Goal: Task Accomplishment & Management: Manage account settings

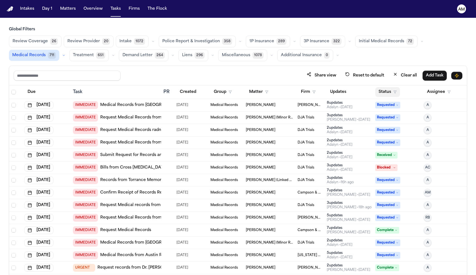
click at [388, 90] on button "Status" at bounding box center [387, 92] width 25 height 10
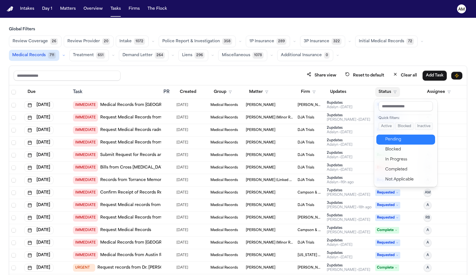
click at [388, 144] on button "Pending" at bounding box center [405, 140] width 59 height 10
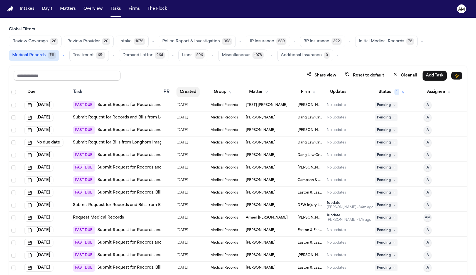
click at [187, 92] on button "Created" at bounding box center [187, 92] width 23 height 10
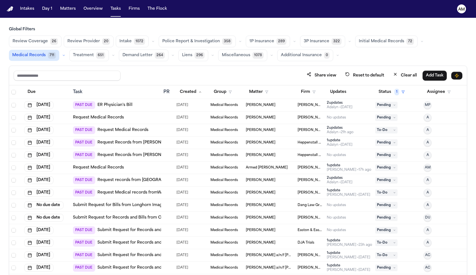
click at [114, 107] on link "ER Physician's Bill" at bounding box center [114, 105] width 35 height 6
click at [115, 119] on link "Request Medical Records" at bounding box center [98, 118] width 51 height 6
click at [100, 118] on link "Request Medical Records" at bounding box center [98, 118] width 51 height 6
click at [68, 5] on button "Matters" at bounding box center [68, 9] width 20 height 10
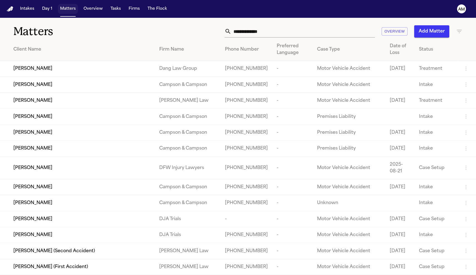
click at [68, 5] on button "Matters" at bounding box center [68, 9] width 20 height 10
click at [253, 33] on input "text" at bounding box center [303, 31] width 144 height 12
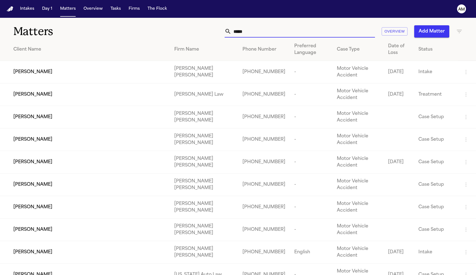
type input "******"
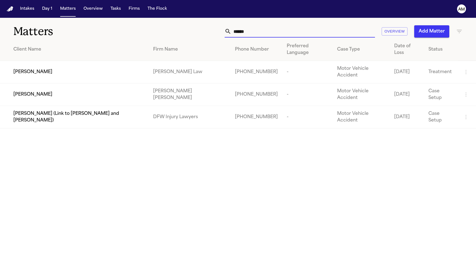
click at [50, 91] on div "Emmanuel Gil" at bounding box center [78, 94] width 131 height 7
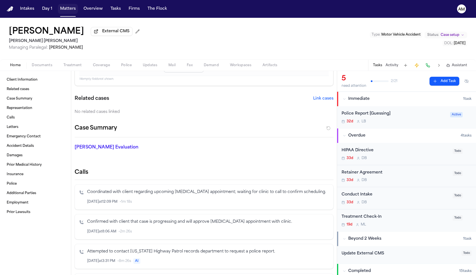
click at [68, 7] on button "Matters" at bounding box center [68, 9] width 20 height 10
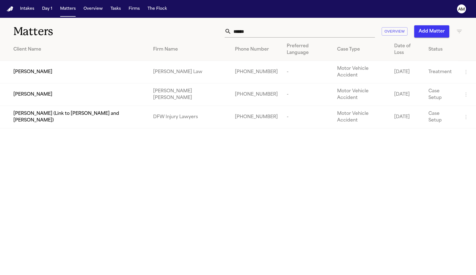
click at [324, 32] on input "******" at bounding box center [303, 31] width 144 height 12
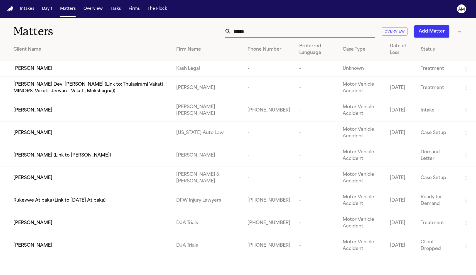
type input "*******"
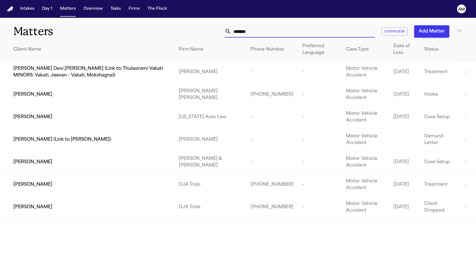
click at [174, 98] on td "Kevin Redondo" at bounding box center [87, 94] width 174 height 23
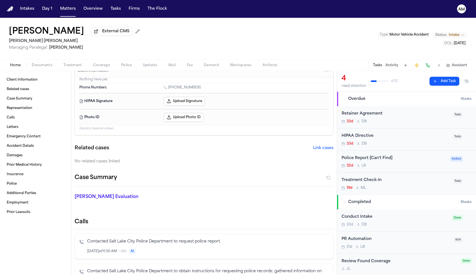
scroll to position [10, 0]
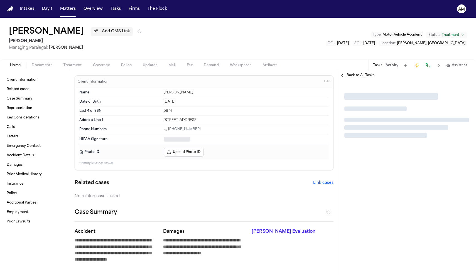
type textarea "*"
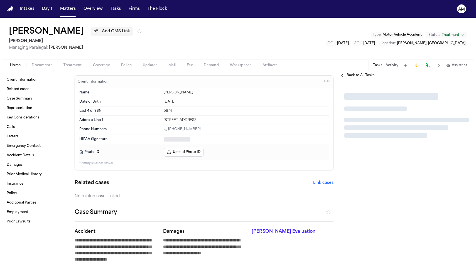
type textarea "*"
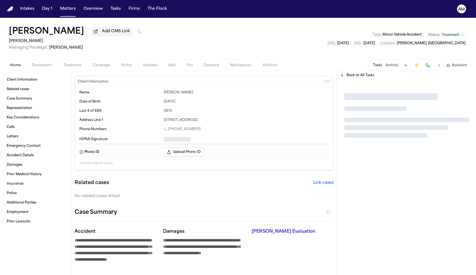
type textarea "*"
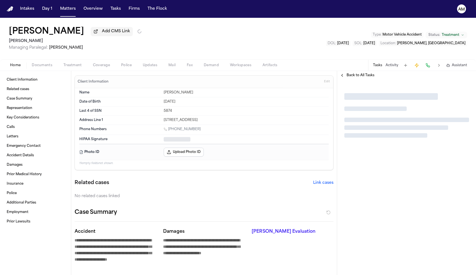
type textarea "*"
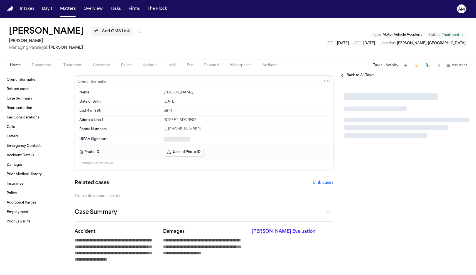
type textarea "*"
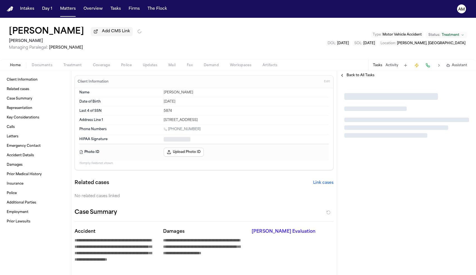
type textarea "*"
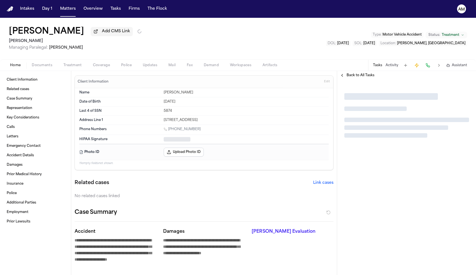
type textarea "*"
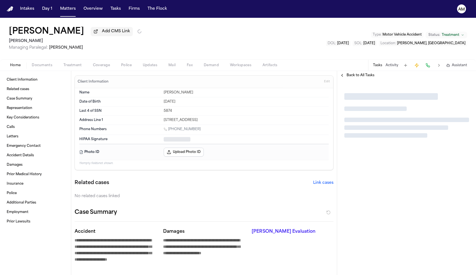
type textarea "*"
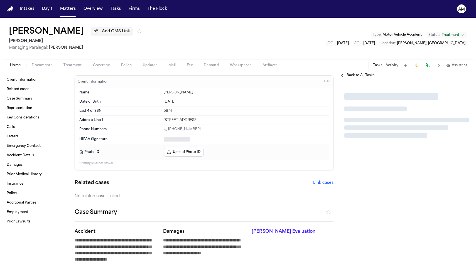
type textarea "*"
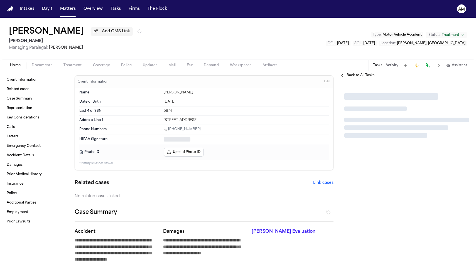
type textarea "*"
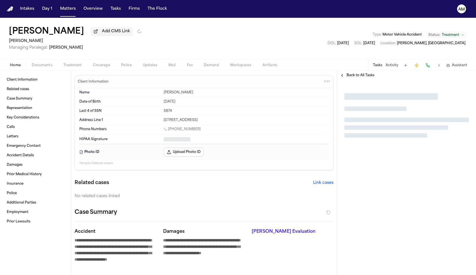
type textarea "*"
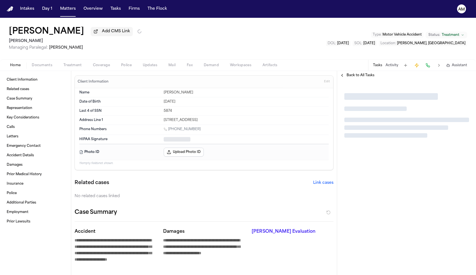
type textarea "*"
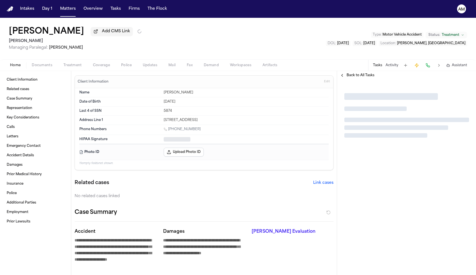
type textarea "*"
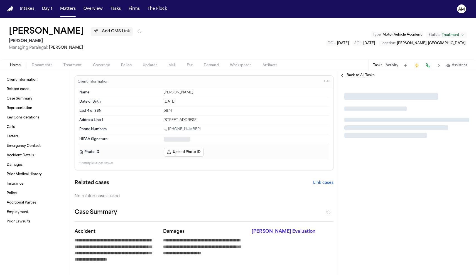
type textarea "*"
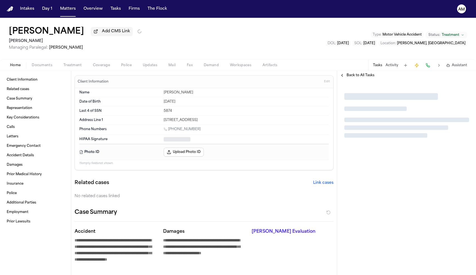
type textarea "*"
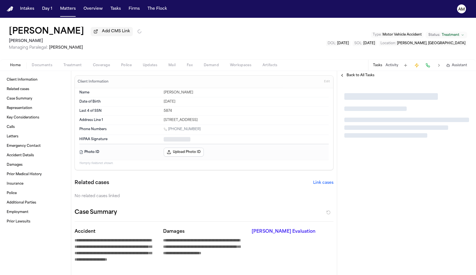
type textarea "*"
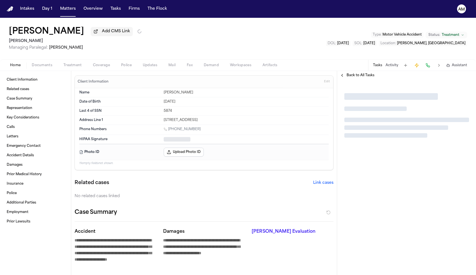
type textarea "*"
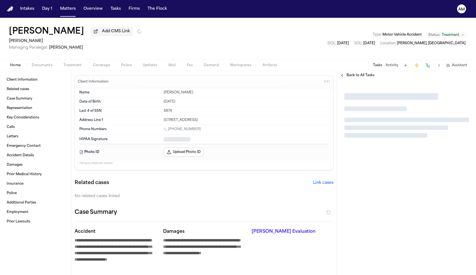
type textarea "*"
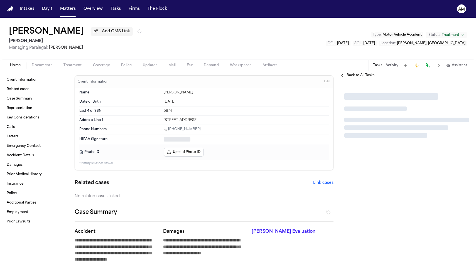
type textarea "*"
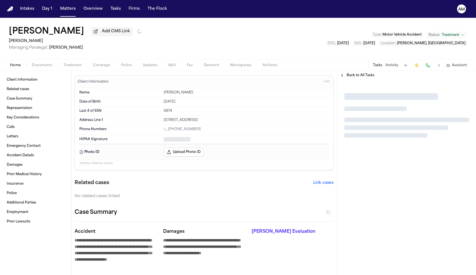
type textarea "*"
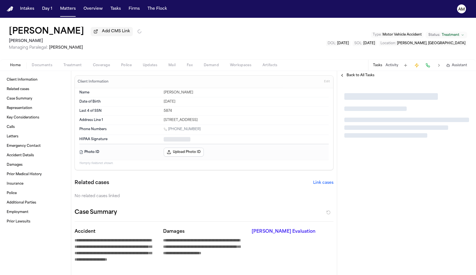
type textarea "*"
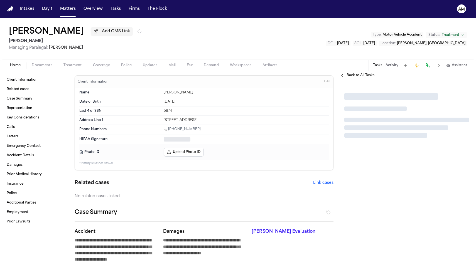
type textarea "*"
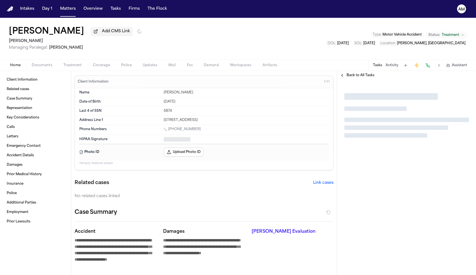
type textarea "*"
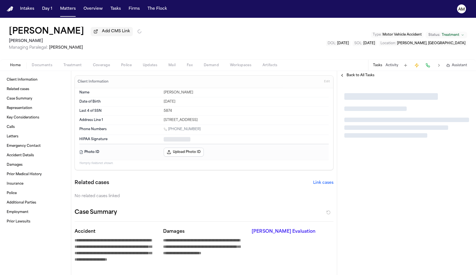
type textarea "*"
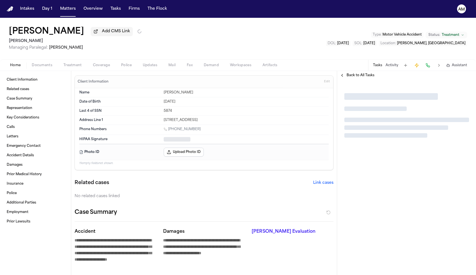
type textarea "*"
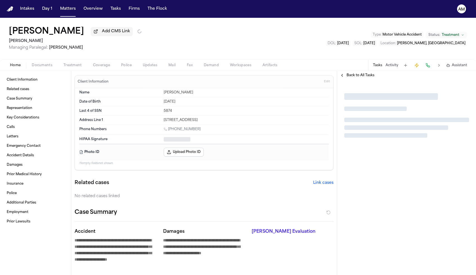
type textarea "*"
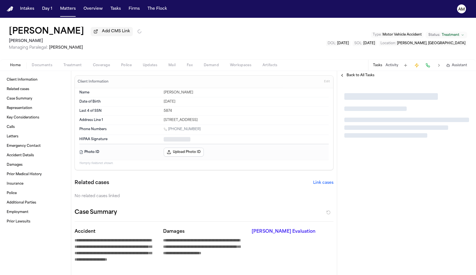
type textarea "*"
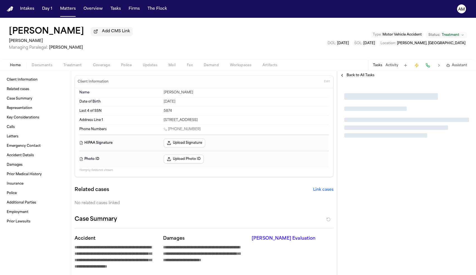
type textarea "*"
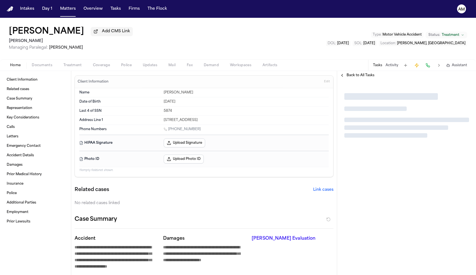
type textarea "*"
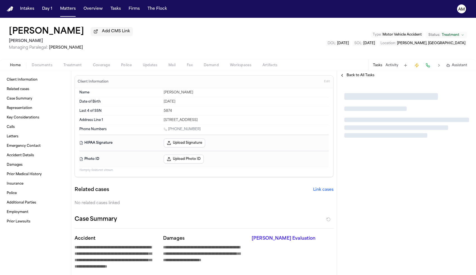
type textarea "*"
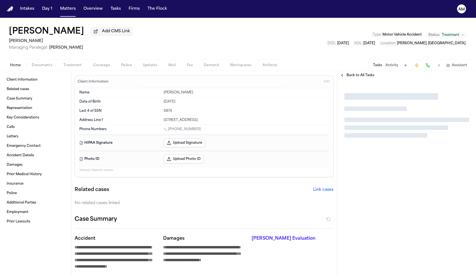
type textarea "*"
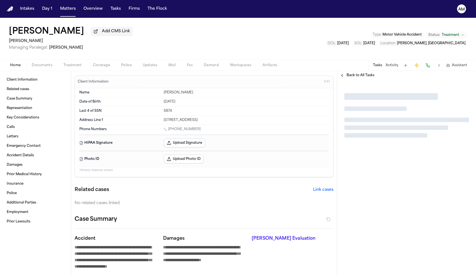
type textarea "*"
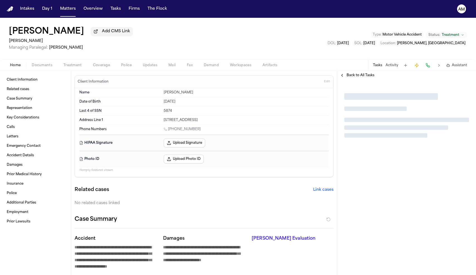
type textarea "*"
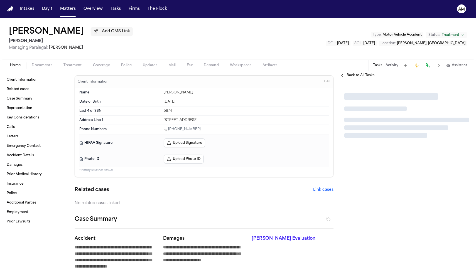
type textarea "*"
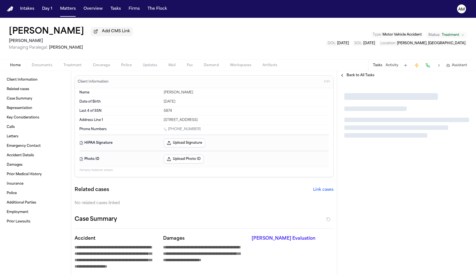
type textarea "*"
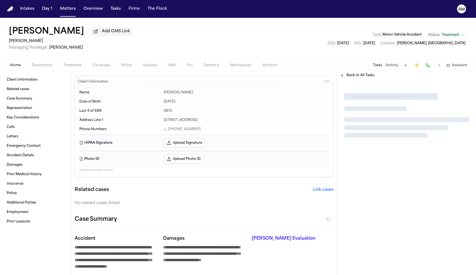
type textarea "*"
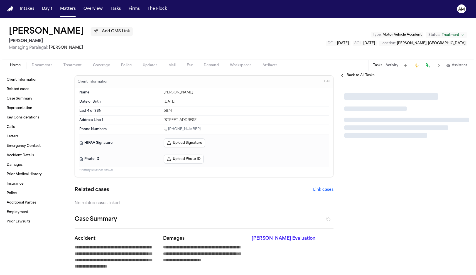
type textarea "*"
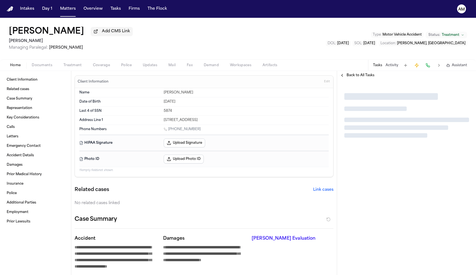
type textarea "*"
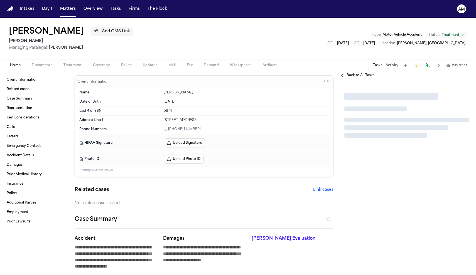
type textarea "*"
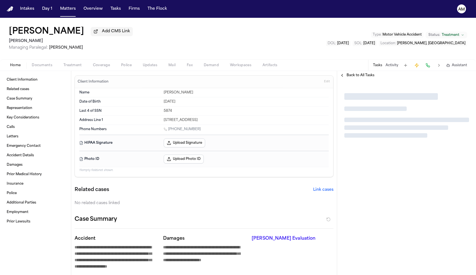
type textarea "*"
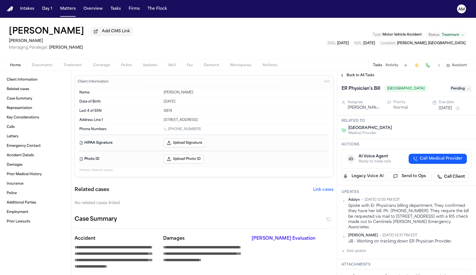
click at [350, 255] on button "Add update" at bounding box center [353, 251] width 24 height 7
click at [354, 261] on textarea "Add your update" at bounding box center [409, 255] width 119 height 11
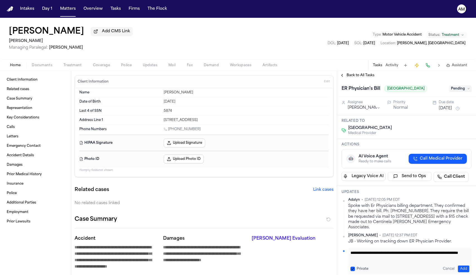
scroll to position [17, 0]
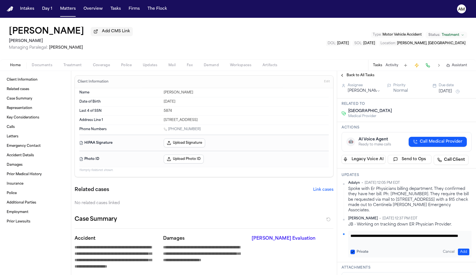
click at [349, 257] on div "**********" at bounding box center [409, 244] width 123 height 27
click at [352, 254] on button "Private" at bounding box center [352, 252] width 4 height 4
click at [467, 255] on button "Add" at bounding box center [463, 252] width 11 height 7
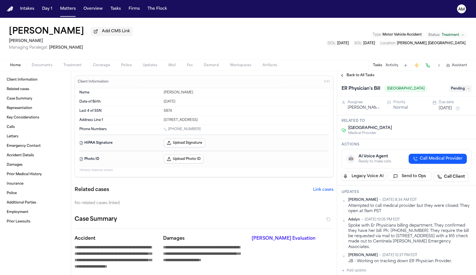
scroll to position [0, 0]
click at [445, 111] on button "Aug 18, 2025" at bounding box center [445, 109] width 13 height 6
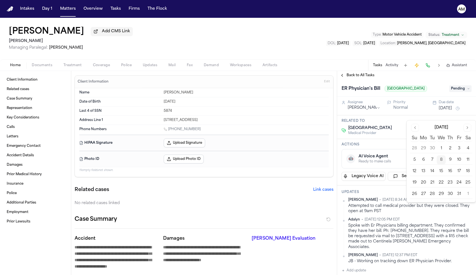
click at [438, 160] on button "8" at bounding box center [441, 160] width 9 height 9
click at [371, 116] on html "Intakes Day 1 Matters Overview Tasks Firms The Flock AM Tequana Colvin Add CMS …" at bounding box center [238, 137] width 476 height 275
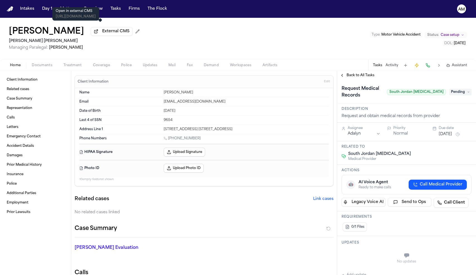
click at [102, 34] on span "External CMS" at bounding box center [115, 32] width 27 height 6
click at [73, 68] on span "Treatment" at bounding box center [72, 65] width 18 height 4
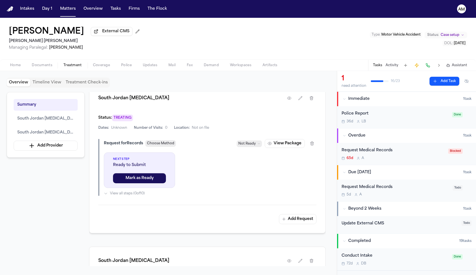
scroll to position [183, 0]
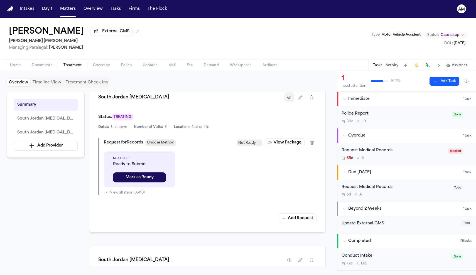
click at [289, 98] on icon "button" at bounding box center [289, 97] width 1 height 1
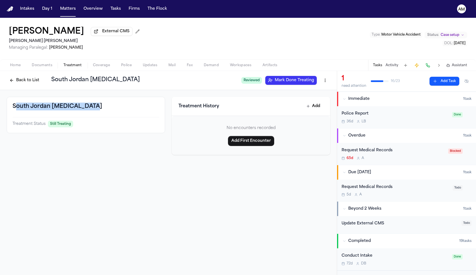
drag, startPoint x: 97, startPoint y: 109, endPoint x: 14, endPoint y: 109, distance: 82.4
click at [14, 109] on div "South Jordan Chiropractic" at bounding box center [86, 107] width 147 height 8
copy h3 "South Jordan Chiropractic"
click at [26, 80] on button "Back to List" at bounding box center [24, 80] width 35 height 9
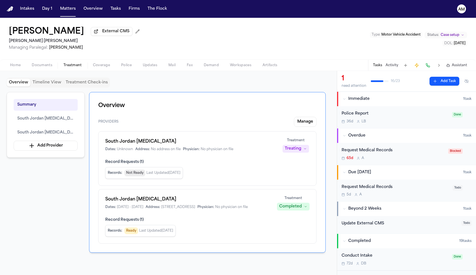
click at [395, 196] on div "5d A" at bounding box center [395, 195] width 108 height 4
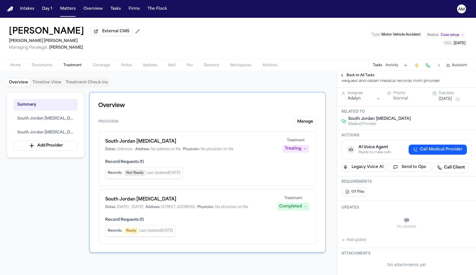
scroll to position [51, 0]
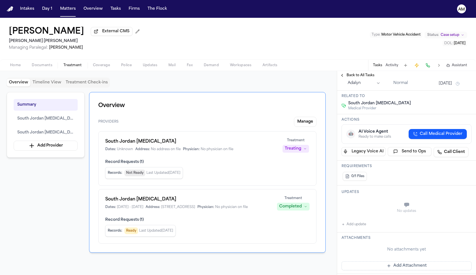
click at [351, 228] on button "Add update" at bounding box center [353, 224] width 24 height 7
click at [351, 219] on button "Private" at bounding box center [352, 219] width 4 height 4
click at [367, 208] on textarea "Add your update" at bounding box center [409, 205] width 119 height 11
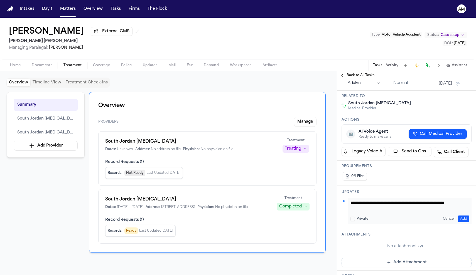
type textarea "**********"
click at [460, 219] on button "Add" at bounding box center [463, 219] width 11 height 7
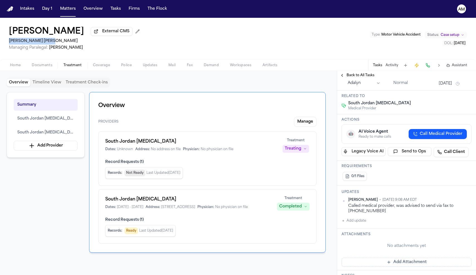
drag, startPoint x: 62, startPoint y: 43, endPoint x: 9, endPoint y: 43, distance: 52.9
click at [9, 43] on h2 "Steele Adams Hosman" at bounding box center [75, 41] width 133 height 7
copy h2 "Steele Adams Hosman"
click at [360, 220] on button "Add update" at bounding box center [353, 221] width 24 height 7
click at [352, 238] on button "Private" at bounding box center [352, 239] width 4 height 4
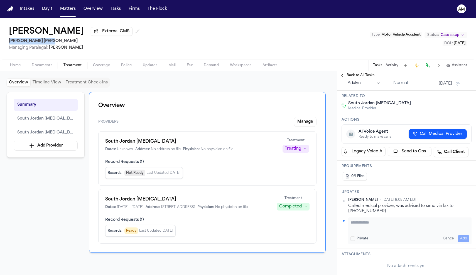
click at [363, 225] on textarea "Add your update" at bounding box center [409, 225] width 119 height 11
type textarea "*"
click at [433, 226] on textarea "**********" at bounding box center [409, 225] width 119 height 11
paste textarea "*********"
click at [406, 224] on textarea "**********" at bounding box center [409, 225] width 119 height 11
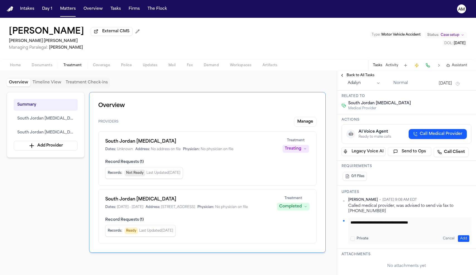
type textarea "**********"
click at [466, 235] on button "Add" at bounding box center [463, 238] width 11 height 7
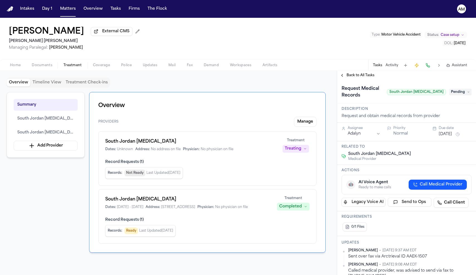
scroll to position [0, 0]
click at [458, 94] on span "Pending" at bounding box center [460, 92] width 22 height 7
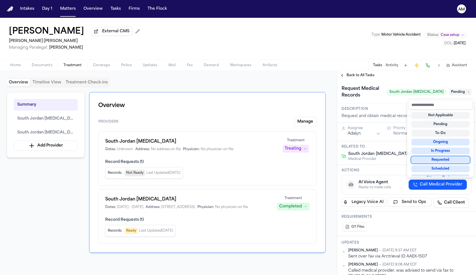
click at [440, 161] on div "Requested" at bounding box center [440, 160] width 58 height 7
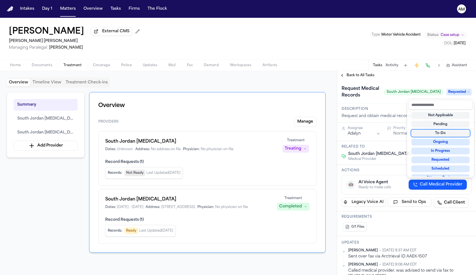
click at [404, 83] on div "Request Medical Records South Jordan Chiropractic Requested" at bounding box center [406, 92] width 139 height 24
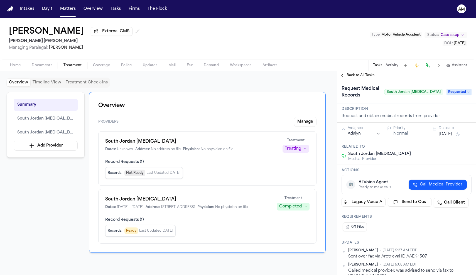
click at [363, 137] on html "Intakes Day 1 Matters Overview Tasks Firms The Flock AM Shaleia Behling Externa…" at bounding box center [238, 137] width 476 height 275
click at [442, 133] on button "[DATE]" at bounding box center [445, 135] width 13 height 6
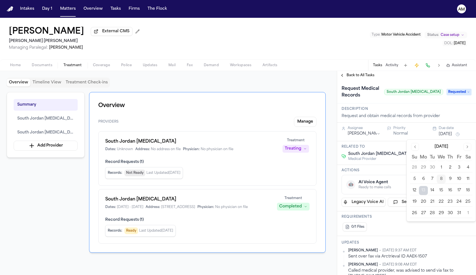
click at [455, 179] on button "10" at bounding box center [458, 179] width 9 height 9
click at [420, 103] on div "Request Medical Records South Jordan Chiropractic Requested" at bounding box center [406, 92] width 139 height 24
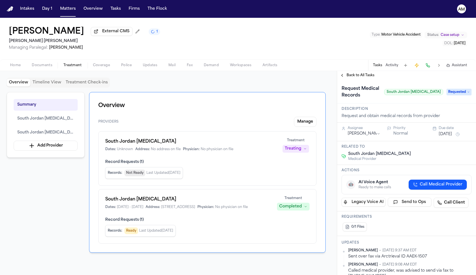
click at [351, 78] on span "Back to All Tasks" at bounding box center [360, 75] width 28 height 4
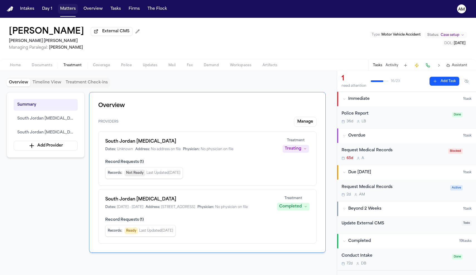
click at [63, 9] on button "Matters" at bounding box center [68, 9] width 20 height 10
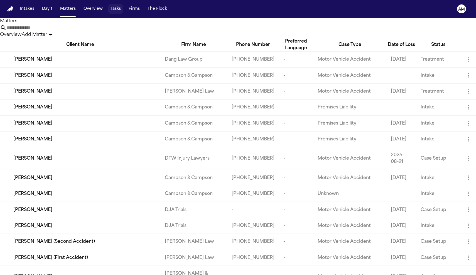
click at [115, 10] on button "Tasks" at bounding box center [115, 9] width 15 height 10
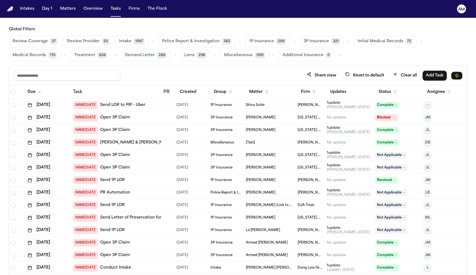
click at [48, 54] on span "710" at bounding box center [52, 55] width 9 height 7
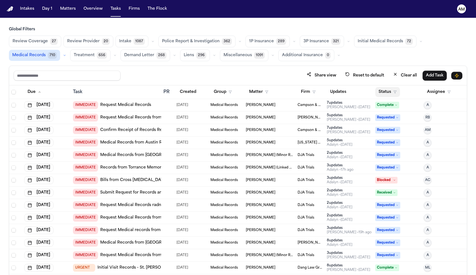
click at [382, 94] on button "Status" at bounding box center [387, 92] width 25 height 10
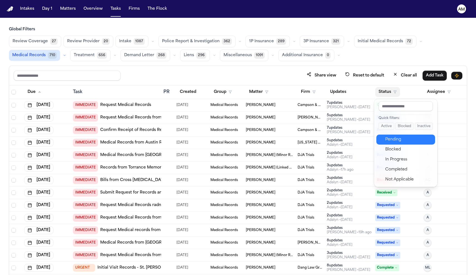
click at [385, 142] on div "Pending" at bounding box center [408, 139] width 46 height 7
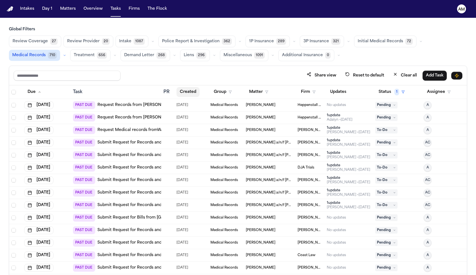
click at [187, 90] on button "Created" at bounding box center [187, 92] width 23 height 10
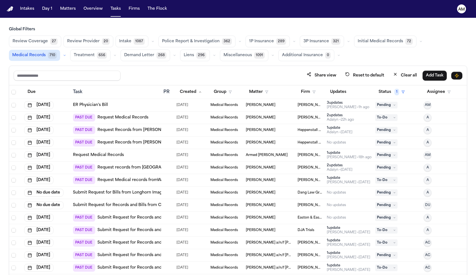
click at [143, 129] on link "Request Records from Dr. Bakari" at bounding box center [137, 130] width 80 height 6
click at [119, 140] on link "Request Records from Dr. Hougen" at bounding box center [137, 143] width 80 height 6
click at [306, 92] on button "Firm" at bounding box center [307, 92] width 21 height 10
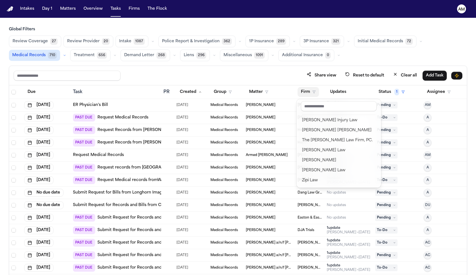
scroll to position [695, 0]
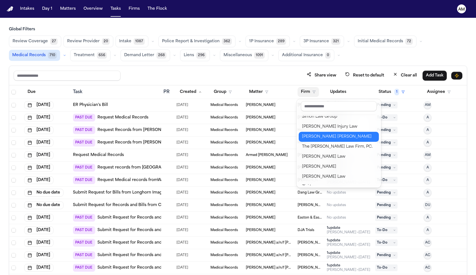
click at [329, 140] on div "Steele Adams Hosman" at bounding box center [338, 137] width 73 height 7
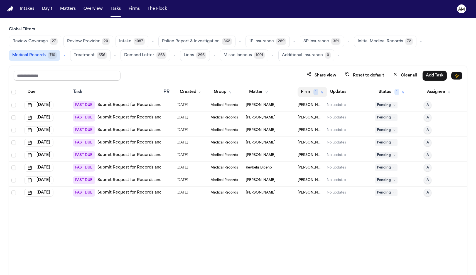
click at [306, 92] on button "Firm 1" at bounding box center [311, 92] width 29 height 10
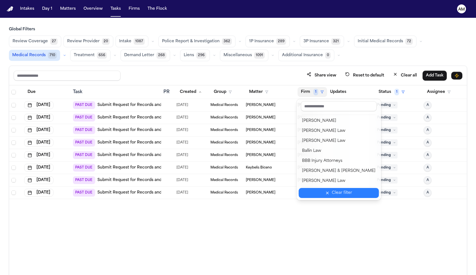
click at [325, 195] on button "Clear filter" at bounding box center [339, 193] width 80 height 10
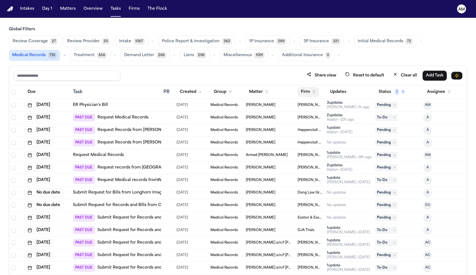
click at [311, 90] on button "Firm" at bounding box center [307, 92] width 21 height 10
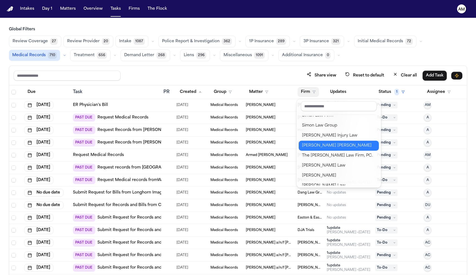
scroll to position [686, 0]
click at [314, 144] on div "Steele Adams Hosman" at bounding box center [338, 146] width 73 height 7
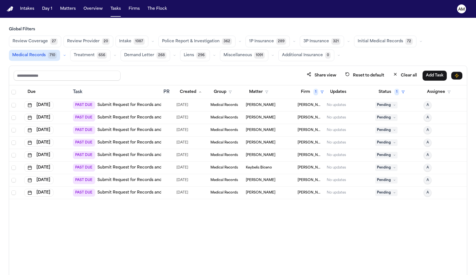
click at [130, 105] on link "Submit Request for Records and Bills from Intermountain Health – Draper InstaCa…" at bounding box center [190, 105] width 186 height 6
click at [304, 92] on button "Firm 1" at bounding box center [311, 92] width 29 height 10
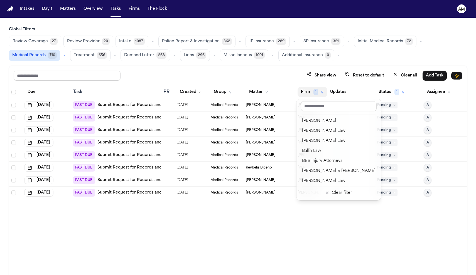
click at [115, 119] on table "Due Task PR Created Group Matter Firm 1 Updates Status 1 Assignee Sep 24, 2025 …" at bounding box center [238, 142] width 458 height 114
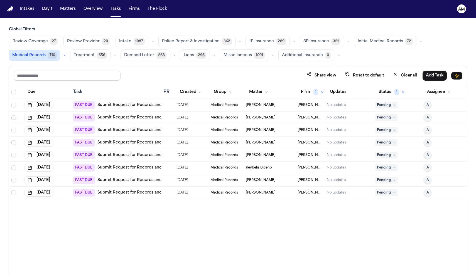
click at [113, 117] on link "Submit Request for Records and Bills from Intermountain Health McKay-Dee Hospit…" at bounding box center [200, 118] width 206 height 6
click at [150, 130] on link "Submit Request for Records and Bills from Intermountain Health – Park City Hosp…" at bounding box center [185, 130] width 177 height 6
click at [319, 90] on button "Firm 1" at bounding box center [311, 92] width 29 height 10
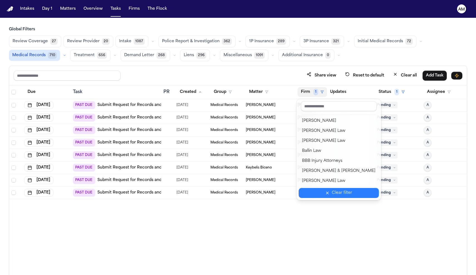
click at [331, 189] on button "Clear filter" at bounding box center [339, 193] width 80 height 10
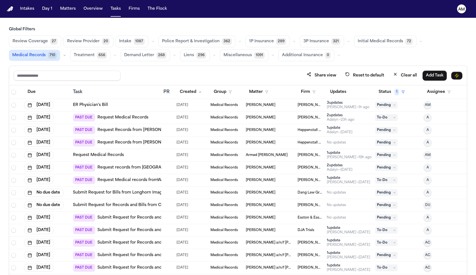
click at [385, 98] on th "Status 1" at bounding box center [397, 92] width 48 height 14
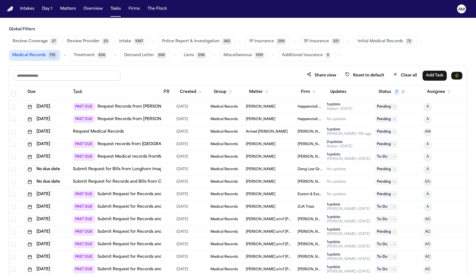
scroll to position [24, 0]
click at [150, 171] on link "Submit Request for Bills from Longhorn Imaging" at bounding box center [120, 169] width 95 height 6
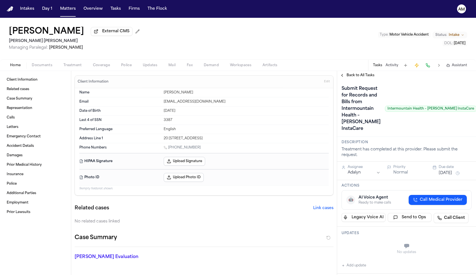
drag, startPoint x: 187, startPoint y: 113, endPoint x: 162, endPoint y: 114, distance: 25.1
click at [162, 114] on div "Date of Birth [DEMOGRAPHIC_DATA]" at bounding box center [203, 111] width 249 height 9
copy div "[DATE]"
drag, startPoint x: 196, startPoint y: 149, endPoint x: 170, endPoint y: 151, distance: 25.7
click at [170, 151] on div "1 (801) 651-2421" at bounding box center [246, 148] width 165 height 5
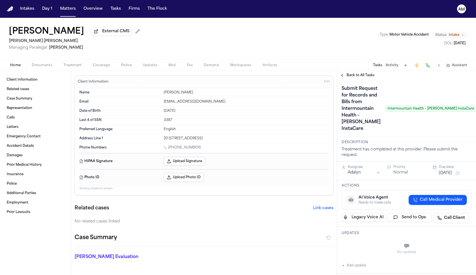
drag, startPoint x: 164, startPoint y: 141, endPoint x: 200, endPoint y: 139, distance: 36.0
click at [200, 139] on div "20 63 w park rim way riverton UT 84065" at bounding box center [246, 138] width 165 height 4
copy div "20 63 w park rim way"
click at [211, 137] on div "Address Line 1 20 63 w park rim way riverton UT 84065" at bounding box center [203, 138] width 249 height 9
click at [200, 140] on div "20 63 w park rim way riverton UT 84065" at bounding box center [246, 138] width 165 height 4
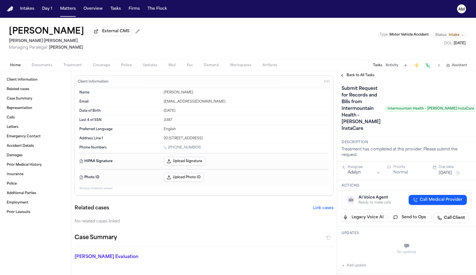
drag, startPoint x: 200, startPoint y: 140, endPoint x: 207, endPoint y: 141, distance: 7.3
click at [207, 141] on div "20 63 w park rim way riverton UT 84065" at bounding box center [246, 138] width 165 height 4
copy div "riverton"
click at [232, 140] on div "20 63 w park rim way riverton UT 84065" at bounding box center [246, 138] width 165 height 4
drag, startPoint x: 230, startPoint y: 140, endPoint x: 219, endPoint y: 141, distance: 11.1
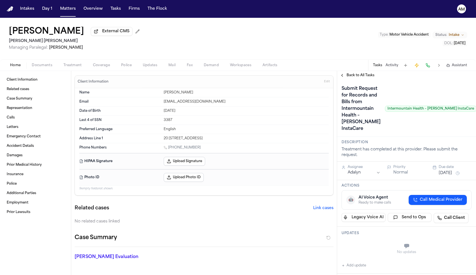
click at [219, 141] on div "20 63 w park rim way riverton UT 84065" at bounding box center [246, 138] width 165 height 4
copy div "84065"
drag, startPoint x: 202, startPoint y: 104, endPoint x: 163, endPoint y: 104, distance: 39.8
click at [163, 104] on div "Email pdco.10@hotmail.com" at bounding box center [203, 101] width 249 height 9
copy div "pdco.10@hotmail.com"
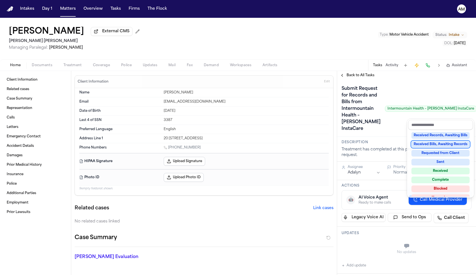
scroll to position [81, 0]
click at [437, 189] on div "Blocked" at bounding box center [440, 188] width 58 height 7
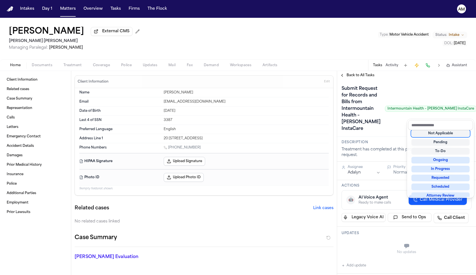
scroll to position [0, 0]
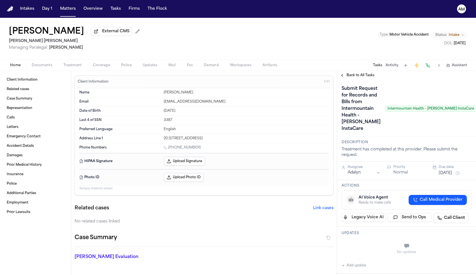
click at [439, 176] on button "Sep 24, 2025" at bounding box center [445, 174] width 13 height 6
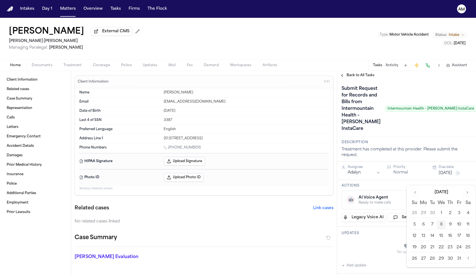
click at [425, 240] on button "13" at bounding box center [423, 236] width 9 height 9
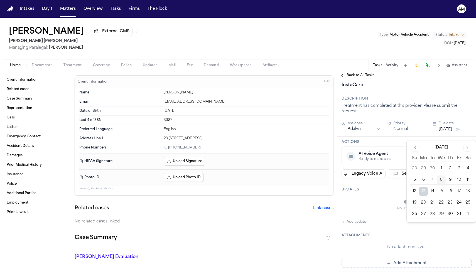
scroll to position [45, 0]
click at [362, 224] on button "Add update" at bounding box center [353, 221] width 24 height 7
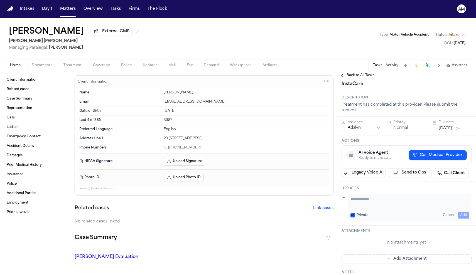
click at [355, 218] on div "Private" at bounding box center [359, 215] width 18 height 4
click at [352, 218] on button "Private" at bounding box center [352, 215] width 4 height 4
click at [359, 208] on textarea "Add your update" at bounding box center [409, 201] width 119 height 11
click at [415, 208] on textarea "**********" at bounding box center [409, 201] width 119 height 11
type textarea "**********"
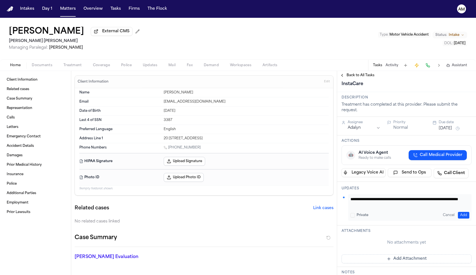
click at [463, 219] on button "Add" at bounding box center [463, 215] width 11 height 7
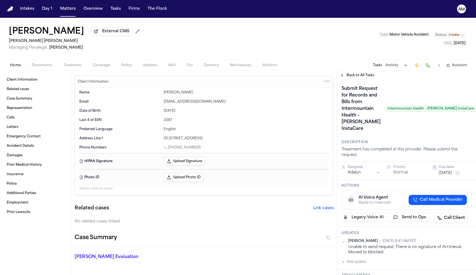
scroll to position [0, 0]
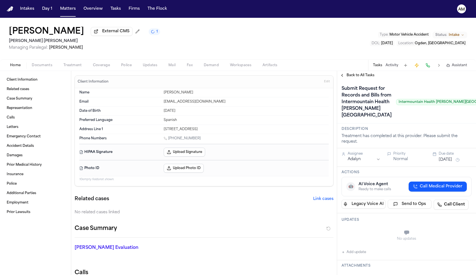
click at [185, 113] on div "[DATE]" at bounding box center [246, 111] width 165 height 4
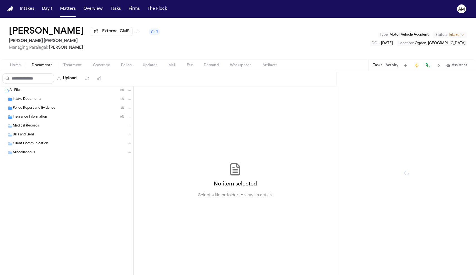
click at [45, 66] on span "Documents" at bounding box center [42, 65] width 21 height 4
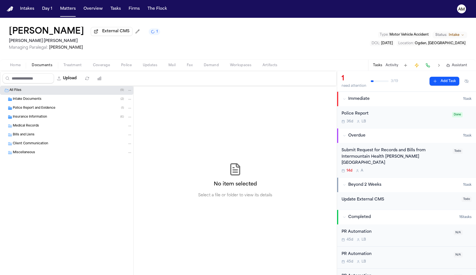
click at [38, 101] on span "Intake Documents" at bounding box center [27, 99] width 29 height 5
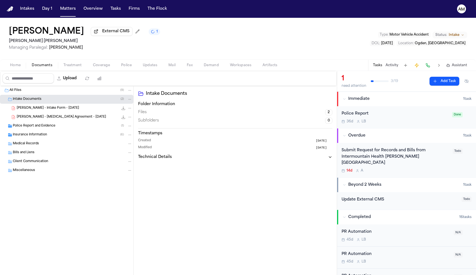
click at [40, 108] on span "[PERSON_NAME] - Intake Form - [DATE]" at bounding box center [48, 108] width 62 height 5
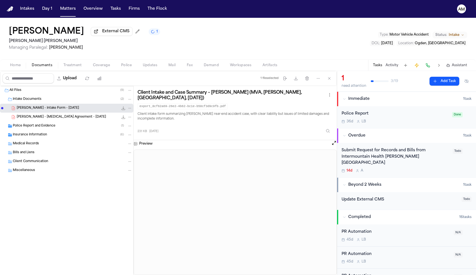
click at [43, 121] on div "[PERSON_NAME] - [MEDICAL_DATA] Agreement - [DATE] 617.5 KB • PDF" at bounding box center [66, 117] width 133 height 9
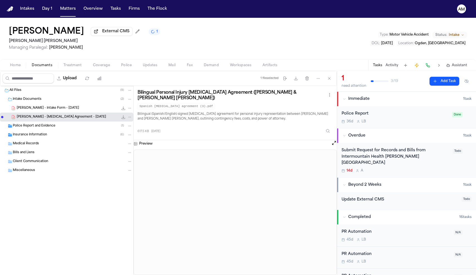
click at [37, 124] on div "Police Report and Evidence ( 1 )" at bounding box center [66, 126] width 133 height 9
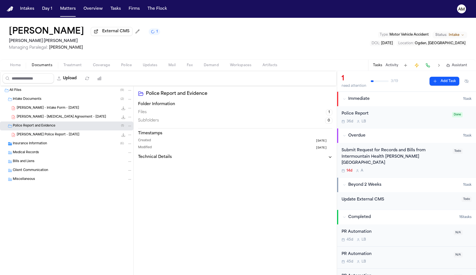
click at [46, 137] on span "[PERSON_NAME] Police Report - [DATE]" at bounding box center [48, 135] width 63 height 5
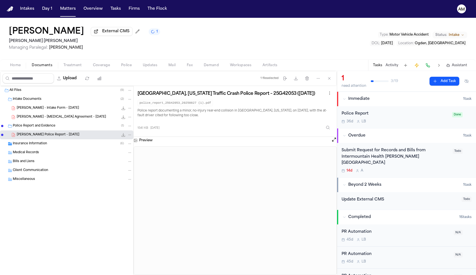
click at [45, 122] on div "[PERSON_NAME] - [MEDICAL_DATA] Agreement - [DATE] 617.5 KB • PDF" at bounding box center [66, 117] width 133 height 9
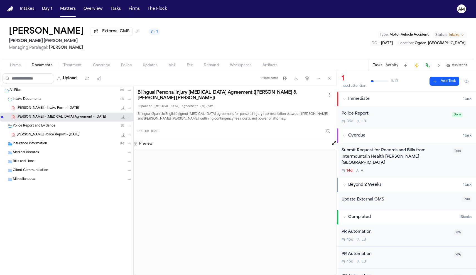
click at [56, 113] on div "[PERSON_NAME] - Intake Form - [DATE] 23.1 KB • PDF" at bounding box center [66, 108] width 133 height 9
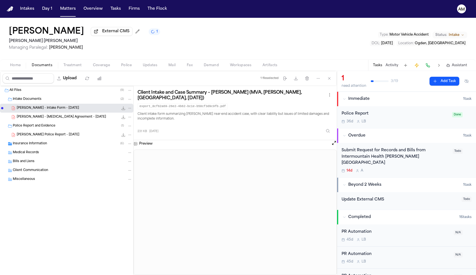
click at [16, 62] on div "Home Documents Treatment Coverage Police Updates Mail Fax Demand Workspaces Art…" at bounding box center [238, 65] width 476 height 11
click at [18, 67] on span "Home" at bounding box center [15, 65] width 11 height 4
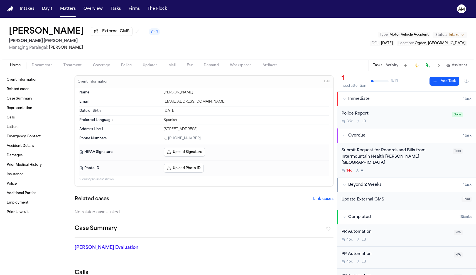
drag, startPoint x: 201, startPoint y: 140, endPoint x: 170, endPoint y: 142, distance: 30.7
click at [170, 142] on div "[PHONE_NUMBER]" at bounding box center [246, 138] width 165 height 5
drag, startPoint x: 164, startPoint y: 131, endPoint x: 183, endPoint y: 132, distance: 19.0
copy div "444 E 3000"
drag, startPoint x: 216, startPoint y: 105, endPoint x: 156, endPoint y: 105, distance: 60.4
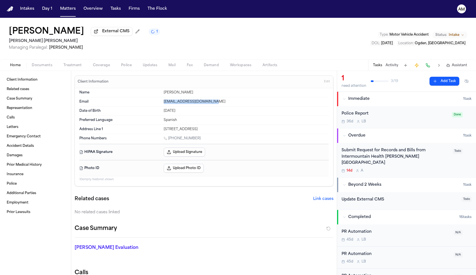
click at [156, 105] on div "Email [EMAIL_ADDRESS][DOMAIN_NAME]" at bounding box center [203, 101] width 249 height 9
copy div "[EMAIL_ADDRESS][DOMAIN_NAME]"
click at [445, 161] on div "Submit Request for Records and Bills from Intermountain Health [PERSON_NAME][GE…" at bounding box center [395, 160] width 108 height 26
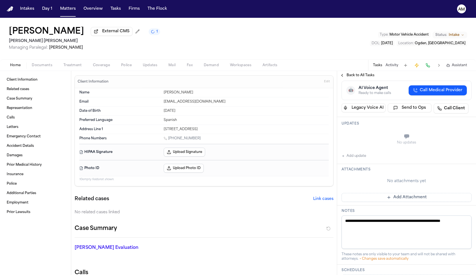
scroll to position [100, 0]
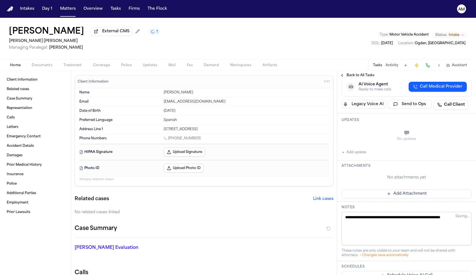
click at [358, 156] on button "Add update" at bounding box center [353, 152] width 24 height 7
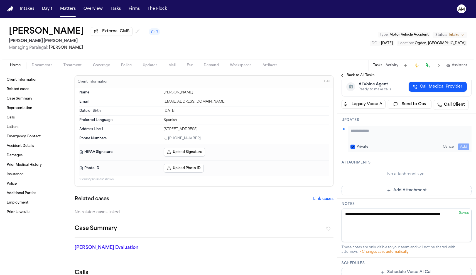
click at [352, 149] on button "Private" at bounding box center [352, 147] width 4 height 4
click at [381, 122] on h3 "Updates" at bounding box center [406, 120] width 130 height 4
click at [377, 139] on textarea "Add your update" at bounding box center [409, 133] width 119 height 11
type textarea "**********"
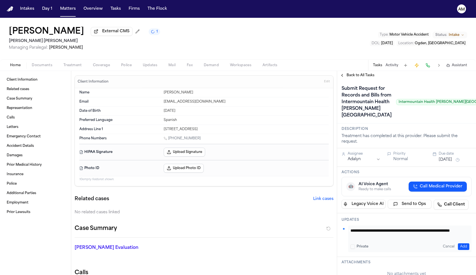
scroll to position [0, 0]
click at [461, 250] on button "Add" at bounding box center [463, 247] width 11 height 7
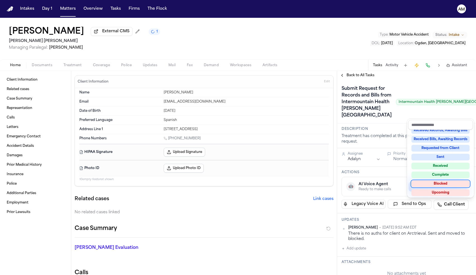
click at [440, 185] on div "Blocked" at bounding box center [440, 184] width 58 height 7
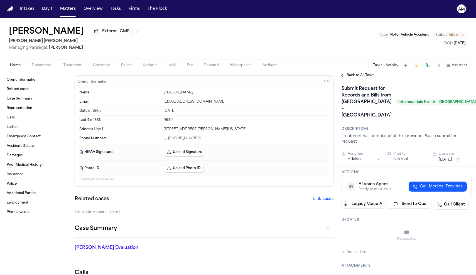
click at [150, 130] on dt "Address Line 1" at bounding box center [119, 129] width 81 height 4
click at [81, 65] on span "Treatment" at bounding box center [72, 65] width 18 height 4
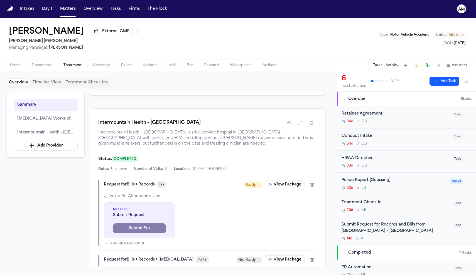
scroll to position [244, 0]
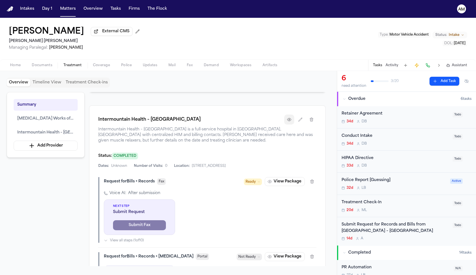
click at [293, 125] on button "button" at bounding box center [289, 120] width 10 height 10
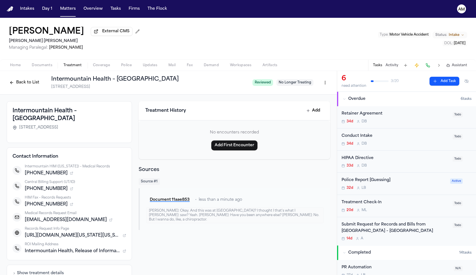
scroll to position [9, 0]
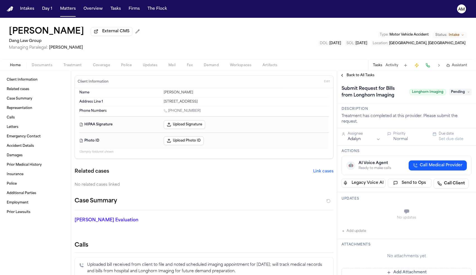
click at [76, 67] on span "Treatment" at bounding box center [72, 65] width 18 height 4
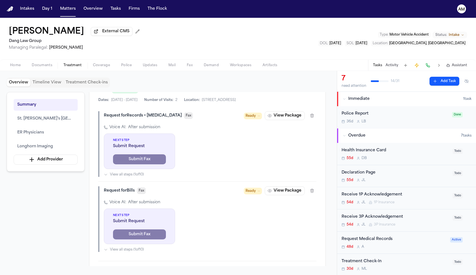
scroll to position [661, 0]
click at [288, 120] on button "View Package" at bounding box center [285, 116] width 40 height 9
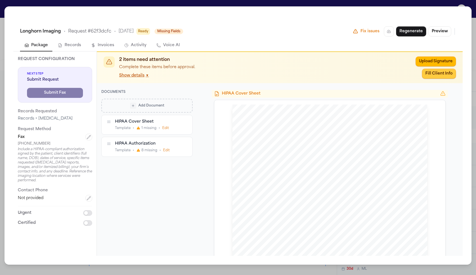
click at [431, 73] on button "Fill Client Info" at bounding box center [439, 74] width 34 height 10
type input "**********"
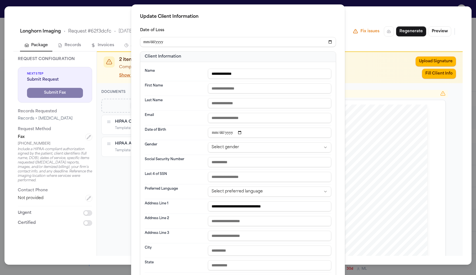
click at [238, 85] on input "text" at bounding box center [269, 88] width 123 height 10
type input "*******"
type input "******"
click at [232, 140] on div "Date of Birth" at bounding box center [238, 133] width 186 height 15
click at [232, 145] on html "Intakes Day 1 Matters Overview Tasks Firms The Flock AM Bridget Aleman External…" at bounding box center [238, 137] width 476 height 275
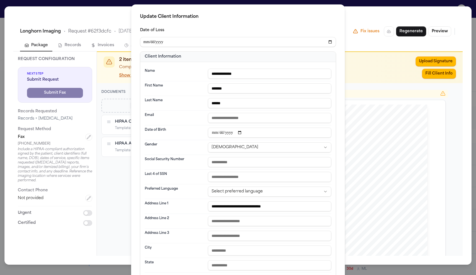
click at [298, 161] on input "text" at bounding box center [269, 162] width 123 height 10
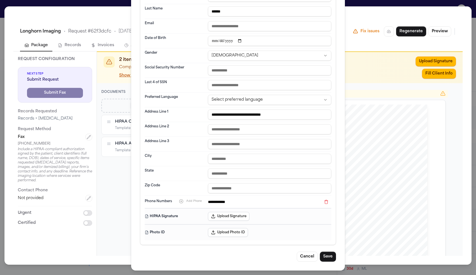
scroll to position [92, 0]
click at [329, 260] on button "Save" at bounding box center [328, 257] width 16 height 10
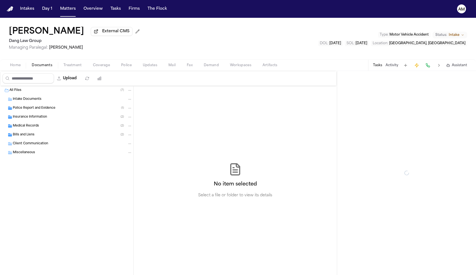
click at [42, 64] on span "Documents" at bounding box center [42, 65] width 21 height 4
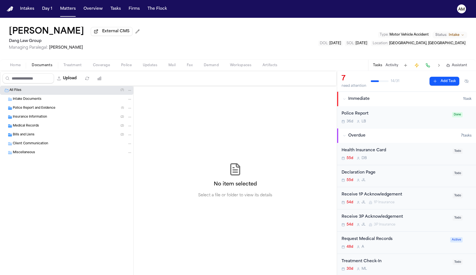
click at [37, 111] on span "Police Report and Evidence" at bounding box center [34, 108] width 43 height 5
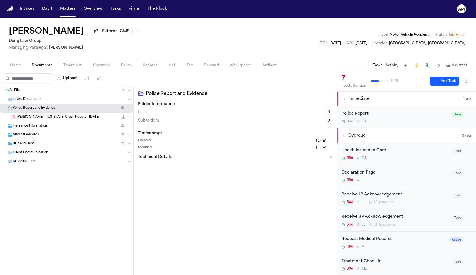
click at [37, 119] on span "[PERSON_NAME] - [US_STATE] Crash Report - [DATE]" at bounding box center [58, 117] width 83 height 5
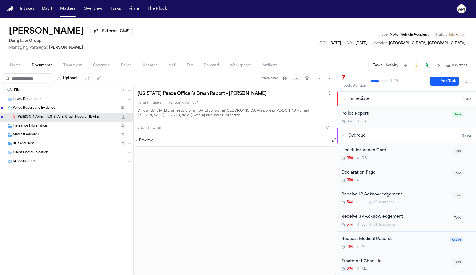
click at [57, 136] on div "Medical Records ( 2 )" at bounding box center [72, 134] width 119 height 5
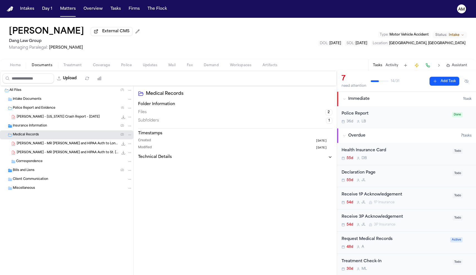
click at [56, 155] on span "[PERSON_NAME] - MR [PERSON_NAME] and HIPAA Auth to St. [PERSON_NAME]'s [GEOGRAP…" at bounding box center [68, 153] width 102 height 5
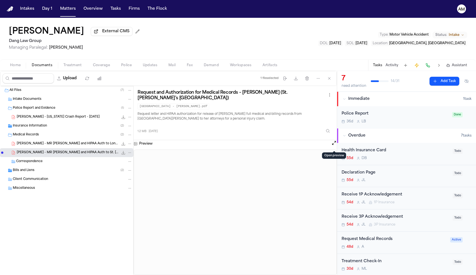
click at [333, 146] on button "Open preview" at bounding box center [334, 143] width 6 height 6
click at [55, 173] on div "Bills and Liens ( 2 )" at bounding box center [72, 170] width 119 height 5
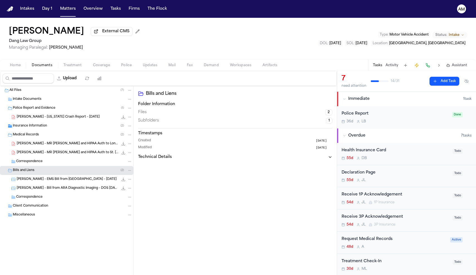
click at [53, 180] on span "[PERSON_NAME] - EMS Bill from [GEOGRAPHIC_DATA] - [DATE]" at bounding box center [67, 179] width 100 height 5
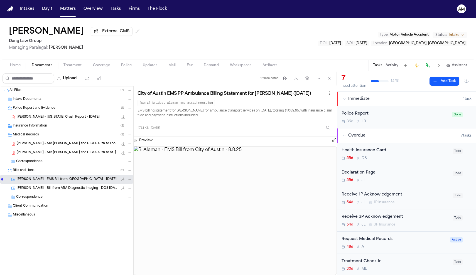
click at [87, 186] on div "[PERSON_NAME] - Bill from ARA Diagnostic Imaging - DOS [DATE] - Statement [DATE…" at bounding box center [66, 188] width 133 height 9
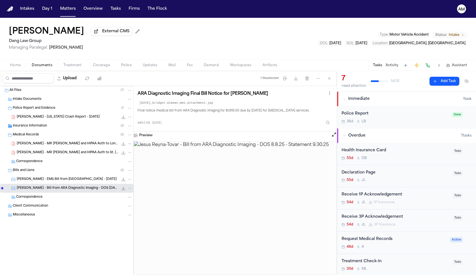
click at [100, 184] on div "[PERSON_NAME] - EMS Bill from [GEOGRAPHIC_DATA] - [DATE] 473.1 KB • JPG" at bounding box center [66, 179] width 133 height 9
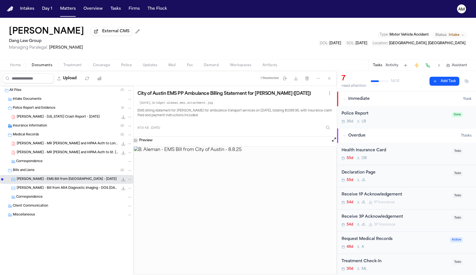
click at [37, 173] on div "Bills and Liens ( 2 )" at bounding box center [72, 170] width 119 height 5
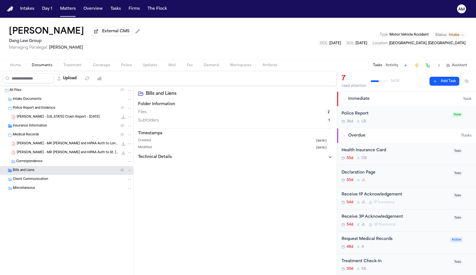
click at [41, 153] on span "[PERSON_NAME] - MR [PERSON_NAME] and HIPAA Auth to St. [PERSON_NAME]'s [GEOGRAP…" at bounding box center [68, 153] width 102 height 5
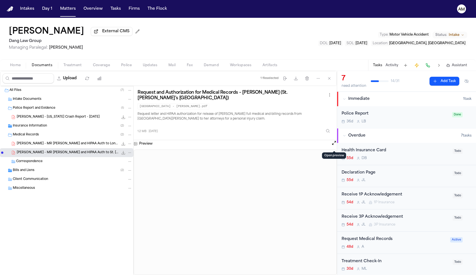
click at [333, 146] on button "Open preview" at bounding box center [334, 143] width 6 height 6
click at [71, 71] on div "Home Documents Treatment Coverage Police Updates Mail Fax Demand Workspaces Art…" at bounding box center [238, 65] width 476 height 11
click at [15, 71] on div "[PERSON_NAME] External CMS Dang Law Group Managing Paralegal: [PERSON_NAME] Typ…" at bounding box center [238, 44] width 476 height 53
click at [15, 67] on span "Home" at bounding box center [15, 65] width 11 height 4
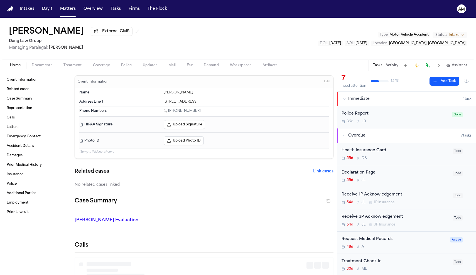
click at [195, 122] on button "Upload Signature" at bounding box center [184, 124] width 41 height 9
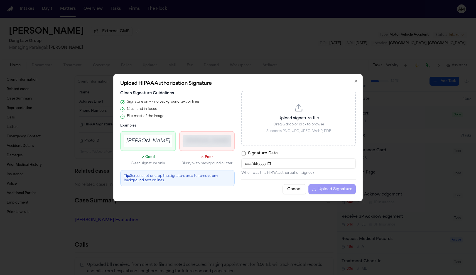
click at [304, 119] on p "Upload signature file" at bounding box center [299, 118] width 100 height 6
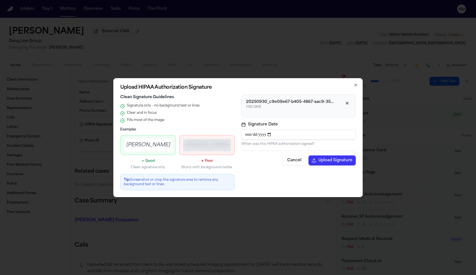
click at [345, 102] on button "button" at bounding box center [347, 103] width 8 height 8
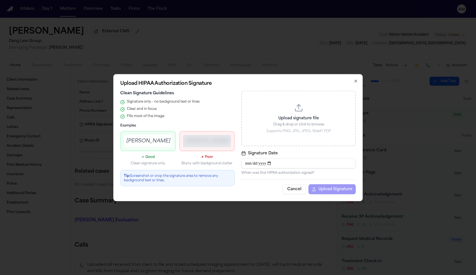
click at [314, 122] on p "Drag & drop or click to browse" at bounding box center [299, 124] width 100 height 4
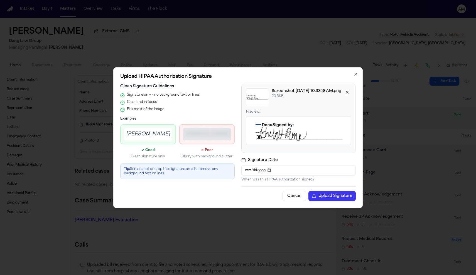
click at [298, 195] on button "Cancel" at bounding box center [294, 196] width 24 height 10
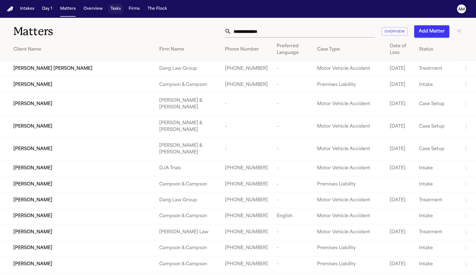
click at [122, 8] on button "Tasks" at bounding box center [115, 9] width 15 height 10
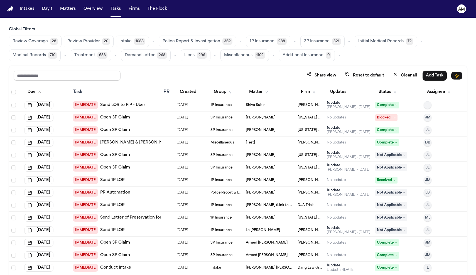
click at [35, 51] on button "Medical Records 710" at bounding box center [35, 56] width 52 height 12
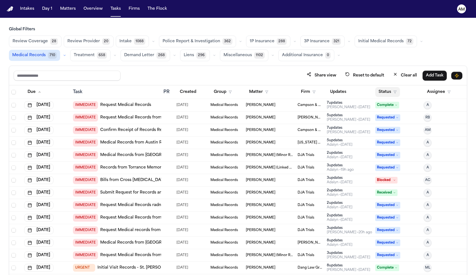
click at [389, 92] on button "Status" at bounding box center [387, 92] width 25 height 10
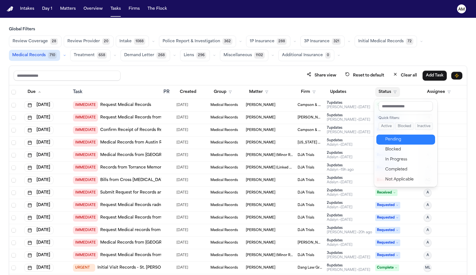
click at [387, 140] on div "Pending" at bounding box center [408, 139] width 46 height 7
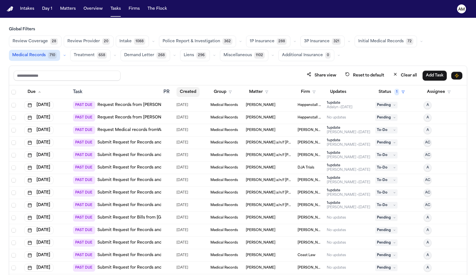
click at [188, 94] on button "Created" at bounding box center [187, 92] width 23 height 10
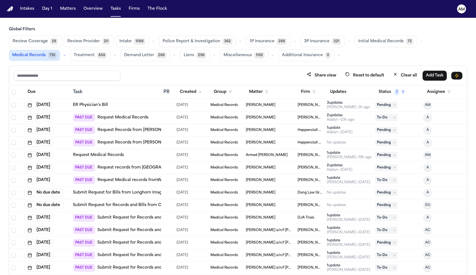
click at [128, 191] on link "Submit Request for Bills from Longhorn Imaging" at bounding box center [120, 193] width 95 height 6
click at [134, 194] on link "Submit Request for Bills from Longhorn Imaging" at bounding box center [120, 193] width 95 height 6
click at [312, 93] on icon "button" at bounding box center [313, 91] width 3 height 3
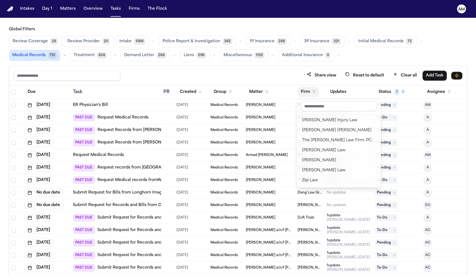
scroll to position [702, 0]
click at [322, 128] on div "[PERSON_NAME] [PERSON_NAME]" at bounding box center [338, 130] width 73 height 7
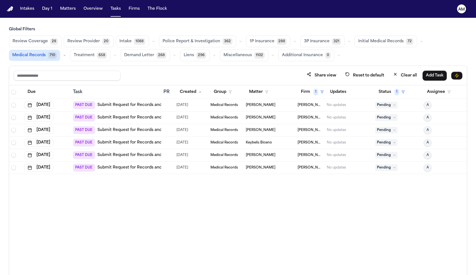
click at [142, 103] on link "Submit Request for Records and Bills from Intermountain Health – Park City Hosp…" at bounding box center [185, 105] width 177 height 6
click at [144, 120] on link "Submit Request for Records and Bills from Rayus [MEDICAL_DATA]" at bounding box center [163, 118] width 133 height 6
click at [329, 73] on button "Share view" at bounding box center [321, 75] width 36 height 10
click at [318, 95] on button "Firm 1" at bounding box center [311, 92] width 29 height 10
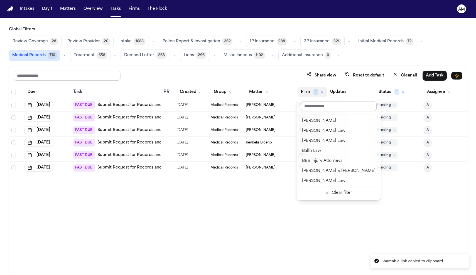
click at [316, 108] on input "text" at bounding box center [339, 106] width 76 height 10
type input "***"
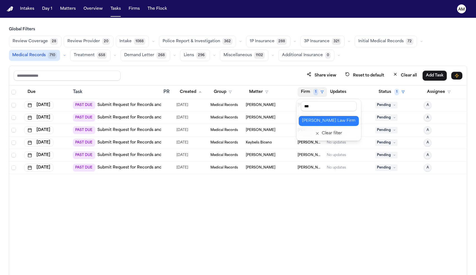
click at [317, 122] on div "Ruy Mireles Law Firm" at bounding box center [328, 121] width 53 height 7
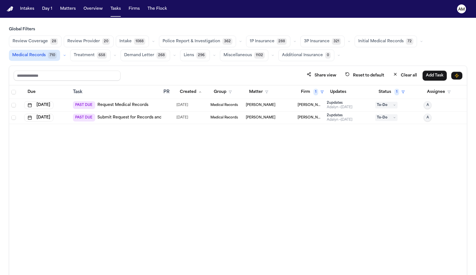
click at [221, 108] on td "Medical Records" at bounding box center [226, 105] width 36 height 13
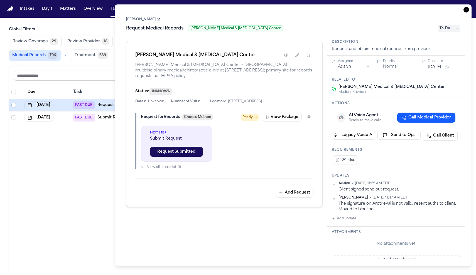
click at [99, 203] on div "Due Task PR Created Group Matter Firm 1 Updates Status 1 Assignee Oct 7, 2025 P…" at bounding box center [238, 192] width 458 height 214
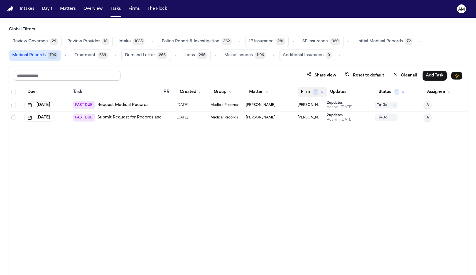
click at [304, 94] on button "Firm 1" at bounding box center [311, 92] width 29 height 10
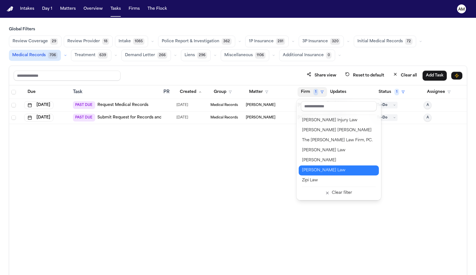
scroll to position [702, 0]
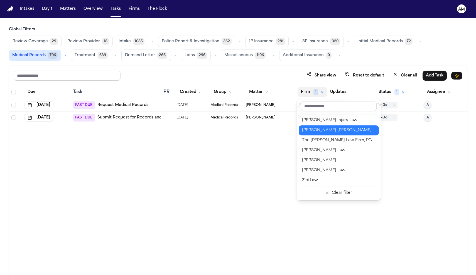
click at [327, 128] on div "[PERSON_NAME] [PERSON_NAME]" at bounding box center [338, 130] width 73 height 7
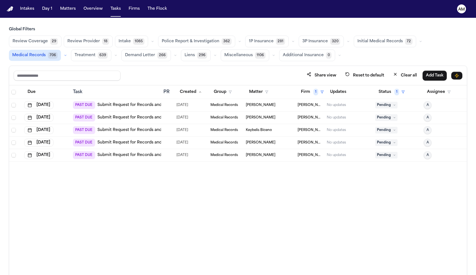
click at [142, 105] on link "Submit Request for Records and Bills from Rayus Radiology" at bounding box center [163, 105] width 133 height 6
click at [139, 130] on link "Submit Request for Records and Bills from AVA Injury Clinic Car Accident" at bounding box center [170, 130] width 147 height 6
click at [136, 143] on link "Submit Request for Records and Bills from AVA Injury Clinic Car Accident" at bounding box center [170, 143] width 147 height 6
click at [141, 141] on link "Submit Request for Records and Bills from AVA Injury Clinic Car Accident" at bounding box center [170, 143] width 147 height 6
click at [131, 153] on link "Submit Request for Records and Bills from AVA Injury Clinic Car Accident" at bounding box center [170, 156] width 147 height 6
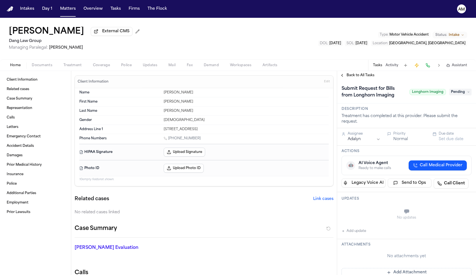
click at [48, 65] on span "Documents" at bounding box center [42, 65] width 21 height 4
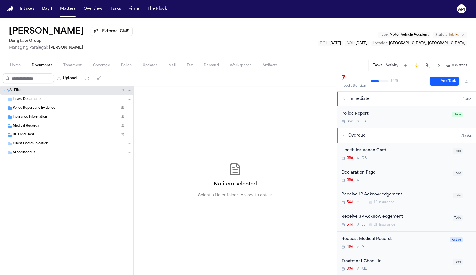
click at [19, 68] on span "Home" at bounding box center [15, 65] width 11 height 4
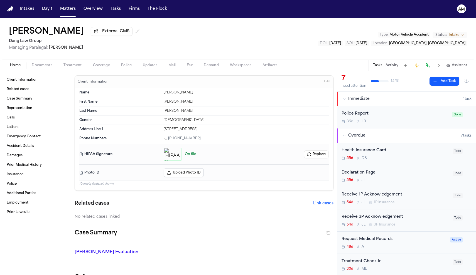
click at [43, 68] on span "Documents" at bounding box center [42, 65] width 21 height 4
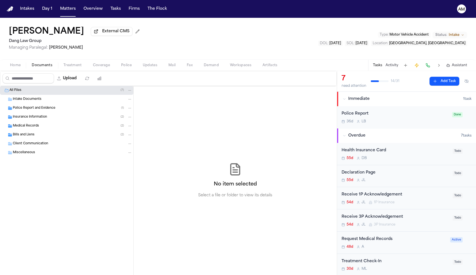
click at [29, 123] on div "Medical Records ( 2 )" at bounding box center [66, 126] width 133 height 9
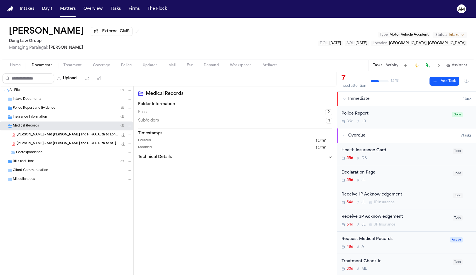
click at [34, 137] on span "B. Aleman - MR Request and HIPAA Auth to Longhorn Imaging Centers - 9.2.25 and …" at bounding box center [68, 135] width 102 height 5
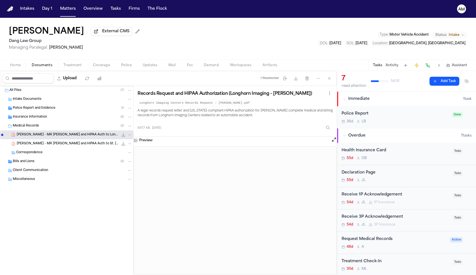
click at [15, 62] on div "Home Documents Treatment Coverage Police Updates Mail Fax Demand Workspaces Art…" at bounding box center [238, 65] width 476 height 11
click at [14, 67] on span "Home" at bounding box center [15, 65] width 11 height 4
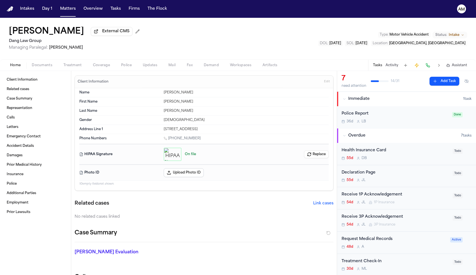
click at [57, 63] on div "Home Documents Treatment Coverage Police Updates Mail Fax Demand Workspaces Art…" at bounding box center [238, 65] width 476 height 11
click at [47, 63] on div "Home Documents Treatment Coverage Police Updates Mail Fax Demand Workspaces Art…" at bounding box center [238, 65] width 476 height 11
click at [48, 65] on span "Documents" at bounding box center [42, 65] width 21 height 4
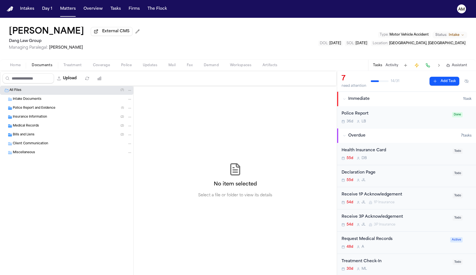
click at [28, 137] on span "Bills and Liens" at bounding box center [24, 135] width 22 height 5
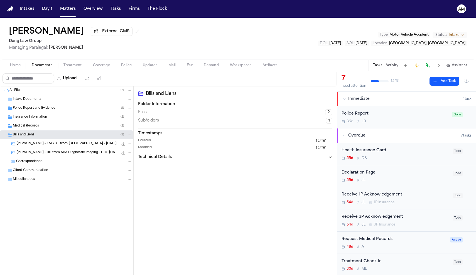
click at [30, 145] on span "B. Aleman - EMS Bill from City of Austin - 8.8.25" at bounding box center [67, 144] width 100 height 5
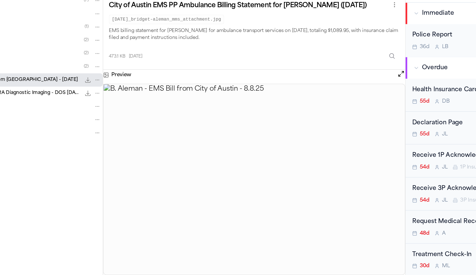
click at [0, 0] on span "449.0 KB • JPG" at bounding box center [0, 0] width 0 height 0
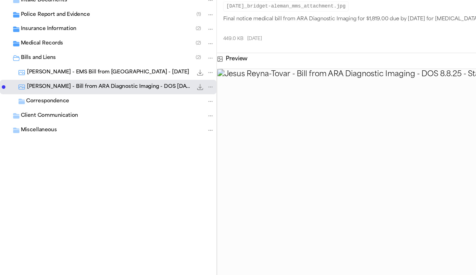
click at [43, 132] on div "Bills and Liens ( 2 )" at bounding box center [72, 134] width 119 height 5
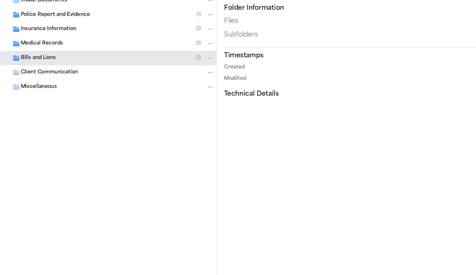
click at [42, 124] on div "Medical Records ( 2 )" at bounding box center [72, 126] width 119 height 5
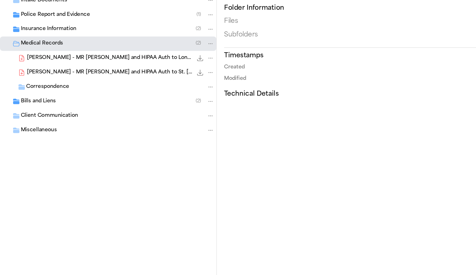
click at [42, 139] on div "B. Aleman - MR Request and HIPAA Auth to St. David's South Austin Medical Cente…" at bounding box center [66, 143] width 133 height 9
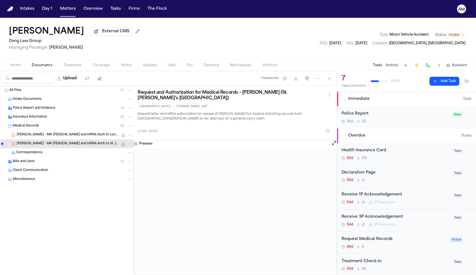
click at [23, 71] on div "Bridget Aleman External CMS Dang Law Group Managing Paralegal: Jacqueline Maldo…" at bounding box center [238, 44] width 476 height 53
click at [21, 71] on div "Home Documents Treatment Coverage Police Updates Mail Fax Demand Workspaces Art…" at bounding box center [238, 65] width 476 height 11
click at [19, 65] on span "Home" at bounding box center [15, 65] width 11 height 4
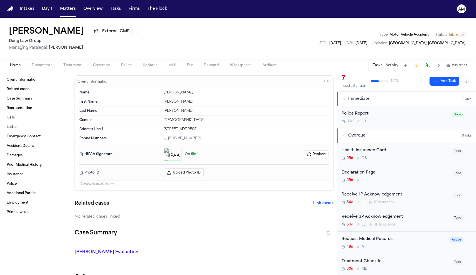
drag, startPoint x: 243, startPoint y: 131, endPoint x: 218, endPoint y: 130, distance: 25.3
click at [218, 130] on div "[STREET_ADDRESS]" at bounding box center [246, 129] width 165 height 4
copy div "78744"
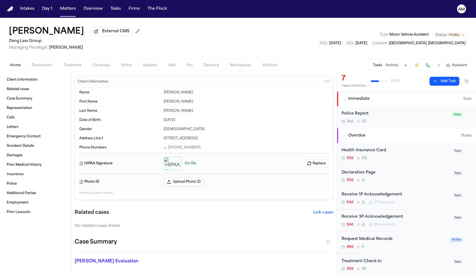
click at [76, 68] on span "Treatment" at bounding box center [72, 65] width 18 height 4
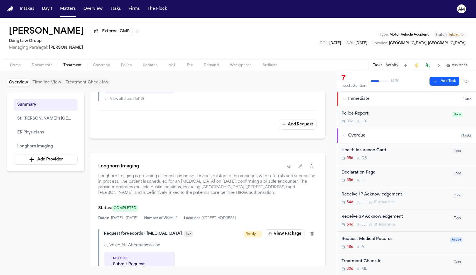
scroll to position [545, 0]
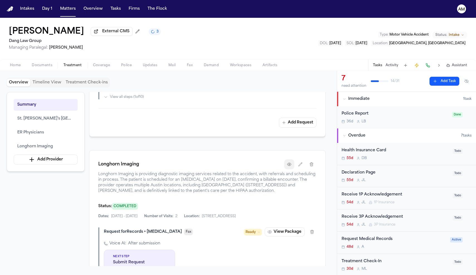
click at [290, 169] on button "button" at bounding box center [289, 164] width 10 height 10
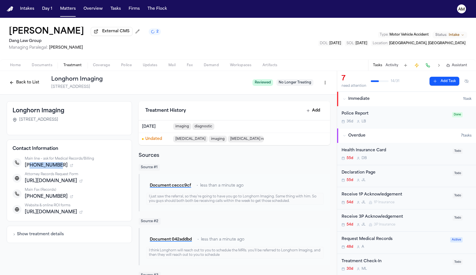
drag, startPoint x: 58, startPoint y: 174, endPoint x: 28, endPoint y: 173, distance: 29.2
click at [28, 169] on div "+15124448900" at bounding box center [75, 165] width 101 height 7
copy span "5124448900"
click at [32, 82] on button "Back to List" at bounding box center [24, 82] width 35 height 9
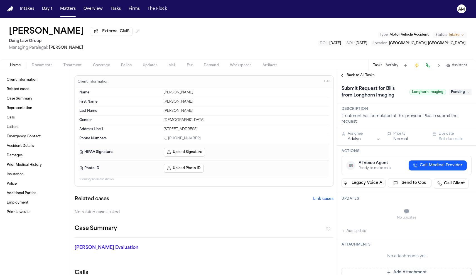
click at [193, 151] on button "Upload Signature" at bounding box center [184, 152] width 41 height 9
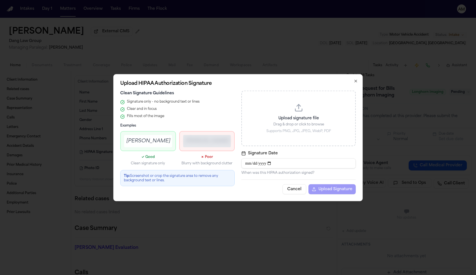
click at [288, 117] on p "Upload signature file" at bounding box center [299, 118] width 100 height 6
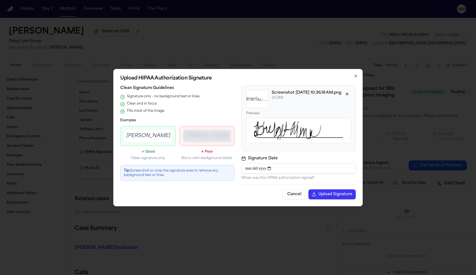
click at [333, 193] on button "Upload Signature" at bounding box center [331, 195] width 47 height 10
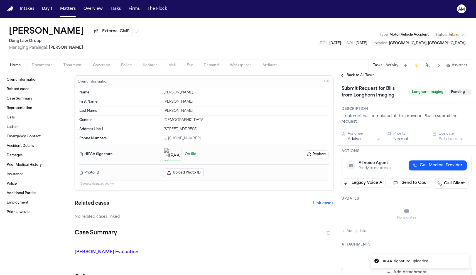
click at [76, 70] on div "Home Documents Treatment Coverage Police Updates Mail Fax Demand Workspaces Art…" at bounding box center [238, 65] width 476 height 11
click at [76, 67] on span "Treatment" at bounding box center [72, 65] width 18 height 4
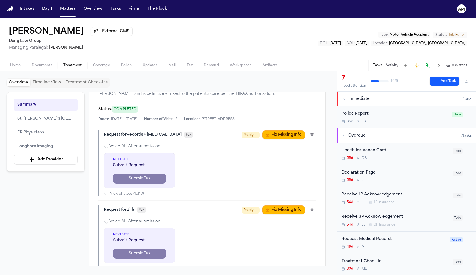
scroll to position [643, 0]
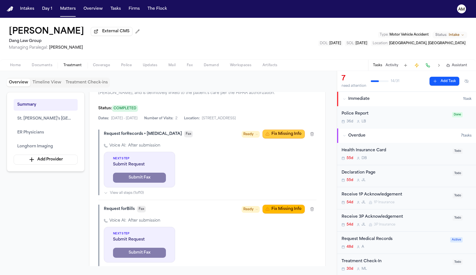
click at [279, 139] on button "Fix Missing Info" at bounding box center [283, 134] width 42 height 9
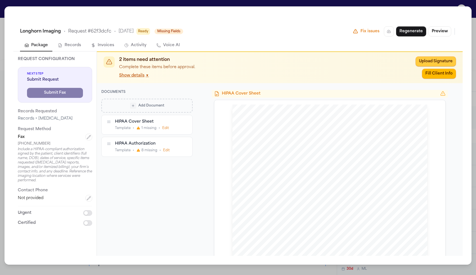
click at [430, 63] on button "Upload Signature" at bounding box center [435, 61] width 40 height 10
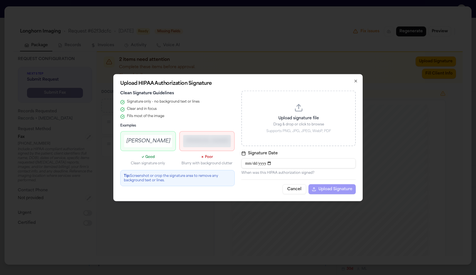
click at [294, 194] on button "Cancel" at bounding box center [294, 189] width 24 height 10
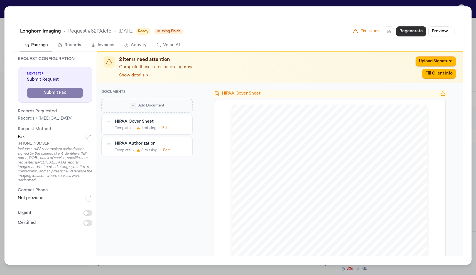
click at [408, 27] on button "Regenerate" at bounding box center [411, 31] width 30 height 10
click at [433, 64] on button "Fill Client Info" at bounding box center [439, 61] width 34 height 10
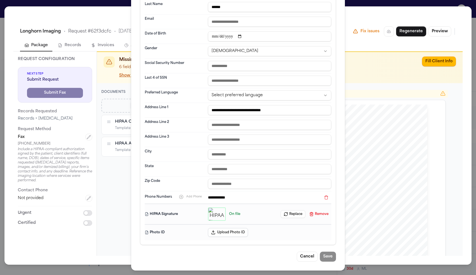
scroll to position [97, 0]
click at [317, 257] on button "Cancel" at bounding box center [307, 257] width 21 height 10
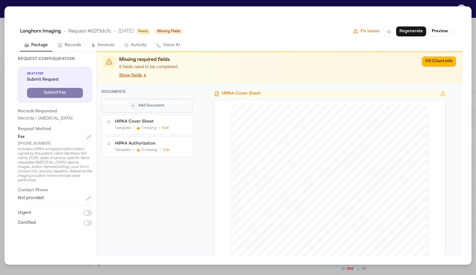
click at [134, 76] on button "Show fields ▼" at bounding box center [132, 76] width 27 height 6
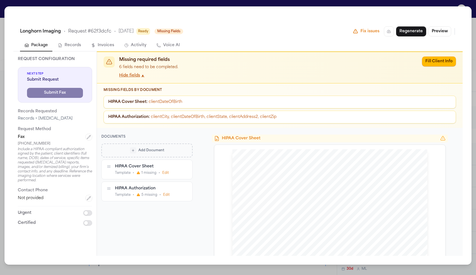
click at [422, 56] on div "Missing required fields 6 fields need to be completed. Hide fields ▲ Fill Clien…" at bounding box center [280, 67] width 366 height 31
click at [424, 58] on button "Fill Client Info" at bounding box center [439, 61] width 34 height 10
type input "**********"
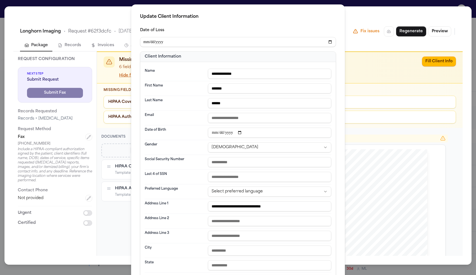
click at [230, 131] on input "date" at bounding box center [269, 133] width 123 height 10
click at [214, 132] on input "date" at bounding box center [269, 133] width 123 height 10
click at [223, 131] on input "date" at bounding box center [269, 133] width 123 height 10
click at [235, 134] on input "date" at bounding box center [269, 133] width 123 height 10
type input "**********"
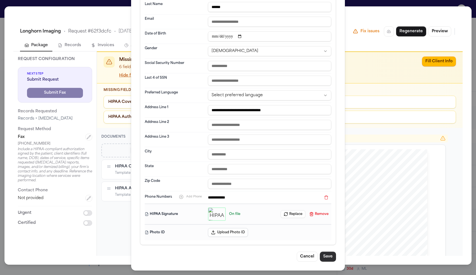
click at [324, 253] on button "Save" at bounding box center [328, 257] width 16 height 10
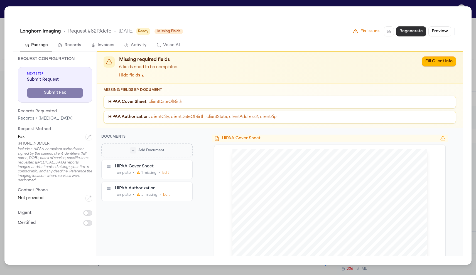
click at [422, 28] on button "Regenerate" at bounding box center [411, 31] width 30 height 10
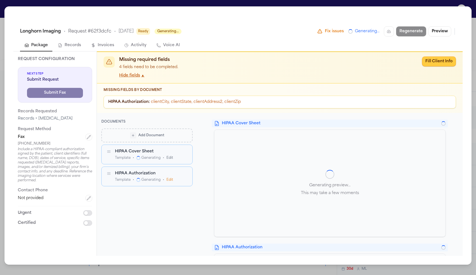
click at [437, 65] on button "Fill Client Info" at bounding box center [439, 61] width 34 height 10
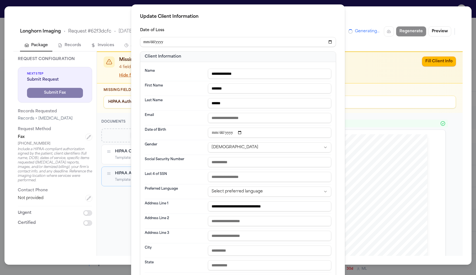
click at [388, 97] on div "**********" at bounding box center [238, 186] width 476 height 372
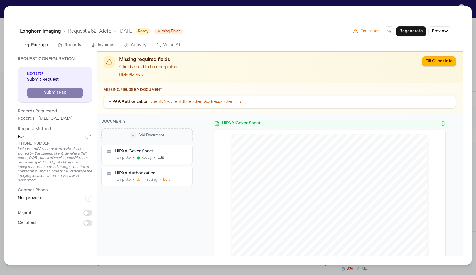
click at [165, 175] on div "HIPAA Authorization" at bounding box center [146, 173] width 63 height 5
click at [119, 180] on span "Template" at bounding box center [123, 180] width 16 height 4
click at [132, 76] on button "Hide fields ▲" at bounding box center [131, 76] width 25 height 6
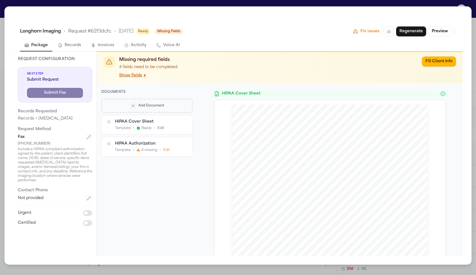
click at [132, 76] on button "Show fields ▼" at bounding box center [132, 76] width 27 height 6
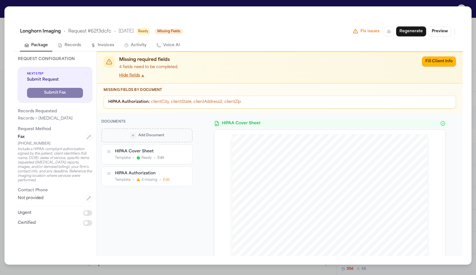
click at [161, 103] on span "clientCity, clientState, clientAddress2, clientZip" at bounding box center [196, 102] width 90 height 4
click at [127, 174] on div "HIPAA Authorization" at bounding box center [146, 173] width 63 height 5
click at [168, 179] on button "Edit" at bounding box center [166, 180] width 7 height 4
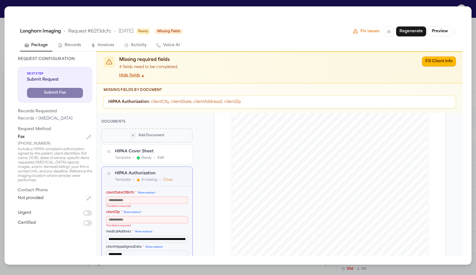
scroll to position [26, 0]
click at [151, 195] on label "clientDateOfBirth * (from matter)" at bounding box center [147, 193] width 82 height 5
click at [151, 197] on input "clientDateOfBirth * (from matter)" at bounding box center [147, 200] width 82 height 7
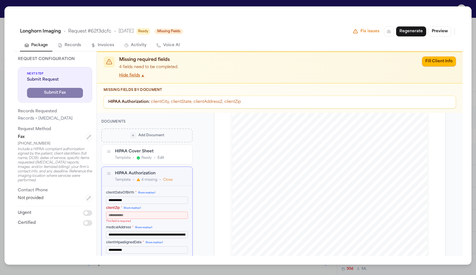
type input "**********"
click at [147, 213] on input "clientZip * (from matter)" at bounding box center [147, 215] width 82 height 7
click at [134, 216] on input "clientZip * (from matter)" at bounding box center [147, 215] width 82 height 7
paste input "*****"
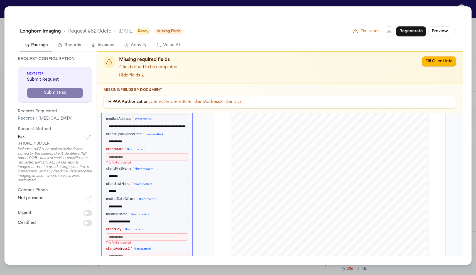
scroll to position [109, 0]
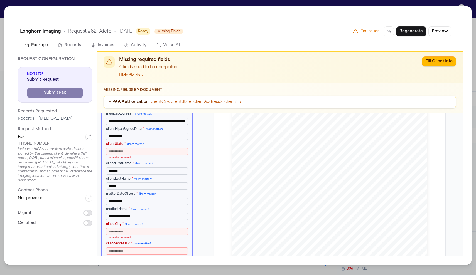
type input "*****"
click at [126, 155] on input "clientState * (from matter)" at bounding box center [147, 151] width 82 height 7
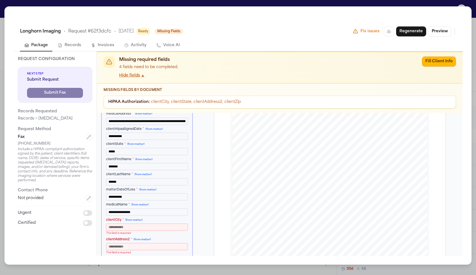
type input "*****"
click at [114, 231] on input "clientCity * (from matter)" at bounding box center [147, 227] width 82 height 7
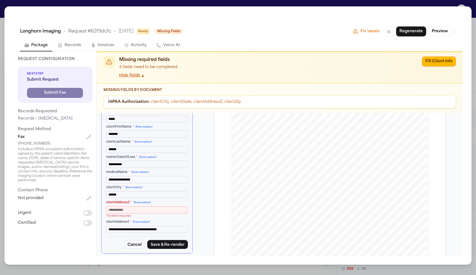
scroll to position [153, 0]
type input "******"
click at [130, 206] on input "clientAddress2 * (from matter)" at bounding box center [147, 209] width 82 height 7
click at [172, 245] on button "Save & Re-render" at bounding box center [167, 244] width 41 height 9
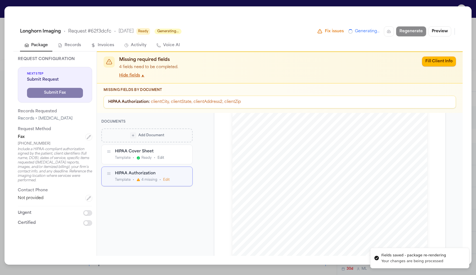
scroll to position [0, 0]
click at [172, 245] on div "Add Document HIPAA Cover Sheet Template • Ready • Edit HIPAA Authorization Temp…" at bounding box center [146, 189] width 91 height 121
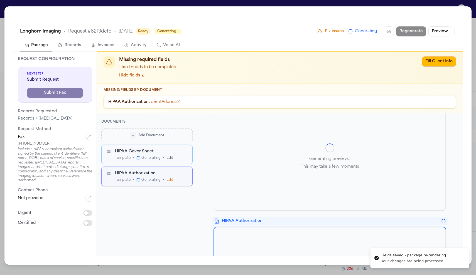
click at [172, 245] on div "Add Document HIPAA Cover Sheet Template • Generating • Edit HIPAA Authorization…" at bounding box center [146, 189] width 91 height 121
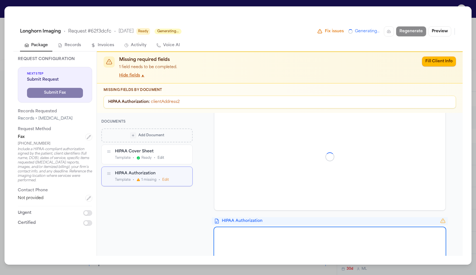
scroll to position [13, 0]
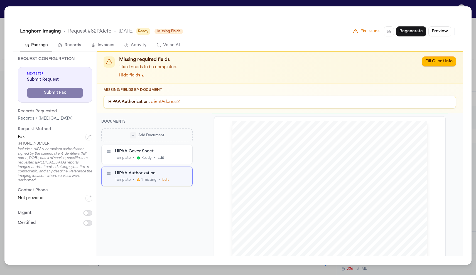
click at [143, 182] on span "1 missing" at bounding box center [148, 180] width 15 height 4
click at [166, 180] on button "Edit" at bounding box center [165, 180] width 7 height 4
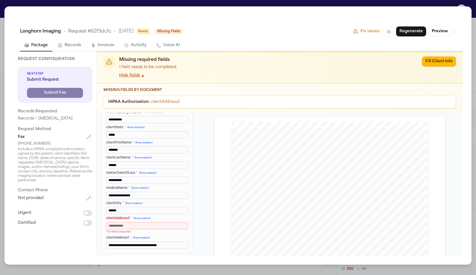
scroll to position [137, 0]
click at [138, 225] on input "clientAddress2 * (from matter)" at bounding box center [147, 225] width 82 height 7
click at [142, 246] on input "**********" at bounding box center [147, 245] width 82 height 7
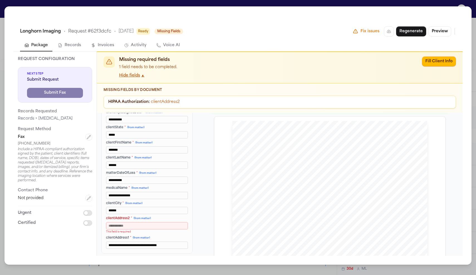
click at [142, 246] on input "**********" at bounding box center [147, 245] width 82 height 7
click at [129, 224] on input "clientAddress2 * (from matter)" at bounding box center [147, 225] width 82 height 7
paste input "**********"
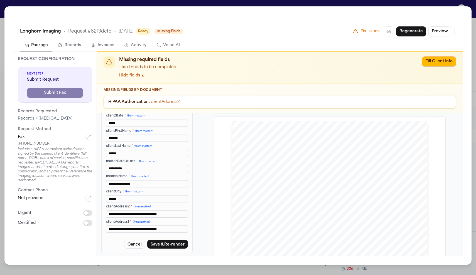
scroll to position [149, 0]
type input "**********"
click at [162, 249] on button "Save & Re-render" at bounding box center [167, 244] width 41 height 9
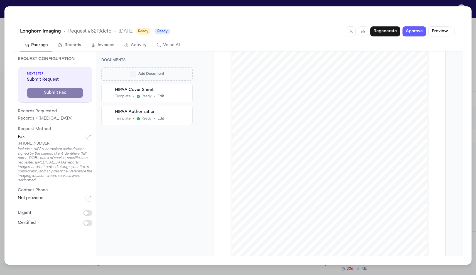
scroll to position [49, 0]
click at [412, 33] on button "Approve" at bounding box center [414, 31] width 24 height 10
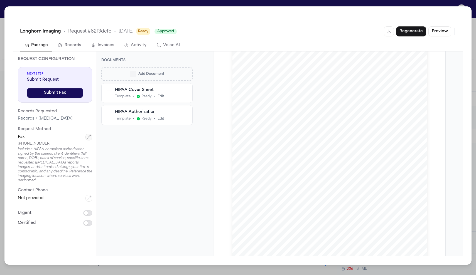
click at [88, 138] on icon "button" at bounding box center [89, 138] width 4 height 4
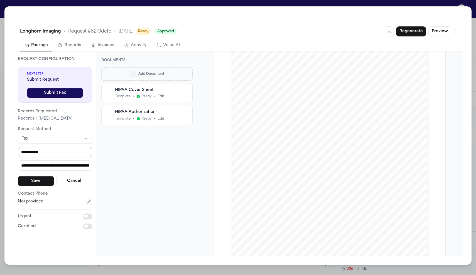
click at [26, 152] on input "**********" at bounding box center [55, 152] width 74 height 10
type input "**********"
click at [44, 165] on input "**********" at bounding box center [55, 166] width 74 height 10
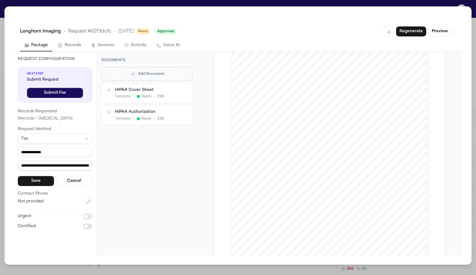
click at [44, 165] on input "**********" at bounding box center [55, 166] width 74 height 10
click at [44, 177] on button "Save" at bounding box center [36, 181] width 36 height 10
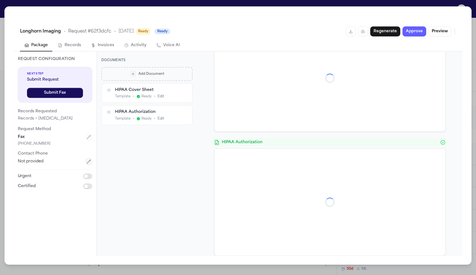
scroll to position [0, 0]
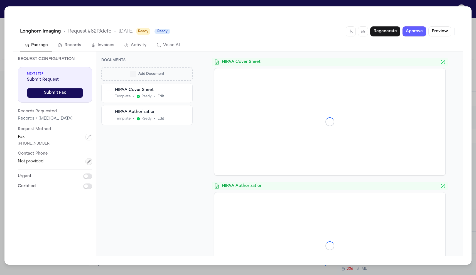
click at [87, 162] on icon "button" at bounding box center [89, 161] width 4 height 4
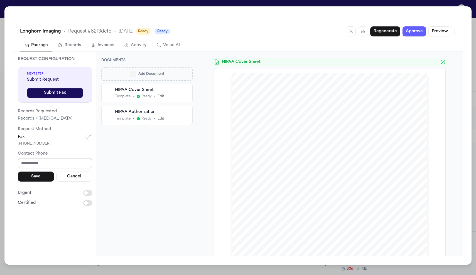
click at [66, 163] on input "tel" at bounding box center [55, 163] width 74 height 10
paste input "**********"
click at [23, 165] on input "**********" at bounding box center [55, 163] width 74 height 10
type input "**********"
click at [19, 177] on button "Save" at bounding box center [36, 177] width 36 height 10
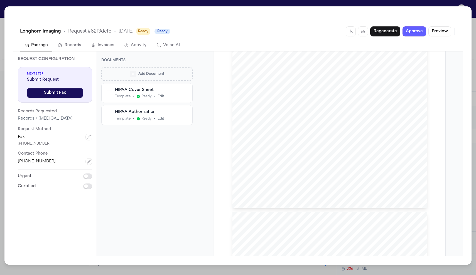
scroll to position [414, 0]
click at [412, 33] on button "Approve" at bounding box center [414, 31] width 24 height 10
click at [369, 1] on div "Longhorn Imaging • Request # 62f3dcfc • 9/4/2025 Ready Approved Regenerate Prev…" at bounding box center [238, 137] width 476 height 275
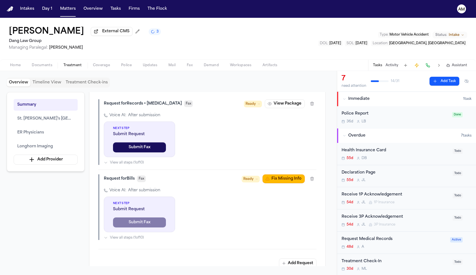
scroll to position [669, 0]
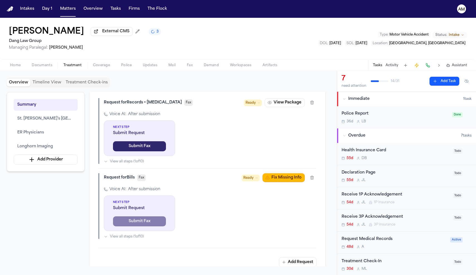
click at [149, 151] on button "Submit Fax" at bounding box center [139, 146] width 53 height 10
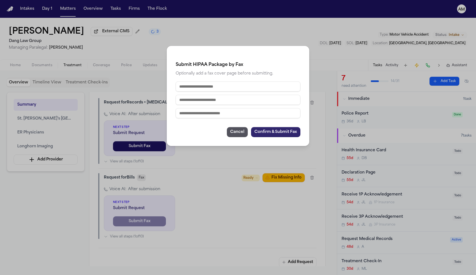
click at [272, 134] on button "Confirm & Submit Fax" at bounding box center [275, 132] width 49 height 10
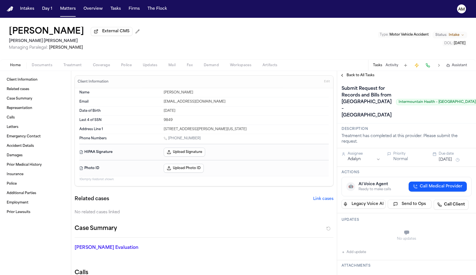
drag, startPoint x: 198, startPoint y: 139, endPoint x: 170, endPoint y: 142, distance: 28.2
click at [170, 142] on div "[PHONE_NUMBER]" at bounding box center [246, 138] width 165 height 5
drag, startPoint x: 206, startPoint y: 103, endPoint x: 144, endPoint y: 103, distance: 62.1
click at [144, 103] on div "Email [EMAIL_ADDRESS][DOMAIN_NAME]" at bounding box center [203, 101] width 249 height 9
copy div "[EMAIL_ADDRESS][DOMAIN_NAME]"
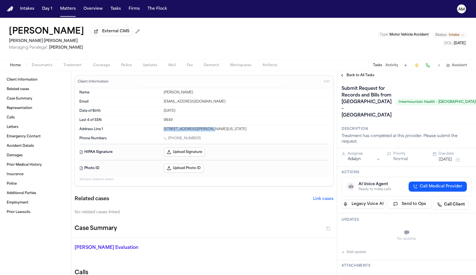
drag, startPoint x: 164, startPoint y: 131, endPoint x: 204, endPoint y: 132, distance: 40.1
click at [204, 132] on div "[STREET_ADDRESS][PERSON_NAME][US_STATE]" at bounding box center [246, 129] width 165 height 4
copy div "[STREET_ADDRESS][PERSON_NAME]"
click at [350, 256] on button "Add update" at bounding box center [353, 252] width 24 height 7
click at [353, 239] on textarea "Add your update" at bounding box center [409, 233] width 119 height 11
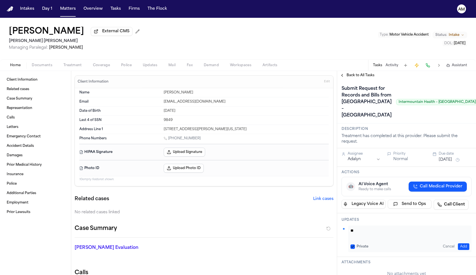
type textarea "*"
type textarea "**********"
click at [357, 249] on label "Private" at bounding box center [362, 247] width 12 height 4
click at [355, 249] on button "Private" at bounding box center [352, 247] width 4 height 4
click at [461, 250] on button "Add" at bounding box center [463, 247] width 11 height 7
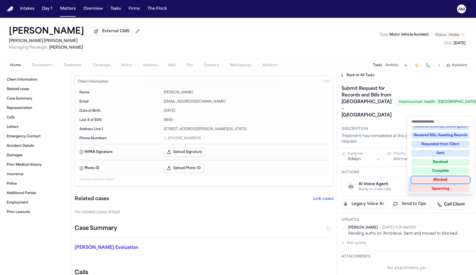
click at [443, 178] on div "Blocked" at bounding box center [440, 180] width 58 height 7
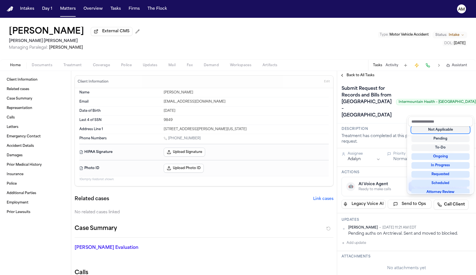
click at [431, 96] on div "Submit Request for Records and Bills from [GEOGRAPHIC_DATA] – [GEOGRAPHIC_DATA]…" at bounding box center [406, 102] width 130 height 36
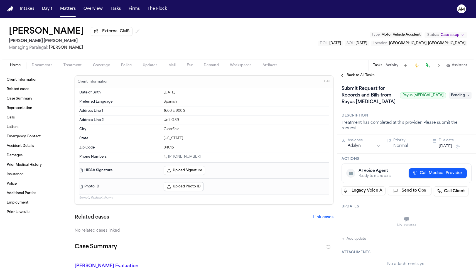
click at [353, 237] on div "No updates Add update" at bounding box center [406, 227] width 130 height 30
click at [355, 242] on button "Add update" at bounding box center [353, 239] width 24 height 7
click at [352, 235] on button "Private" at bounding box center [352, 233] width 4 height 4
click at [377, 220] on textarea "Add your update" at bounding box center [409, 220] width 119 height 11
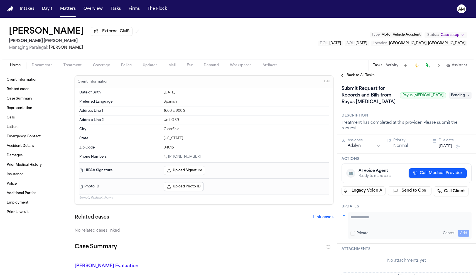
click at [377, 220] on textarea "Add your update" at bounding box center [409, 220] width 119 height 11
type textarea "*"
click at [388, 219] on textarea "**********" at bounding box center [409, 220] width 119 height 11
type textarea "**********"
click at [464, 231] on button "Add" at bounding box center [463, 233] width 11 height 7
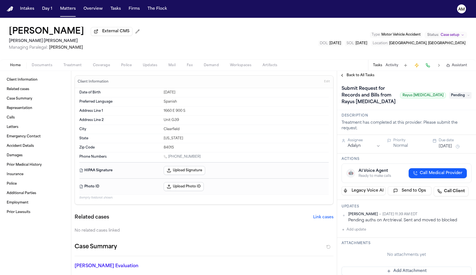
click at [352, 75] on span "Back to All Tasks" at bounding box center [360, 75] width 28 height 4
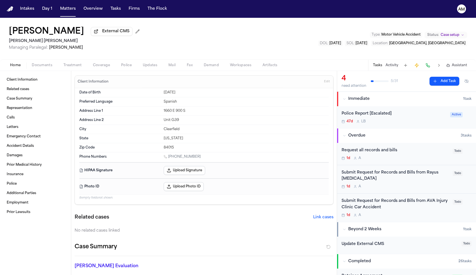
click at [387, 181] on div "Submit Request for Records and Bills from Rayus [MEDICAL_DATA]" at bounding box center [395, 176] width 108 height 13
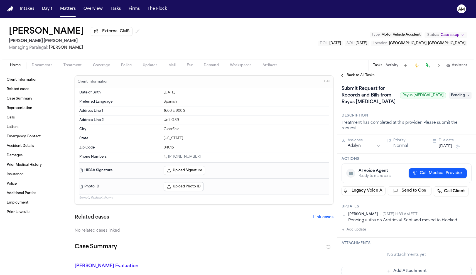
click at [345, 76] on button "Back to All Tasks" at bounding box center [357, 75] width 40 height 4
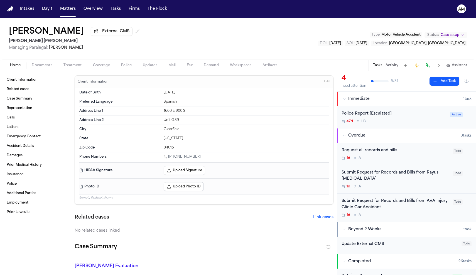
click at [390, 206] on div "Submit Request for Records and Bills from AVA Injury Clinic Car Accident" at bounding box center [395, 204] width 108 height 13
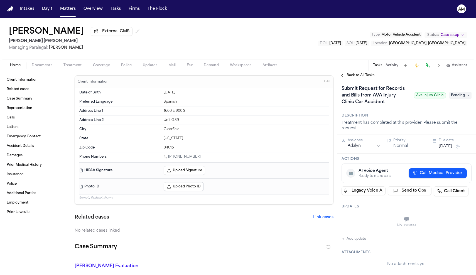
click at [350, 237] on button "Add update" at bounding box center [353, 239] width 24 height 7
click at [352, 233] on button "Private" at bounding box center [352, 233] width 4 height 4
click at [360, 223] on textarea "Add your update" at bounding box center [409, 220] width 119 height 11
type textarea "**********"
click at [465, 233] on button "Add" at bounding box center [463, 233] width 11 height 7
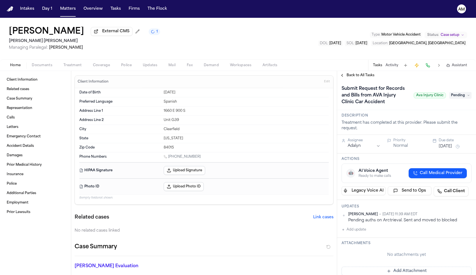
click at [463, 96] on span "Pending" at bounding box center [460, 95] width 22 height 7
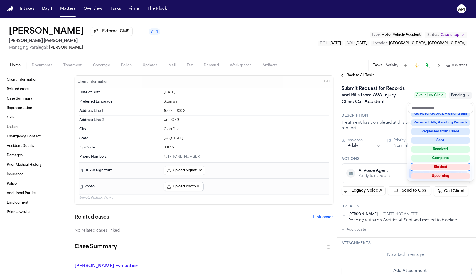
click at [450, 169] on div "Blocked" at bounding box center [440, 167] width 58 height 7
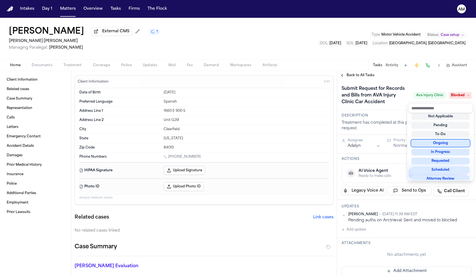
click at [365, 73] on div "**********" at bounding box center [406, 173] width 139 height 204
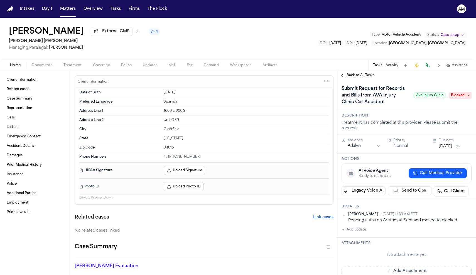
click at [365, 77] on span "Back to All Tasks" at bounding box center [360, 75] width 28 height 4
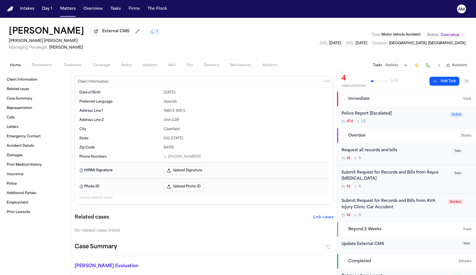
click at [404, 187] on div "1d A" at bounding box center [395, 187] width 108 height 4
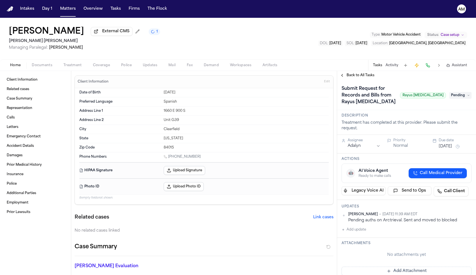
click at [461, 96] on span "Pending" at bounding box center [460, 95] width 22 height 7
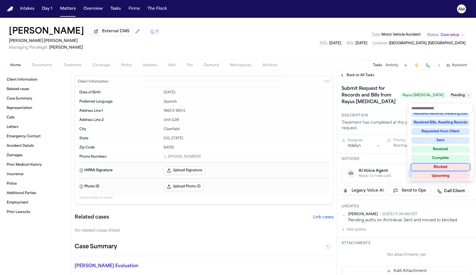
click at [444, 167] on div "Blocked" at bounding box center [440, 167] width 58 height 7
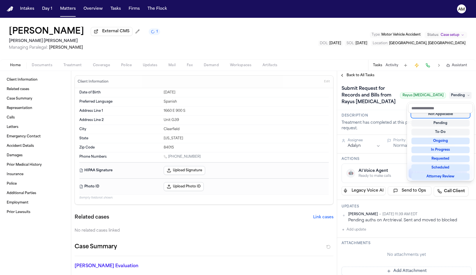
scroll to position [2, 0]
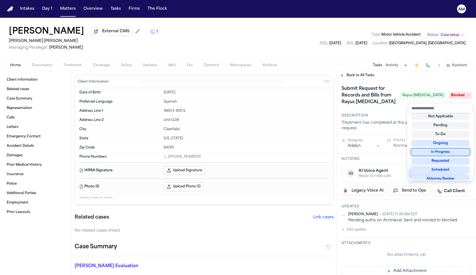
click at [365, 76] on div "**********" at bounding box center [406, 173] width 139 height 204
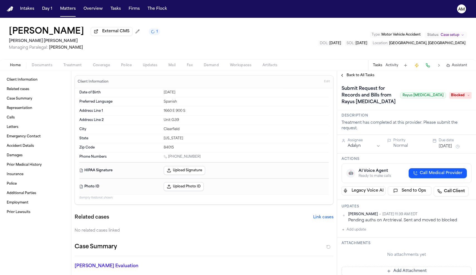
click at [354, 73] on div "Back to All Tasks" at bounding box center [406, 75] width 139 height 9
click at [356, 80] on div "Back to All Tasks" at bounding box center [406, 75] width 139 height 9
click at [354, 77] on span "Back to All Tasks" at bounding box center [360, 75] width 28 height 4
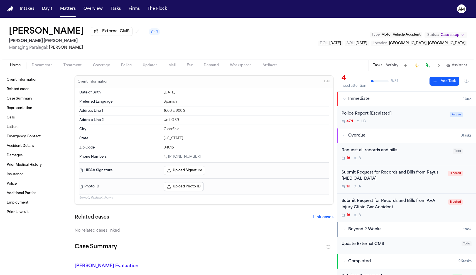
click at [387, 153] on div "Request all records and bills" at bounding box center [395, 150] width 108 height 6
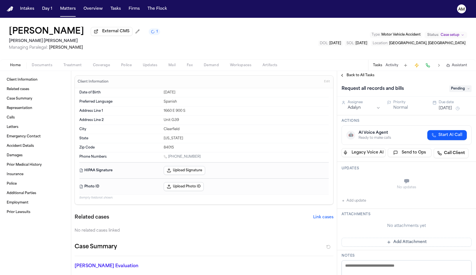
click at [355, 201] on button "Add update" at bounding box center [353, 201] width 24 height 7
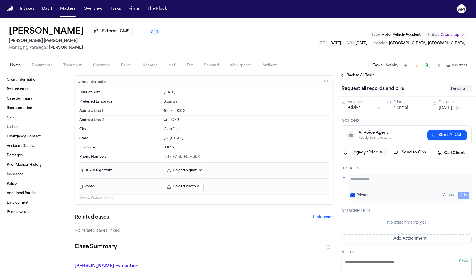
click at [356, 198] on div "Private Cancel Add" at bounding box center [409, 195] width 119 height 7
click at [350, 193] on div "Private Cancel Add" at bounding box center [409, 187] width 123 height 27
click at [350, 196] on button "Private" at bounding box center [352, 195] width 4 height 4
click at [372, 182] on textarea "Add your update" at bounding box center [409, 181] width 119 height 11
type textarea "**********"
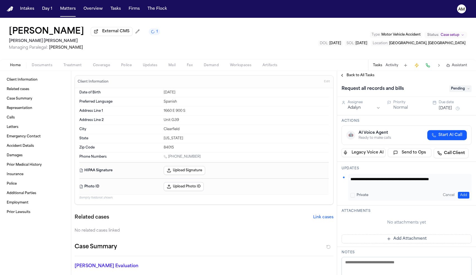
click at [464, 198] on button "Add" at bounding box center [463, 195] width 11 height 7
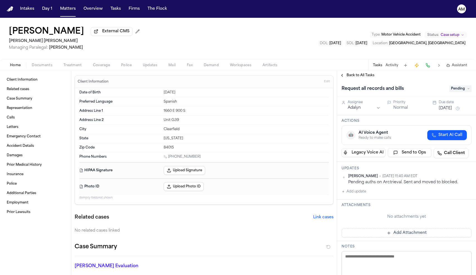
click at [460, 92] on span "Pending" at bounding box center [460, 88] width 22 height 7
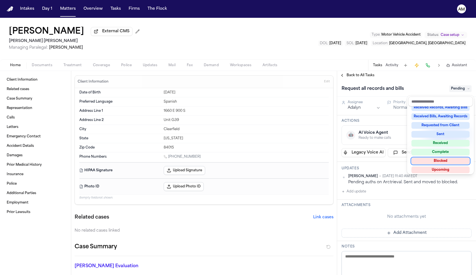
click at [446, 161] on div "Blocked" at bounding box center [440, 161] width 58 height 7
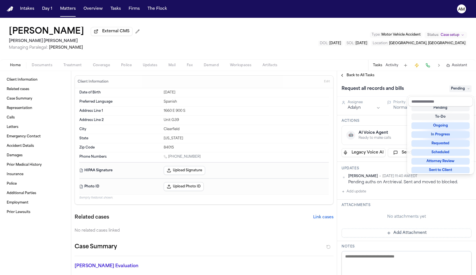
scroll to position [2, 0]
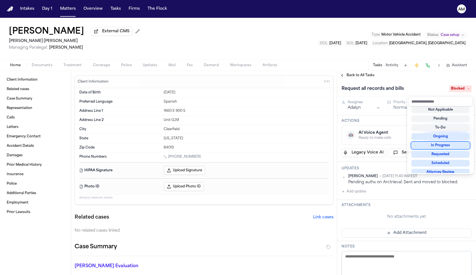
click at [426, 84] on div "Request all records and bills Blocked" at bounding box center [406, 88] width 139 height 17
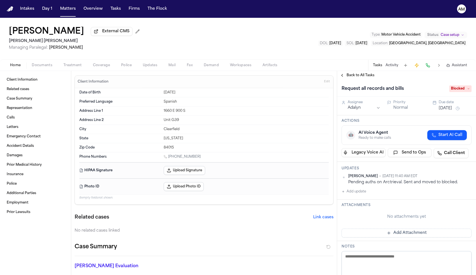
click at [364, 77] on span "Back to All Tasks" at bounding box center [360, 75] width 28 height 4
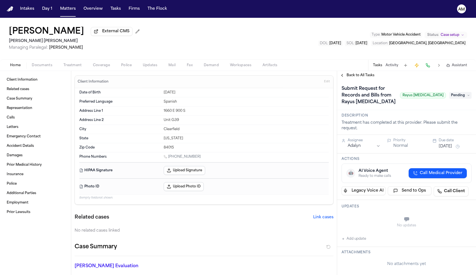
drag, startPoint x: 199, startPoint y: 159, endPoint x: 170, endPoint y: 161, distance: 29.0
click at [170, 160] on div "[PHONE_NUMBER]" at bounding box center [246, 157] width 165 height 5
click at [251, 179] on div "Photo ID Upload Photo ID" at bounding box center [203, 186] width 249 height 16
drag, startPoint x: 206, startPoint y: 156, endPoint x: 163, endPoint y: 156, distance: 42.6
click at [164, 156] on div "[PHONE_NUMBER]" at bounding box center [246, 157] width 165 height 5
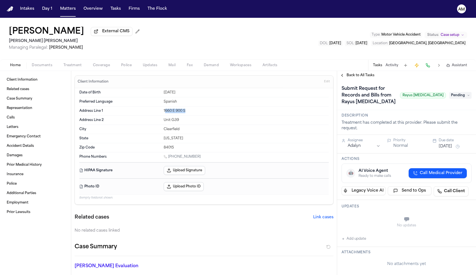
drag, startPoint x: 164, startPoint y: 112, endPoint x: 196, endPoint y: 109, distance: 31.9
click at [200, 109] on div "Address Line 1 1660 E 900 S" at bounding box center [203, 111] width 249 height 9
drag, startPoint x: 158, startPoint y: 111, endPoint x: 190, endPoint y: 111, distance: 32.3
click at [190, 111] on div "Address Line 1 1660 E 900 S" at bounding box center [203, 111] width 249 height 9
copy div "1660 E 900 S"
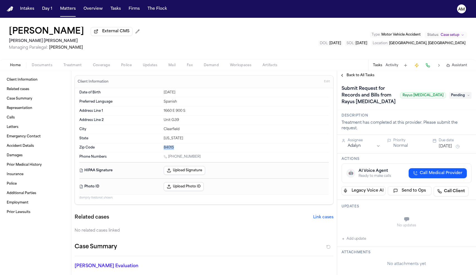
drag, startPoint x: 175, startPoint y: 149, endPoint x: 162, endPoint y: 148, distance: 13.1
click at [160, 148] on div "Zip Code 84015" at bounding box center [203, 147] width 249 height 9
copy div "84015"
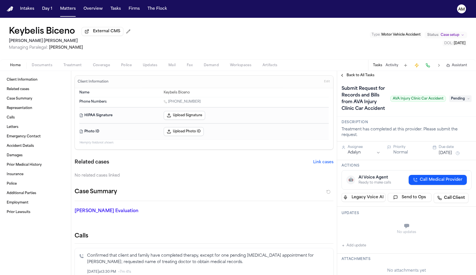
click at [49, 67] on span "Documents" at bounding box center [42, 65] width 21 height 4
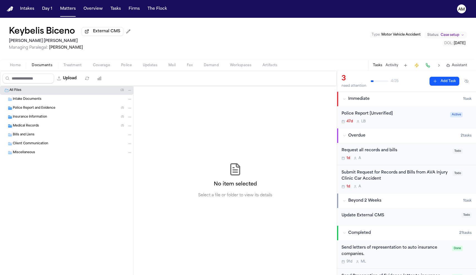
click at [29, 117] on span "Insurance Information" at bounding box center [30, 117] width 34 height 5
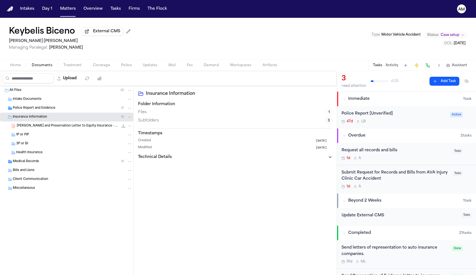
click at [32, 128] on span "[PERSON_NAME] and Preservation Letter to Equity Insurance - [DATE]" at bounding box center [68, 126] width 102 height 5
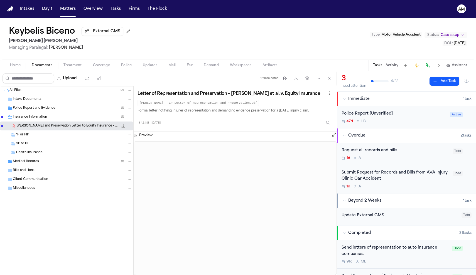
click at [49, 160] on div "Medical Records ( 1 )" at bounding box center [72, 161] width 119 height 5
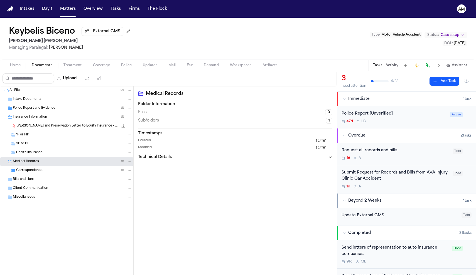
click at [46, 171] on div "Correspondence ( 1 )" at bounding box center [74, 170] width 116 height 5
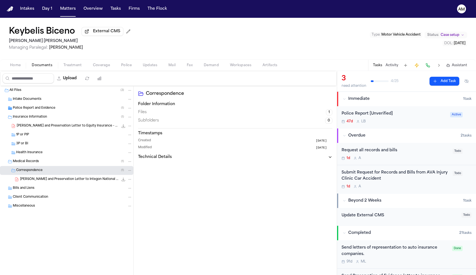
click at [70, 181] on span "[PERSON_NAME] and Preservation Letter to Integon National Insurance - [DATE]" at bounding box center [69, 179] width 98 height 5
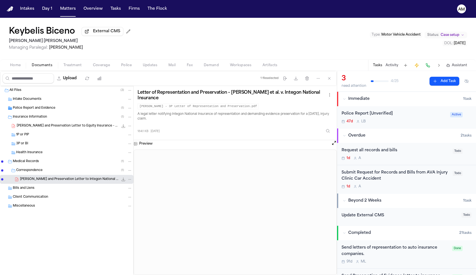
click at [24, 109] on span "Police Report and Evidence" at bounding box center [34, 108] width 43 height 5
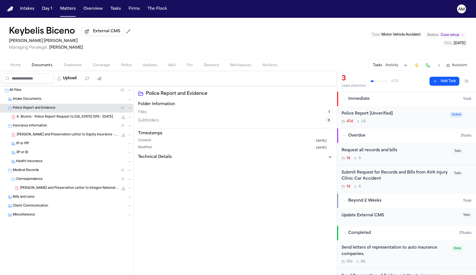
click at [76, 121] on div "K. Biceno - Police Report Request to Utah DPS - 10.2.25 144.3 KB • PDF" at bounding box center [66, 117] width 133 height 9
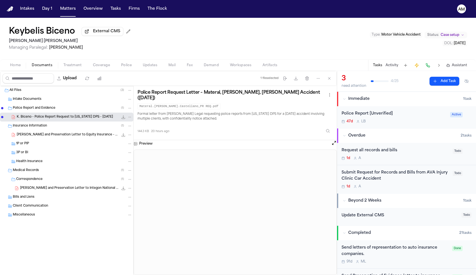
click at [63, 135] on span "K. Biceno - LOR and Preservation Letter to Equity Insurance - 7.12.25" at bounding box center [68, 135] width 102 height 5
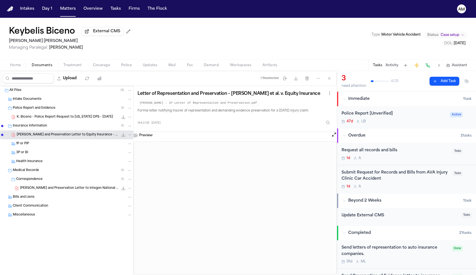
click at [14, 67] on span "Home" at bounding box center [15, 65] width 11 height 4
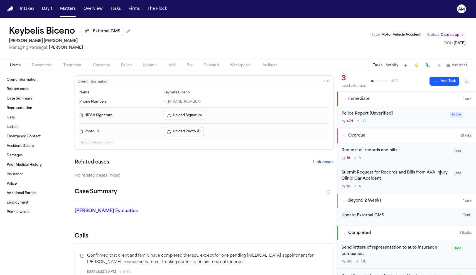
click at [413, 174] on div "Submit Request for Records and Bills from AVA Injury Clinic Car Accident" at bounding box center [395, 176] width 108 height 13
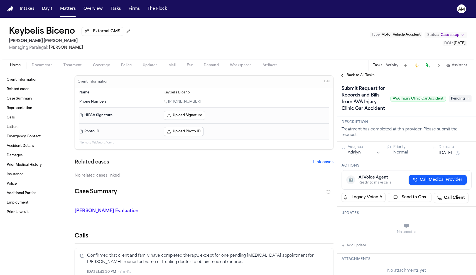
click at [350, 246] on button "Add update" at bounding box center [353, 245] width 24 height 7
click at [350, 242] on div "Private Cancel Add" at bounding box center [409, 232] width 123 height 27
click at [353, 241] on button "Private" at bounding box center [352, 240] width 4 height 4
click at [359, 235] on div "Private Cancel Add" at bounding box center [409, 232] width 123 height 27
click at [360, 224] on textarea "Add your update" at bounding box center [409, 226] width 119 height 11
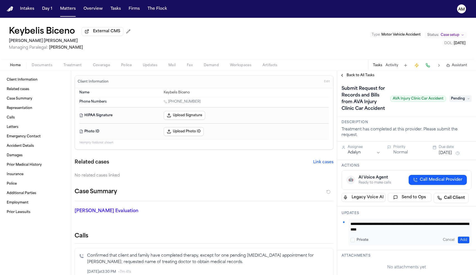
click at [466, 244] on div "**********" at bounding box center [409, 232] width 123 height 27
click at [436, 230] on textarea "**********" at bounding box center [409, 226] width 119 height 11
type textarea "**********"
click at [461, 243] on button "Add" at bounding box center [463, 240] width 11 height 7
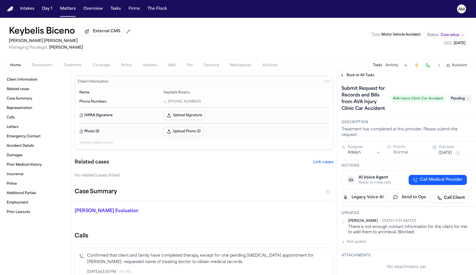
click at [463, 99] on span "Pending" at bounding box center [460, 98] width 22 height 7
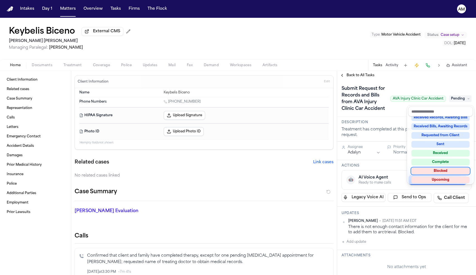
click at [435, 174] on div "Blocked" at bounding box center [440, 171] width 58 height 7
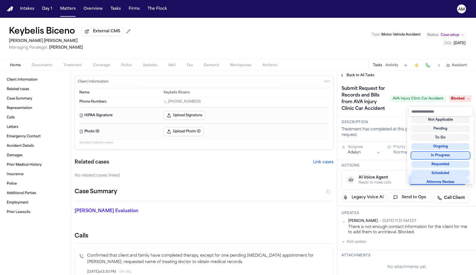
click at [358, 76] on div "**********" at bounding box center [406, 173] width 139 height 204
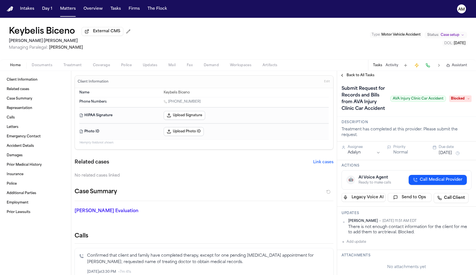
click at [358, 76] on span "Back to All Tasks" at bounding box center [360, 75] width 28 height 4
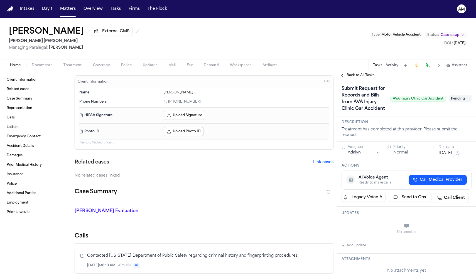
drag, startPoint x: 93, startPoint y: 33, endPoint x: 0, endPoint y: 37, distance: 92.7
click at [0, 37] on div "[PERSON_NAME] External CMS [PERSON_NAME] [PERSON_NAME] Managing Paralegal: [PER…" at bounding box center [238, 39] width 476 height 42
copy h1 "[PERSON_NAME]"
click at [39, 66] on span "Documents" at bounding box center [42, 65] width 21 height 4
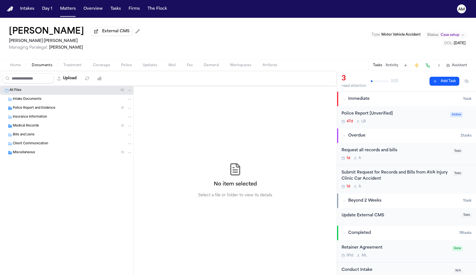
click at [30, 111] on span "Police Report and Evidence" at bounding box center [34, 108] width 43 height 5
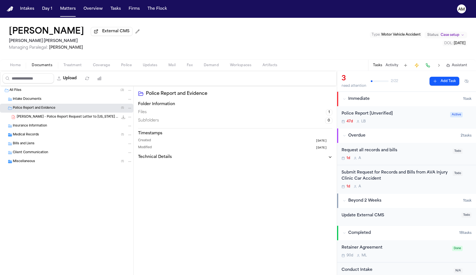
click at [37, 119] on span "[PERSON_NAME] - Police Report Request Letter to [US_STATE] DPS - [DATE]" at bounding box center [68, 117] width 102 height 5
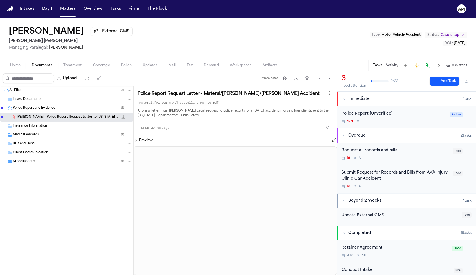
click at [36, 135] on span "Medical Records" at bounding box center [26, 135] width 26 height 5
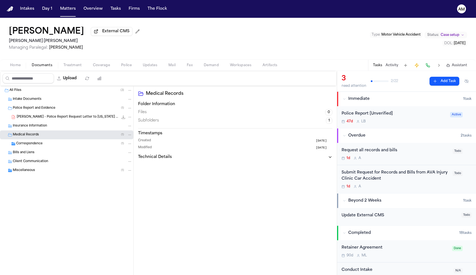
click at [44, 146] on div "Correspondence ( 1 )" at bounding box center [74, 143] width 116 height 5
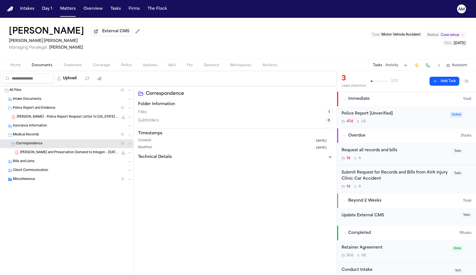
click at [47, 153] on span "[PERSON_NAME] and Preservation Demand to Integon - [DATE]" at bounding box center [69, 153] width 98 height 5
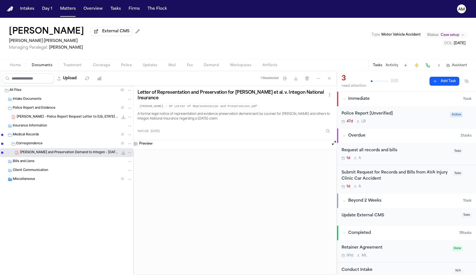
click at [28, 184] on div "Miscellaneous ( 1 )" at bounding box center [66, 179] width 133 height 9
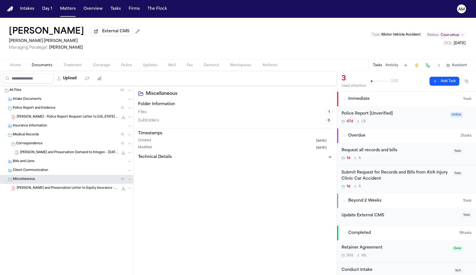
click at [31, 189] on span "[PERSON_NAME] and Preservation Letter to Equity Insurance - [DATE]" at bounding box center [68, 188] width 102 height 5
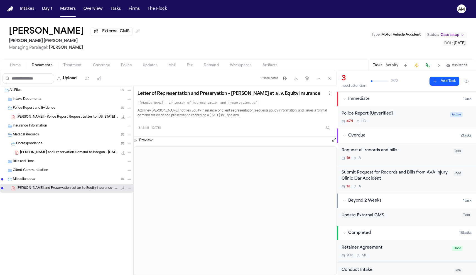
click at [25, 101] on span "Intake Documents" at bounding box center [27, 99] width 29 height 5
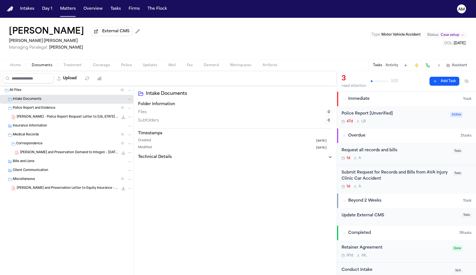
click at [22, 71] on div "[PERSON_NAME] External CMS [PERSON_NAME] [PERSON_NAME] Managing Paralegal: [PER…" at bounding box center [238, 44] width 476 height 53
click at [18, 67] on span "Home" at bounding box center [15, 65] width 11 height 4
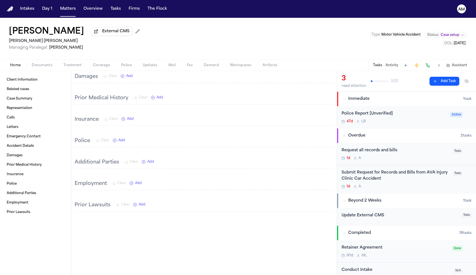
scroll to position [432, 0]
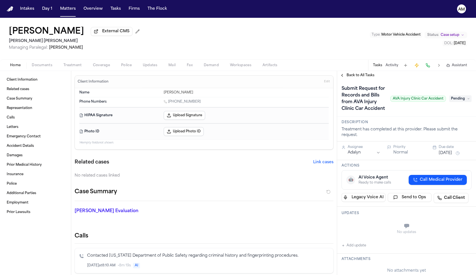
click at [354, 243] on div "No updates Add update" at bounding box center [406, 234] width 130 height 30
click at [354, 245] on button "Add update" at bounding box center [353, 245] width 24 height 7
click at [352, 238] on button "Private" at bounding box center [352, 240] width 4 height 4
click at [366, 228] on textarea "Add your update" at bounding box center [409, 226] width 119 height 11
click at [373, 224] on textarea "**********" at bounding box center [409, 226] width 119 height 11
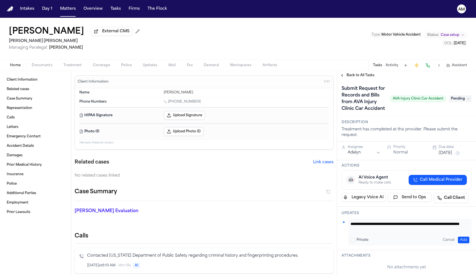
click at [418, 225] on textarea "**********" at bounding box center [409, 226] width 119 height 11
click at [414, 226] on textarea "**********" at bounding box center [409, 226] width 119 height 11
type textarea "**********"
click at [459, 240] on button "Add" at bounding box center [463, 240] width 11 height 7
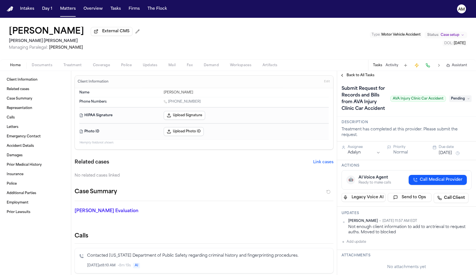
click at [456, 102] on span "Pending" at bounding box center [460, 98] width 22 height 7
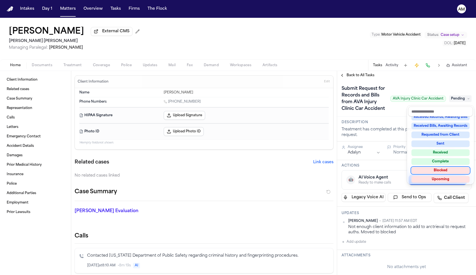
click at [440, 171] on div "Blocked" at bounding box center [440, 170] width 58 height 7
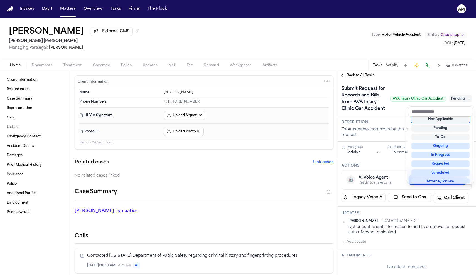
scroll to position [2, 0]
click at [185, 164] on div "Client Information Related cases Case Summary Representation Calls Letters Emer…" at bounding box center [238, 173] width 476 height 204
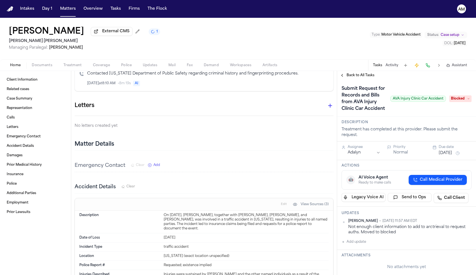
scroll to position [207, 0]
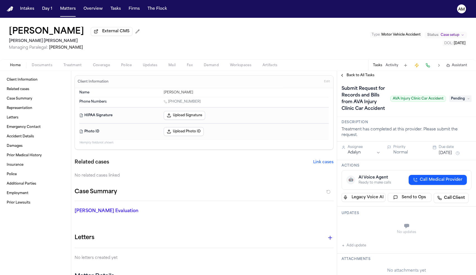
click at [351, 249] on button "Add update" at bounding box center [353, 245] width 24 height 7
click at [351, 241] on button "Private" at bounding box center [352, 240] width 4 height 4
click at [371, 225] on textarea "Add your update" at bounding box center [409, 226] width 119 height 11
type textarea "**********"
click at [467, 239] on button "Add" at bounding box center [463, 240] width 11 height 7
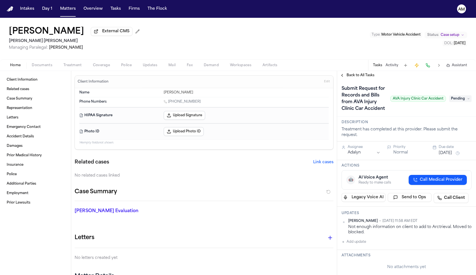
click at [460, 102] on span "Pending" at bounding box center [460, 98] width 22 height 7
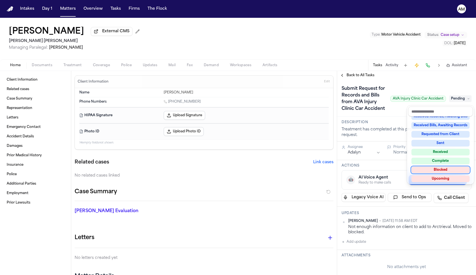
click at [456, 169] on div "Blocked" at bounding box center [440, 170] width 58 height 7
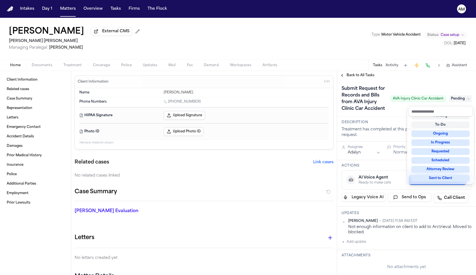
scroll to position [2, 0]
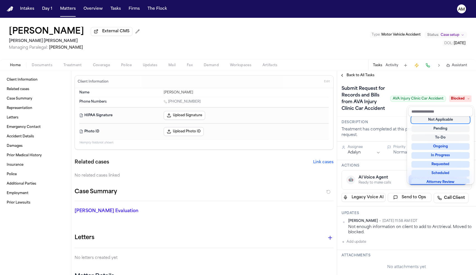
click at [399, 87] on div "Submit Request for Records and Bills from AVA Injury Clinic Car Accident AVA In…" at bounding box center [406, 98] width 130 height 29
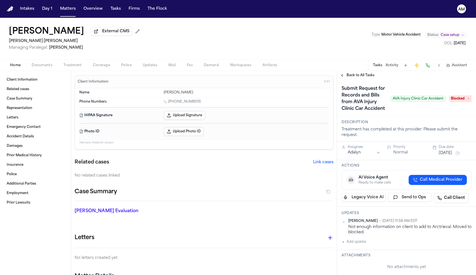
click at [358, 73] on div "Back to All Tasks" at bounding box center [406, 75] width 139 height 9
click at [356, 78] on span "Back to All Tasks" at bounding box center [360, 75] width 28 height 4
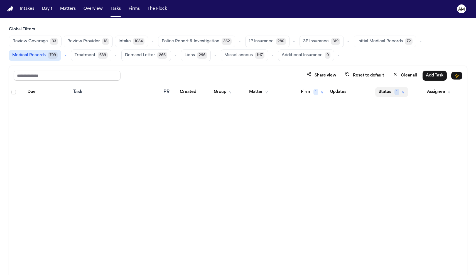
click at [395, 92] on span "1" at bounding box center [396, 92] width 5 height 7
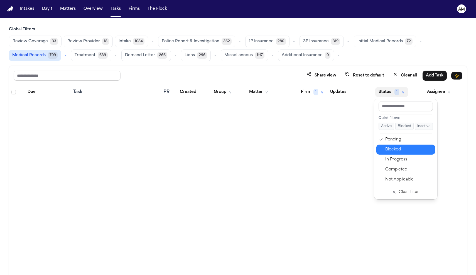
click at [388, 150] on div "Blocked" at bounding box center [408, 149] width 46 height 7
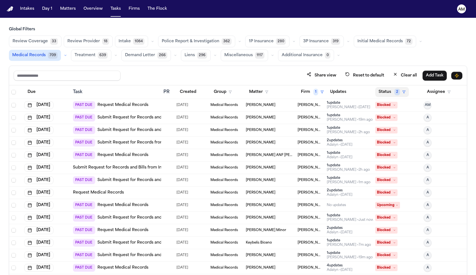
click at [394, 95] on button "Status 2" at bounding box center [392, 92] width 34 height 10
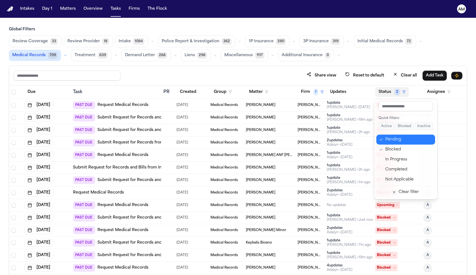
click at [393, 139] on div "Pending" at bounding box center [408, 139] width 46 height 7
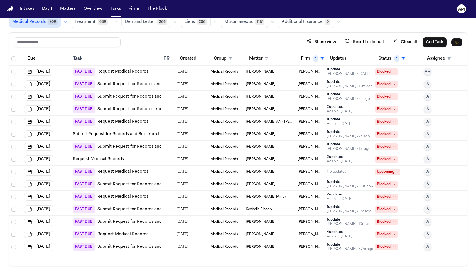
scroll to position [33, 0]
click at [281, 235] on div "[PERSON_NAME]" at bounding box center [269, 235] width 47 height 4
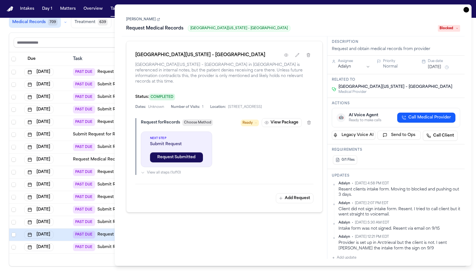
click at [104, 260] on div "Due Task PR Created Group Matter Firm 1 Updates Status 1 Assignee Sep 25, 2025 …" at bounding box center [238, 159] width 458 height 214
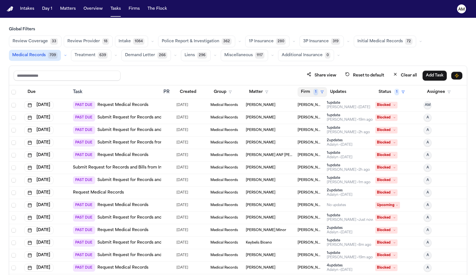
click at [306, 90] on button "Firm 1" at bounding box center [311, 92] width 29 height 10
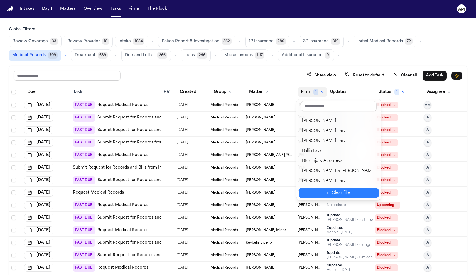
click at [318, 188] on button "Clear filter" at bounding box center [339, 193] width 80 height 10
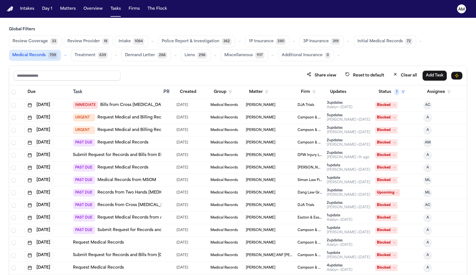
click at [291, 120] on td "Shenequa Wright" at bounding box center [270, 118] width 52 height 13
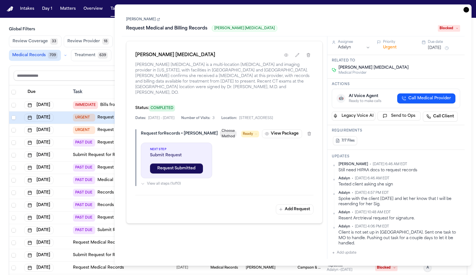
click at [94, 68] on div "Share view Reset to default Clear all Add Task" at bounding box center [238, 75] width 458 height 19
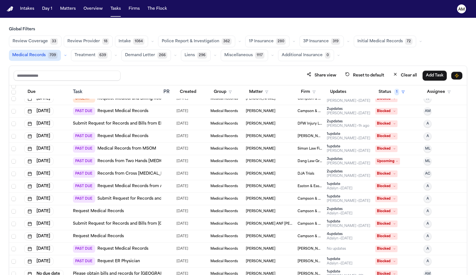
scroll to position [35, 0]
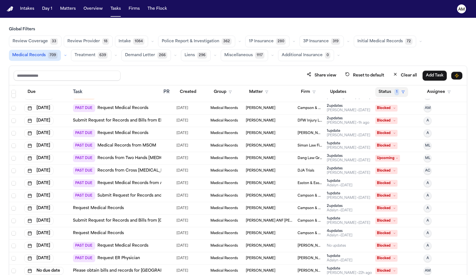
click at [382, 94] on button "Status 1" at bounding box center [391, 92] width 33 height 10
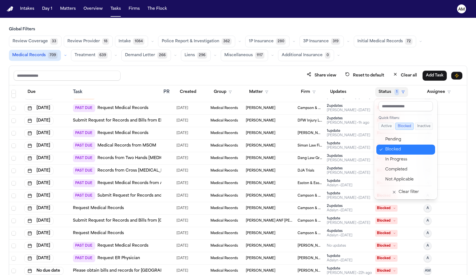
click at [390, 146] on button "Blocked" at bounding box center [405, 150] width 59 height 10
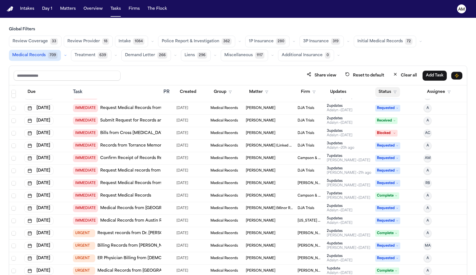
click at [388, 94] on button "Status" at bounding box center [387, 92] width 25 height 10
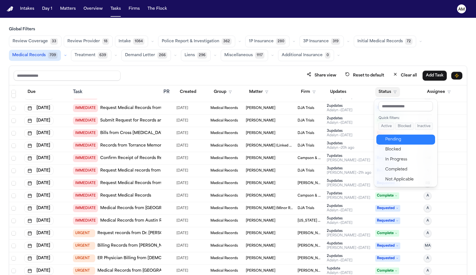
click at [395, 139] on div "Pending" at bounding box center [408, 139] width 46 height 7
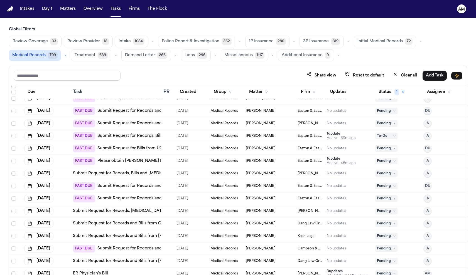
scroll to position [131, 0]
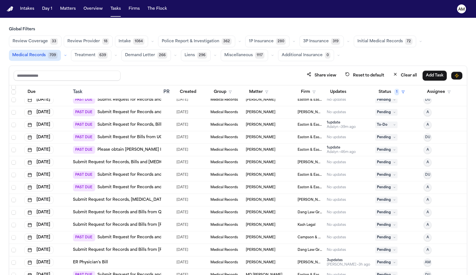
click at [115, 225] on link "Submit Request for Records and Bills from Sarsour's Physical Therapy and Wrestl…" at bounding box center [174, 225] width 203 height 6
click at [310, 93] on button "Firm" at bounding box center [307, 92] width 21 height 10
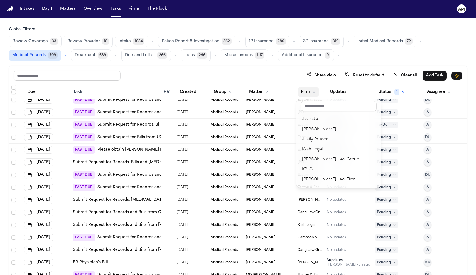
scroll to position [363, 0]
click at [309, 150] on div "Kash Legal" at bounding box center [338, 148] width 73 height 7
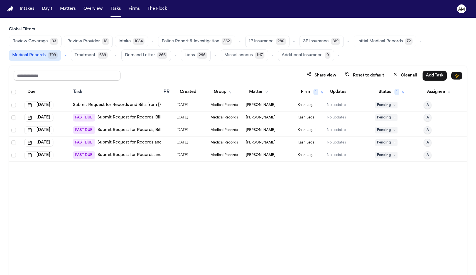
click at [314, 85] on th "Firm 1" at bounding box center [309, 92] width 29 height 14
click at [313, 93] on button "Firm 1" at bounding box center [311, 92] width 29 height 10
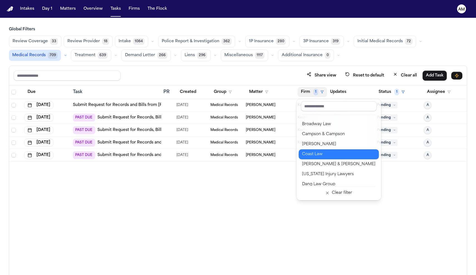
scroll to position [91, 0]
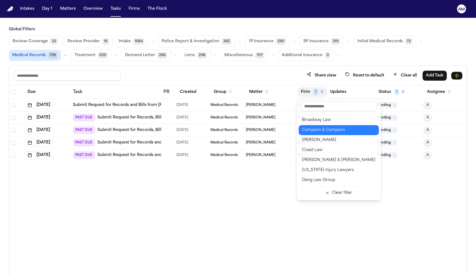
click at [345, 129] on div "Campson & Campson" at bounding box center [338, 130] width 73 height 7
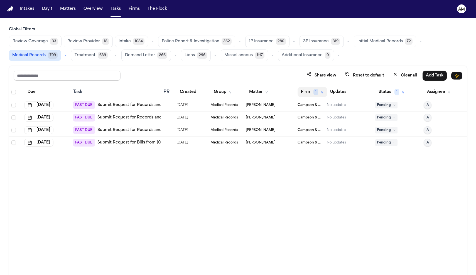
click at [312, 93] on button "Firm 1" at bounding box center [311, 92] width 29 height 10
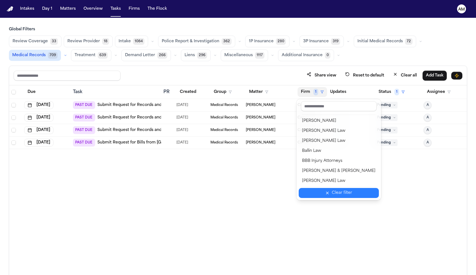
click at [319, 193] on button "Clear filter" at bounding box center [339, 193] width 80 height 10
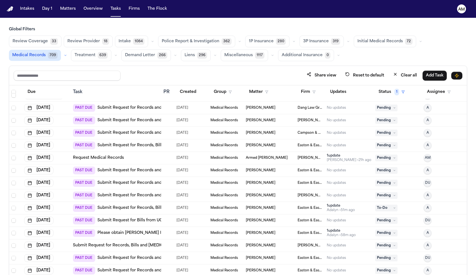
scroll to position [52, 0]
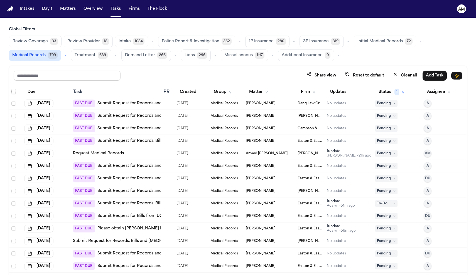
click at [153, 192] on link "Submit Request for Records and Bills from Physician Oversight LLC" at bounding box center [163, 191] width 133 height 6
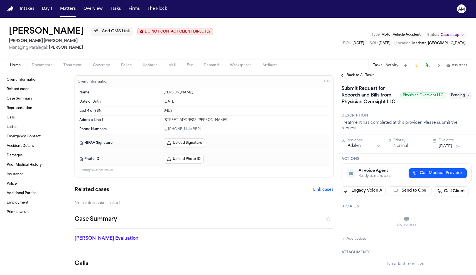
click at [61, 67] on button "Treatment" at bounding box center [72, 65] width 29 height 7
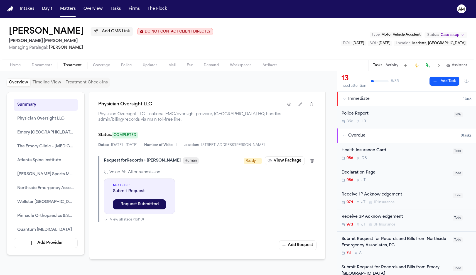
scroll to position [672, 0]
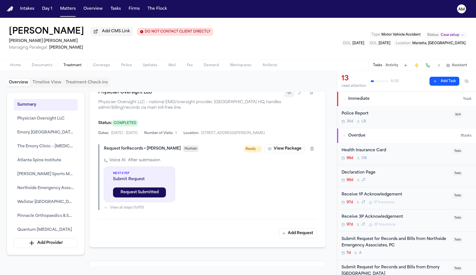
click at [291, 97] on button "button" at bounding box center [289, 92] width 10 height 10
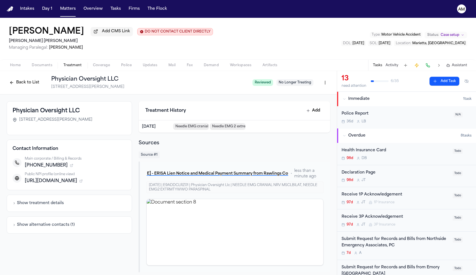
click at [71, 166] on icon "button" at bounding box center [72, 165] width 2 height 2
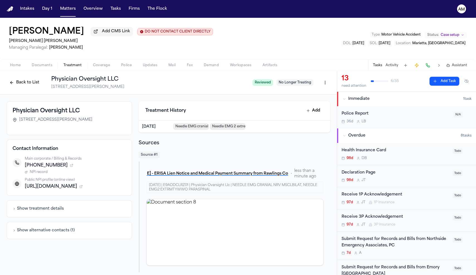
click at [43, 174] on span "NPI record" at bounding box center [39, 172] width 18 height 4
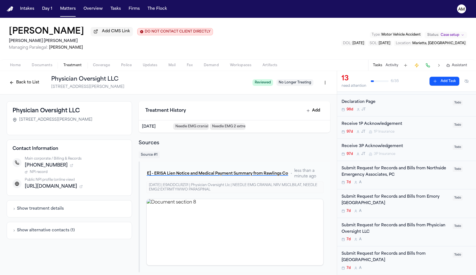
scroll to position [71, 0]
click at [393, 239] on div "7d A" at bounding box center [395, 239] width 108 height 4
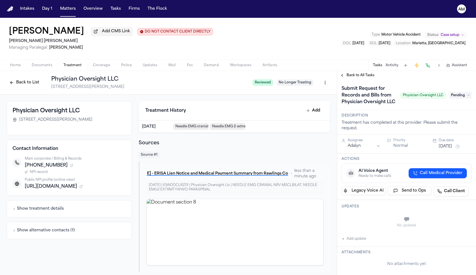
click at [353, 240] on button "Add update" at bounding box center [353, 239] width 24 height 7
click at [357, 234] on label "Private" at bounding box center [362, 233] width 12 height 4
click at [355, 234] on button "Private" at bounding box center [352, 233] width 4 height 4
click at [362, 222] on textarea "Add your update" at bounding box center [409, 220] width 119 height 11
click at [404, 222] on textarea "**********" at bounding box center [409, 220] width 119 height 11
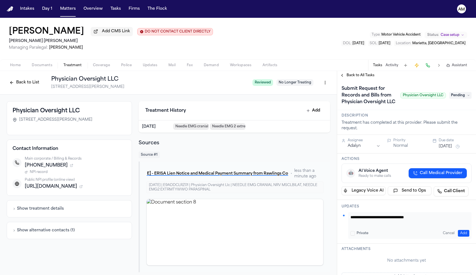
click at [406, 220] on textarea "**********" at bounding box center [409, 220] width 119 height 11
click at [397, 220] on textarea "**********" at bounding box center [409, 220] width 119 height 11
type textarea "**********"
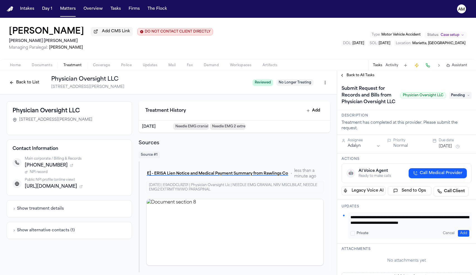
click at [462, 236] on button "Add" at bounding box center [463, 233] width 11 height 7
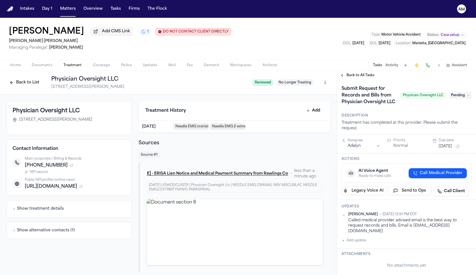
click at [445, 1] on nav "Intakes Day 1 Matters Overview Tasks Firms The Flock AM" at bounding box center [238, 9] width 476 height 18
drag, startPoint x: 122, startPoint y: 81, endPoint x: 43, endPoint y: 75, distance: 79.5
click at [43, 75] on div "Back to List Physician Oversight LLC 550 N Central Expy Unit 707, McKinney, TX …" at bounding box center [168, 83] width 337 height 24
click at [145, 82] on h1 "Physician Oversight LLC" at bounding box center [149, 79] width 197 height 8
drag, startPoint x: 125, startPoint y: 81, endPoint x: 50, endPoint y: 78, distance: 75.2
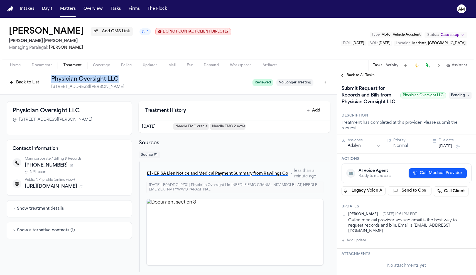
click at [50, 78] on div "Back to List Physician Oversight LLC 550 N Central Expy Unit 707, McKinney, TX …" at bounding box center [127, 82] width 241 height 14
copy h1 "Physician Oversight LLC"
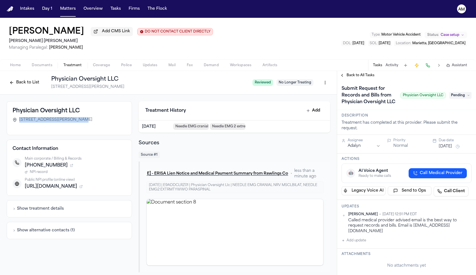
drag, startPoint x: 20, startPoint y: 123, endPoint x: 73, endPoint y: 123, distance: 53.4
click at [73, 123] on span "[STREET_ADDRESS][PERSON_NAME]" at bounding box center [55, 120] width 73 height 6
copy span "550 N Central Expy Unit 707"
drag, startPoint x: 408, startPoint y: 234, endPoint x: 350, endPoint y: 233, distance: 57.6
click at [350, 233] on div "Called medical provider advised email is the best way to request records and bi…" at bounding box center [409, 226] width 123 height 16
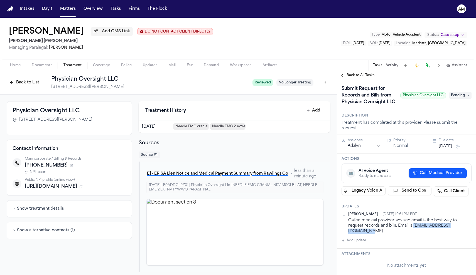
copy div "medicalrecords@nmaiom.com"
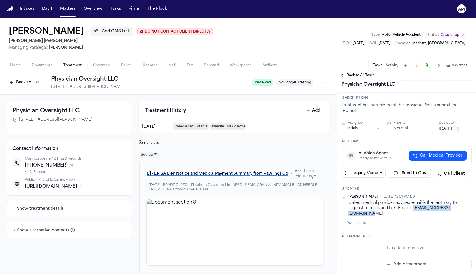
scroll to position [19, 0]
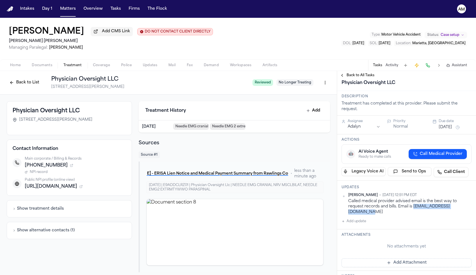
click at [350, 222] on button "Add update" at bounding box center [353, 221] width 24 height 7
click at [352, 240] on button "Private" at bounding box center [352, 239] width 4 height 4
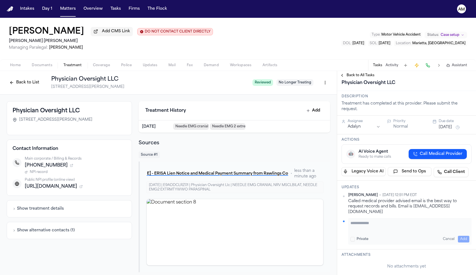
click at [361, 228] on textarea "Add your update" at bounding box center [409, 225] width 119 height 11
paste textarea "*********"
click at [395, 224] on textarea "**********" at bounding box center [409, 225] width 119 height 11
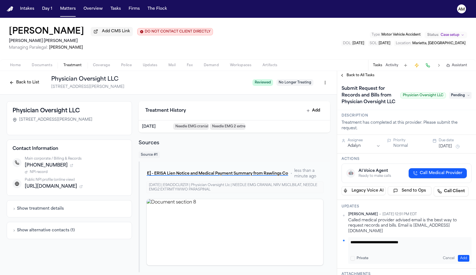
scroll to position [0, 0]
type textarea "**********"
click at [464, 97] on span "Pending" at bounding box center [460, 95] width 22 height 7
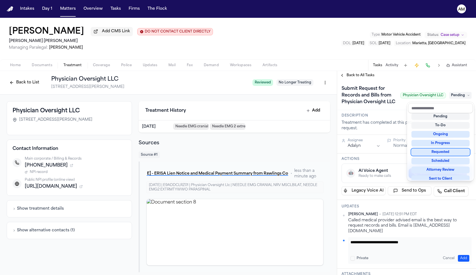
click at [451, 151] on div "Requested" at bounding box center [440, 152] width 58 height 7
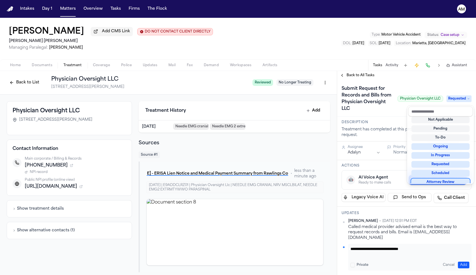
scroll to position [3, 0]
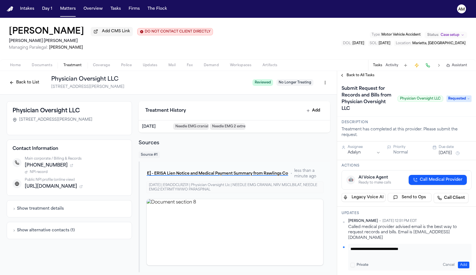
click at [468, 266] on button "Add" at bounding box center [463, 265] width 11 height 7
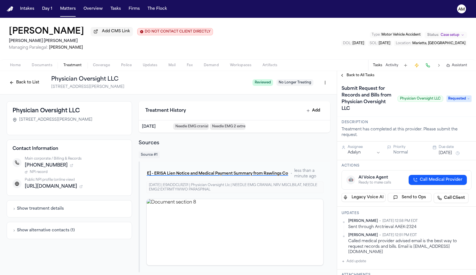
click at [452, 155] on button "[DATE]" at bounding box center [445, 154] width 13 height 6
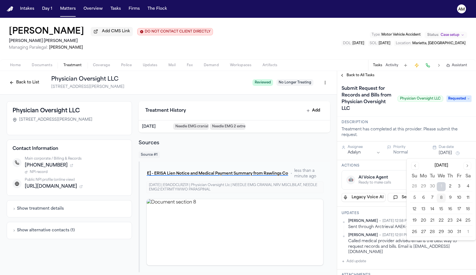
click at [442, 199] on button "8" at bounding box center [441, 198] width 9 height 9
click at [442, 208] on button "15" at bounding box center [441, 209] width 9 height 9
click at [399, 211] on div "Updates Ada Martinez • Oct 8, 2025 12:58 PM EDT Sent through Arctrieval AAEK-23…" at bounding box center [406, 238] width 139 height 63
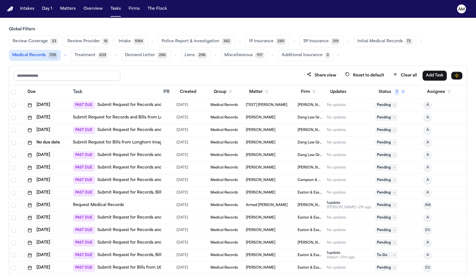
scroll to position [52, 0]
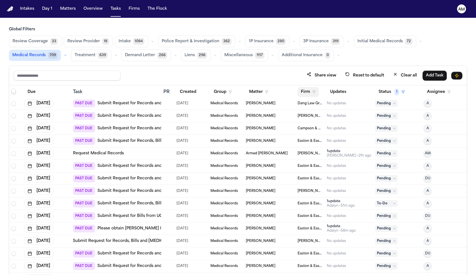
click at [304, 95] on button "Firm" at bounding box center [307, 92] width 21 height 10
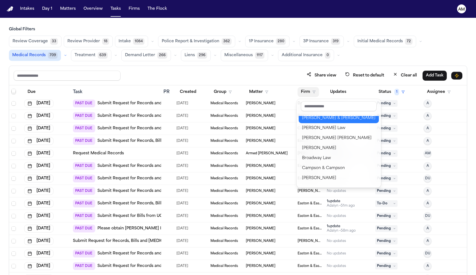
scroll to position [55, 0]
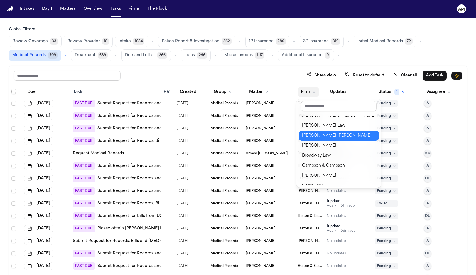
click at [323, 140] on button "[PERSON_NAME] [PERSON_NAME]" at bounding box center [339, 136] width 80 height 10
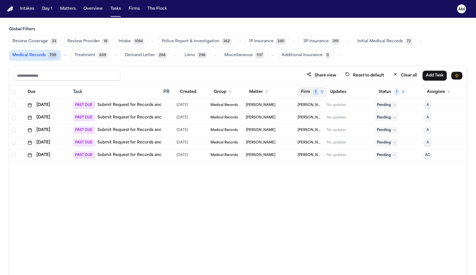
click at [314, 92] on span "1" at bounding box center [315, 92] width 5 height 7
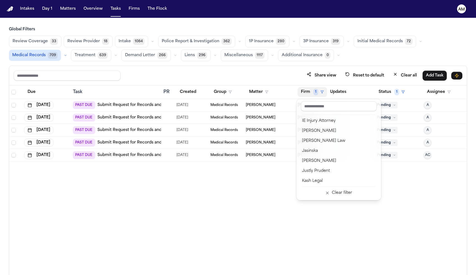
scroll to position [334, 0]
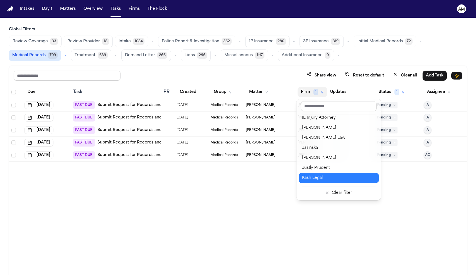
click at [317, 178] on div "Kash Legal" at bounding box center [338, 178] width 73 height 7
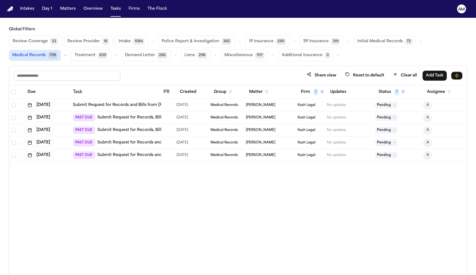
click at [154, 115] on link "Submit Request for Records, Bills and [MEDICAL_DATA] from [GEOGRAPHIC_DATA]" at bounding box center [180, 118] width 166 height 6
click at [312, 92] on button "Firm 1" at bounding box center [311, 92] width 29 height 10
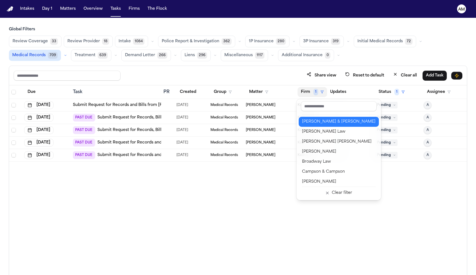
scroll to position [46, 0]
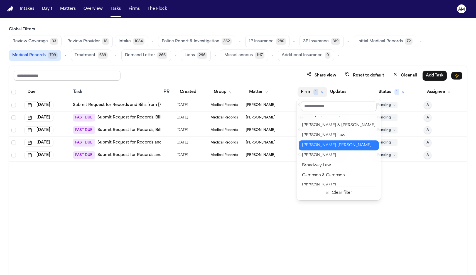
click at [329, 144] on div "[PERSON_NAME] [PERSON_NAME]" at bounding box center [338, 145] width 73 height 7
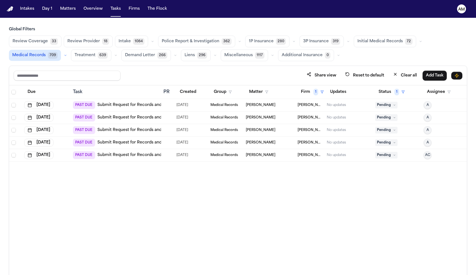
click at [156, 107] on link "Submit Request for Records and Bills from [GEOGRAPHIC_DATA]" at bounding box center [161, 105] width 129 height 6
click at [132, 119] on link "Submit Request for Records and Bills from Emory [GEOGRAPHIC_DATA]" at bounding box center [168, 118] width 143 height 6
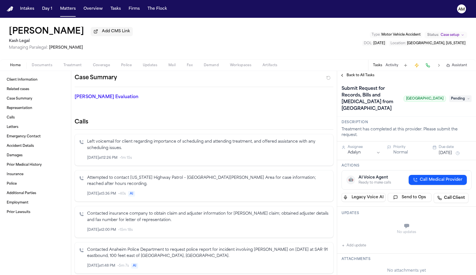
scroll to position [179, 0]
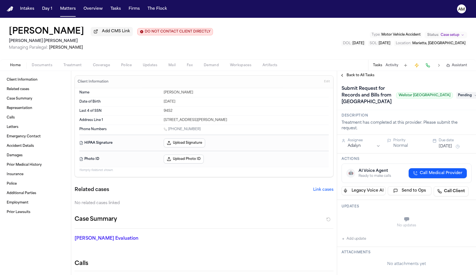
click at [409, 1] on nav "Intakes Day 1 Matters Overview Tasks Firms The Flock AM" at bounding box center [238, 9] width 476 height 18
click at [72, 62] on div "Home Documents Treatment Coverage Police Updates Mail Fax Demand Workspaces Art…" at bounding box center [238, 65] width 476 height 11
click at [74, 68] on span "Treatment" at bounding box center [72, 65] width 18 height 4
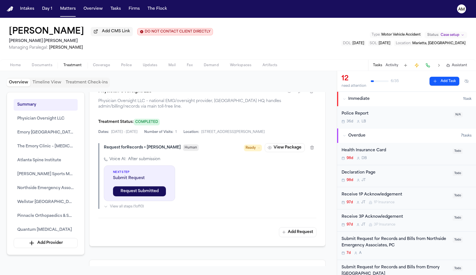
scroll to position [675, 0]
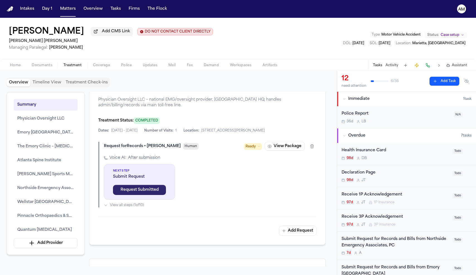
click at [129, 195] on button "Request Submitted" at bounding box center [139, 190] width 53 height 10
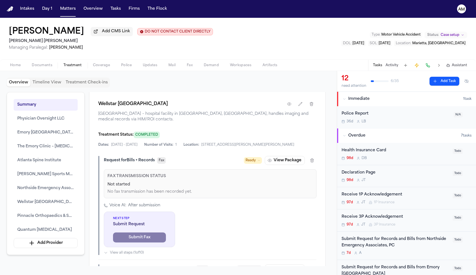
scroll to position [2193, 0]
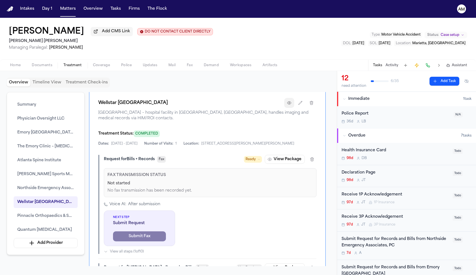
click at [287, 108] on button "button" at bounding box center [289, 103] width 10 height 10
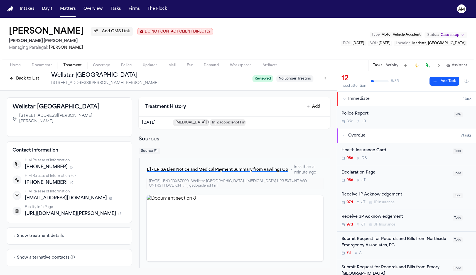
scroll to position [5, 0]
click at [70, 166] on icon "button" at bounding box center [71, 167] width 2 height 2
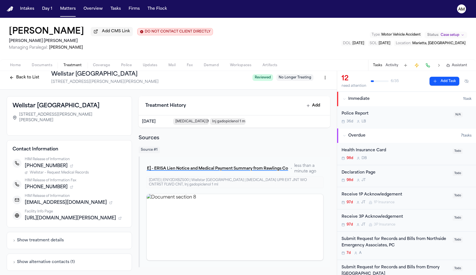
click at [55, 171] on span "Wellstar – Request Medical Records" at bounding box center [59, 173] width 59 height 4
drag, startPoint x: 110, startPoint y: 109, endPoint x: 31, endPoint y: 107, distance: 79.3
click at [11, 110] on div "[GEOGRAPHIC_DATA] [STREET_ADDRESS][PERSON_NAME][PERSON_NAME]" at bounding box center [69, 116] width 125 height 40
copy h3 "Wellstar [GEOGRAPHIC_DATA]"
click at [93, 122] on div "[GEOGRAPHIC_DATA] [STREET_ADDRESS][PERSON_NAME][PERSON_NAME]" at bounding box center [69, 116] width 125 height 40
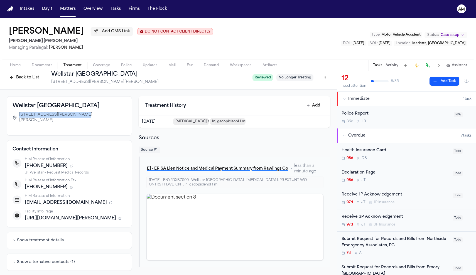
drag, startPoint x: 80, startPoint y: 117, endPoint x: 16, endPoint y: 118, distance: 64.0
click at [16, 118] on div "[STREET_ADDRESS][PERSON_NAME][PERSON_NAME]" at bounding box center [70, 117] width 114 height 11
copy span "[STREET_ADDRESS][PERSON_NAME]"
click at [436, 1] on nav "Intakes Day 1 Matters Overview Tasks Firms The Flock AM" at bounding box center [238, 9] width 476 height 18
drag, startPoint x: 56, startPoint y: 161, endPoint x: 29, endPoint y: 162, distance: 26.7
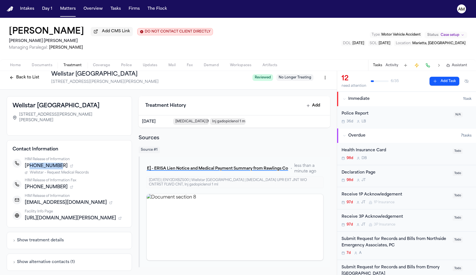
click at [29, 163] on span "[PHONE_NUMBER]" at bounding box center [46, 166] width 43 height 7
copy span "7708108880"
drag, startPoint x: 55, startPoint y: 183, endPoint x: 30, endPoint y: 185, distance: 25.4
click at [30, 185] on span "[PHONE_NUMBER]" at bounding box center [46, 187] width 43 height 7
copy span "7708104193"
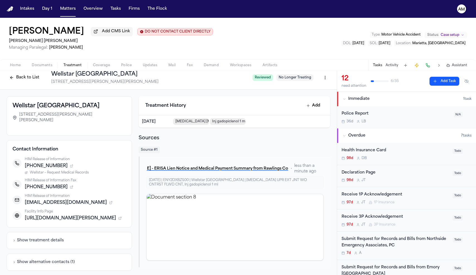
click at [412, 0] on nav "Intakes Day 1 Matters Overview Tasks Firms The Flock AM" at bounding box center [238, 9] width 476 height 18
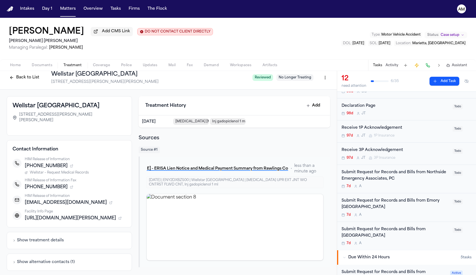
scroll to position [68, 0]
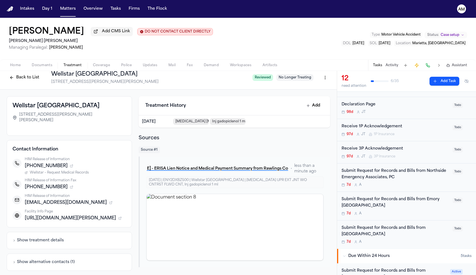
click at [409, 240] on div "7d A" at bounding box center [395, 242] width 108 height 4
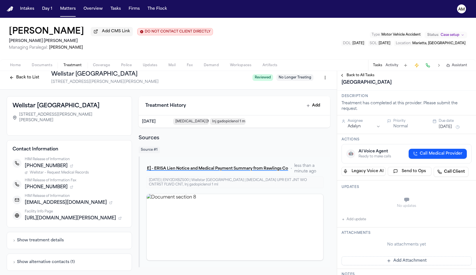
scroll to position [45, 0]
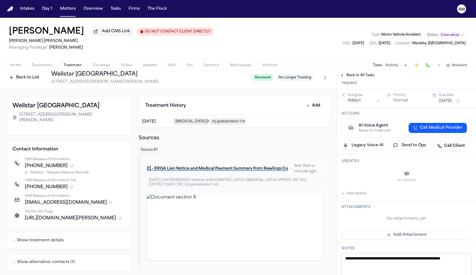
click at [355, 197] on button "Add update" at bounding box center [353, 193] width 24 height 7
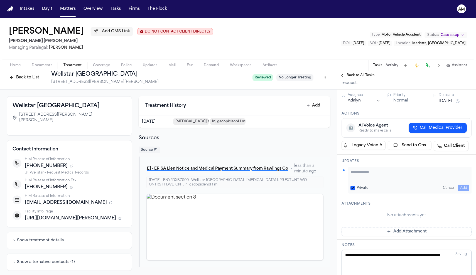
click at [359, 194] on div "Private Cancel Add" at bounding box center [409, 180] width 123 height 27
click at [353, 190] on button "Private" at bounding box center [352, 188] width 4 height 4
click at [363, 180] on textarea "Add your update" at bounding box center [409, 174] width 119 height 11
paste textarea "*********"
click at [402, 180] on textarea "**********" at bounding box center [409, 174] width 119 height 11
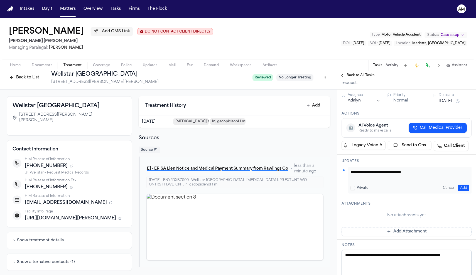
type textarea "**********"
click at [463, 191] on button "Add" at bounding box center [463, 188] width 11 height 7
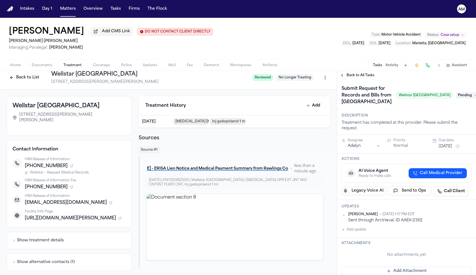
scroll to position [0, 0]
click at [463, 99] on span "Pending" at bounding box center [467, 95] width 22 height 7
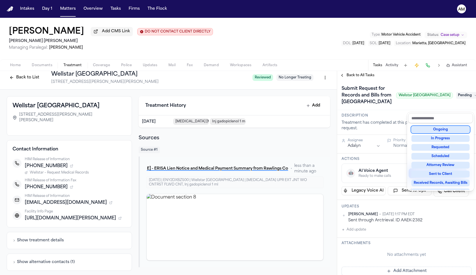
scroll to position [31, 0]
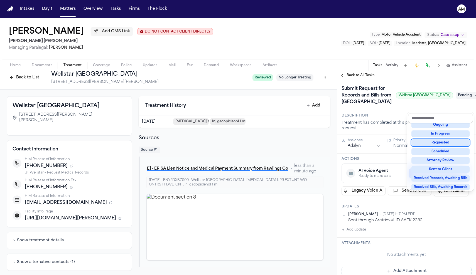
click at [452, 142] on div "Requested" at bounding box center [440, 142] width 58 height 7
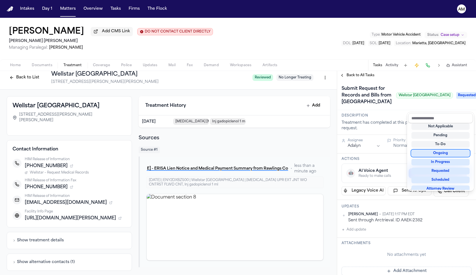
click at [399, 134] on div "**********" at bounding box center [406, 264] width 139 height 369
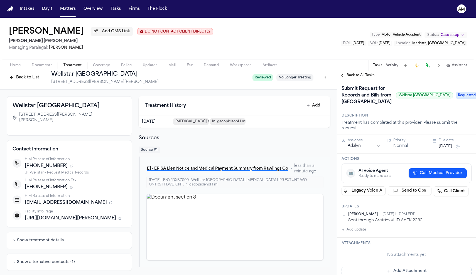
click at [451, 149] on button "[DATE]" at bounding box center [445, 147] width 13 height 6
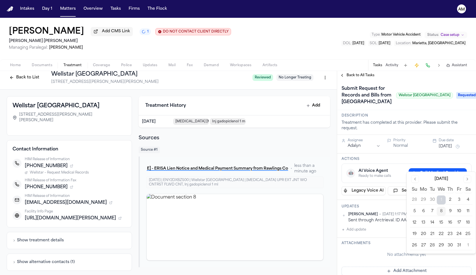
click at [444, 224] on button "15" at bounding box center [441, 222] width 9 height 9
click at [431, 132] on div "Description Treatment has completed at this provider. Please submit the request." at bounding box center [406, 122] width 139 height 25
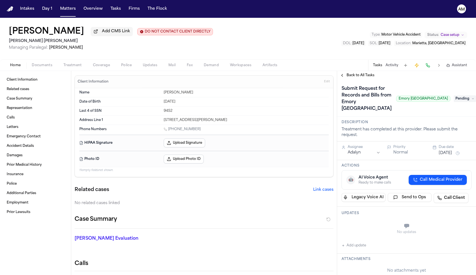
click at [45, 67] on span "Documents" at bounding box center [42, 65] width 21 height 4
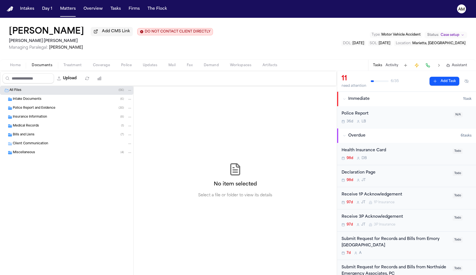
click at [42, 99] on div "Intake Documents ( 6 )" at bounding box center [72, 99] width 119 height 5
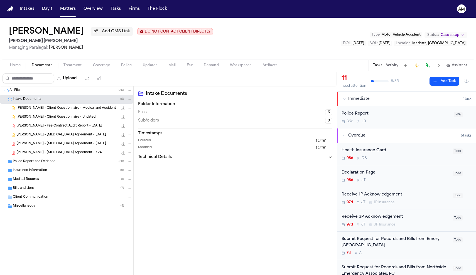
click at [40, 184] on div "Medical Records ( 1 )" at bounding box center [66, 179] width 133 height 9
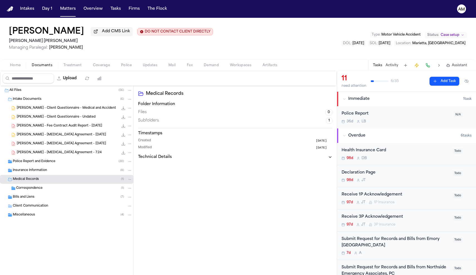
click at [41, 189] on span "Correspondence" at bounding box center [29, 188] width 26 height 5
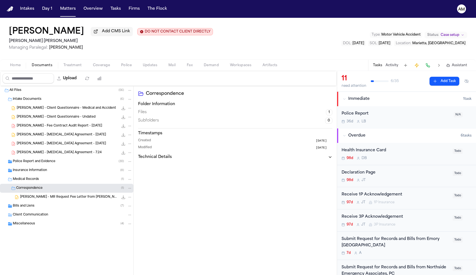
click at [53, 197] on span "A. Vereen - MR Request Fee Letter from Myers Sports Medicine - 10.6.25" at bounding box center [69, 197] width 98 height 5
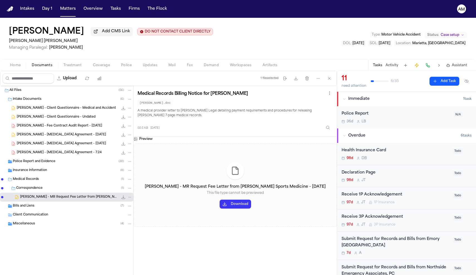
click at [79, 68] on span "Treatment" at bounding box center [72, 65] width 18 height 4
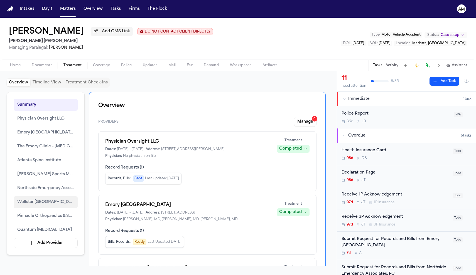
click at [50, 204] on span "Wellstar Paulding Medical Center" at bounding box center [45, 202] width 57 height 7
click at [50, 204] on span "Wellstar [GEOGRAPHIC_DATA]" at bounding box center [45, 202] width 57 height 7
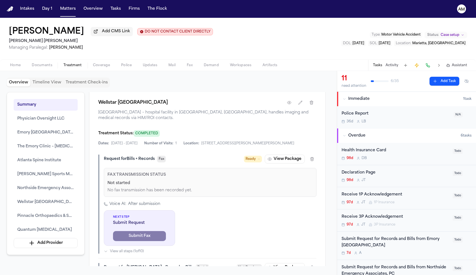
scroll to position [2198, 0]
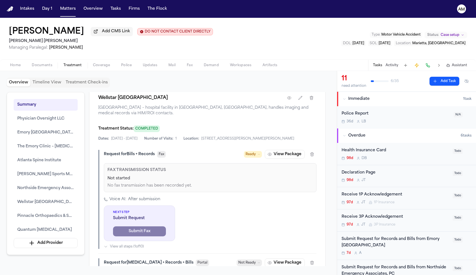
drag, startPoint x: 177, startPoint y: 129, endPoint x: 99, endPoint y: 127, distance: 78.2
click at [99, 103] on div "Wellstar [GEOGRAPHIC_DATA]" at bounding box center [207, 98] width 218 height 10
copy h1 "Wellstar [GEOGRAPHIC_DATA]"
drag, startPoint x: 68, startPoint y: 35, endPoint x: 17, endPoint y: 31, distance: 50.8
click at [17, 31] on h1 "[PERSON_NAME]" at bounding box center [46, 32] width 75 height 10
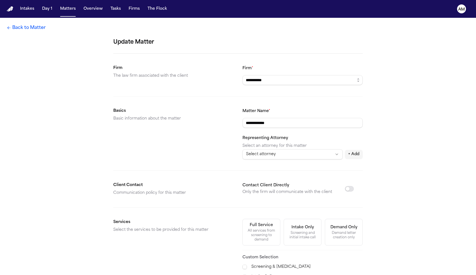
click at [12, 29] on link "Back to Matter" at bounding box center [26, 27] width 39 height 7
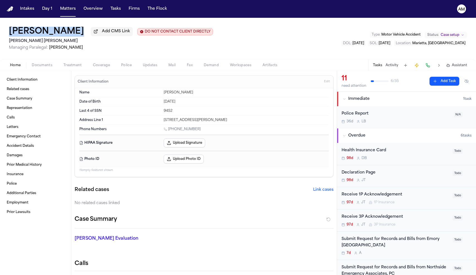
drag, startPoint x: 7, startPoint y: 29, endPoint x: 66, endPoint y: 26, distance: 59.6
click at [66, 26] on div "Adrian Vereen Add CMS Link DO NOT CONTACT CLIENT DIRECTLY DO NOT CONTACT Blaska…" at bounding box center [238, 39] width 476 height 42
copy h1 "[PERSON_NAME]"
click at [64, 68] on span "Treatment" at bounding box center [72, 65] width 18 height 4
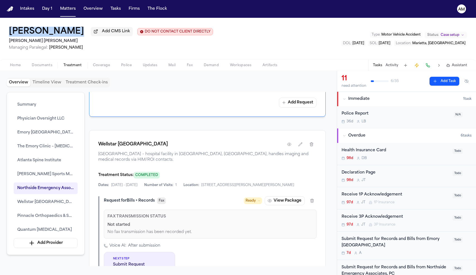
scroll to position [2165, 0]
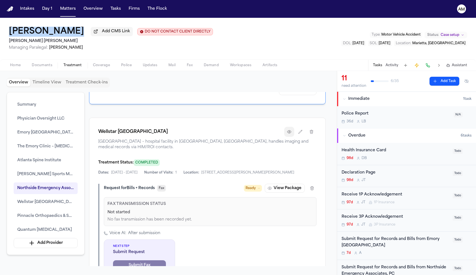
click at [289, 134] on icon "button" at bounding box center [289, 132] width 4 height 4
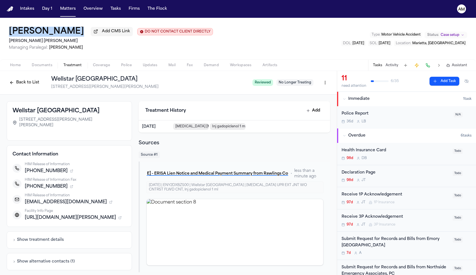
click at [41, 68] on span "Documents" at bounding box center [42, 65] width 21 height 4
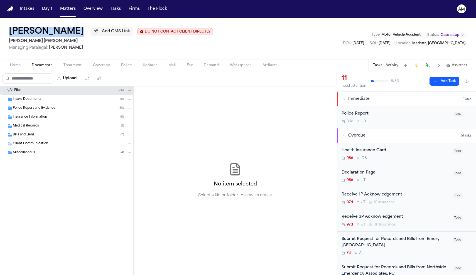
click at [35, 131] on div "Medical Records ( 1 )" at bounding box center [66, 126] width 133 height 9
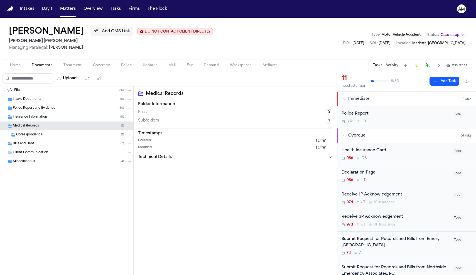
click at [36, 136] on span "Correspondence" at bounding box center [29, 135] width 26 height 5
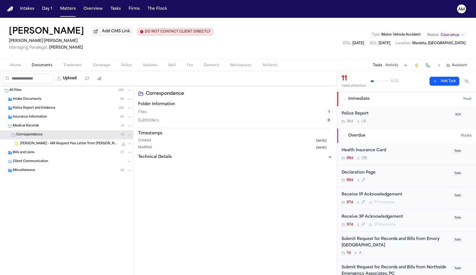
click at [38, 145] on span "A. Vereen - MR Request Fee Letter from Myers Sports Medicine - 10.6.25" at bounding box center [69, 144] width 98 height 5
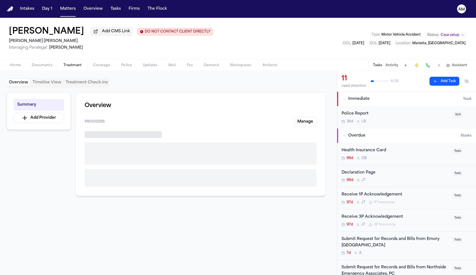
click at [78, 66] on span "Treatment" at bounding box center [72, 65] width 18 height 4
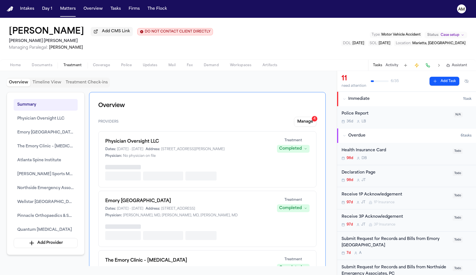
click at [102, 66] on span "Coverage" at bounding box center [101, 65] width 17 height 4
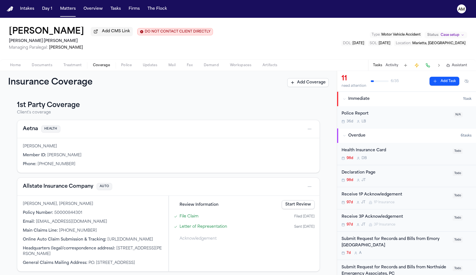
click at [89, 66] on button "Coverage" at bounding box center [101, 65] width 28 height 7
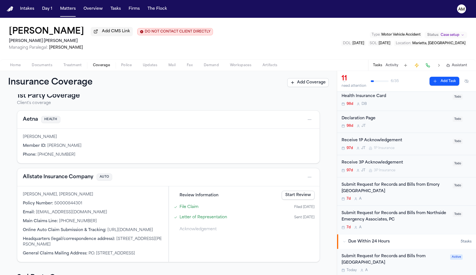
scroll to position [10, 0]
click at [80, 64] on span "Treatment" at bounding box center [72, 65] width 18 height 4
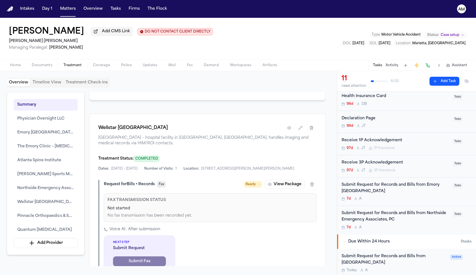
scroll to position [2169, 0]
click at [288, 133] on button "button" at bounding box center [289, 128] width 10 height 10
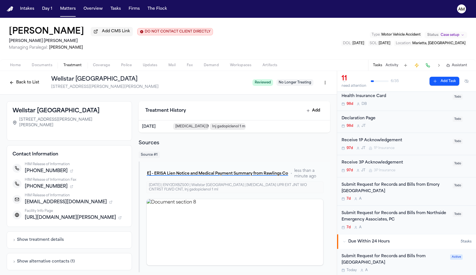
click at [50, 259] on button "Show alternative contacts ( 1 )" at bounding box center [44, 262] width 62 height 6
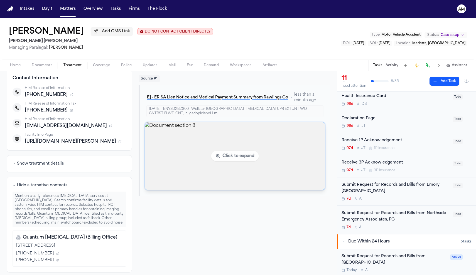
scroll to position [76, 0]
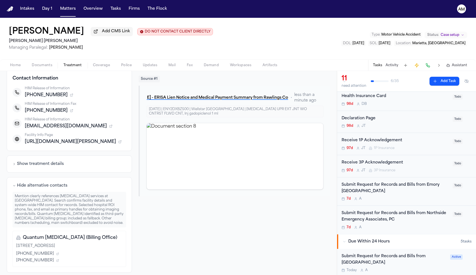
click at [47, 68] on span "Documents" at bounding box center [42, 65] width 21 height 4
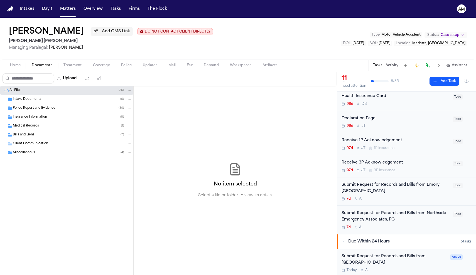
click at [17, 70] on div "Home Documents Treatment Coverage Police Updates Mail Fax Demand Workspaces Art…" at bounding box center [238, 65] width 476 height 11
click at [17, 69] on span "button" at bounding box center [15, 68] width 17 height 1
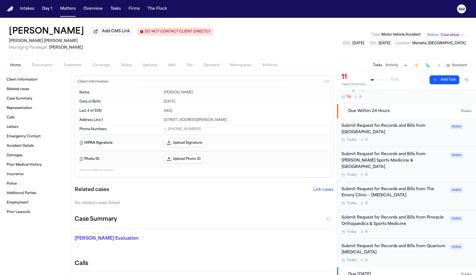
scroll to position [192, 0]
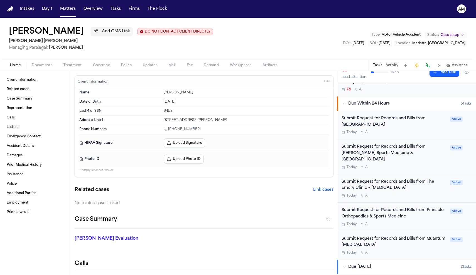
click at [427, 246] on div "Submit Request for Records and Bills from Quantum Radiology Today A Active" at bounding box center [406, 246] width 139 height 28
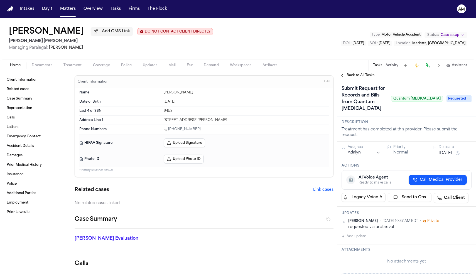
click at [365, 233] on button "Add update" at bounding box center [353, 236] width 24 height 7
click at [353, 252] on button "Private" at bounding box center [352, 254] width 4 height 4
click at [360, 235] on textarea "Add your update" at bounding box center [409, 240] width 119 height 11
type textarea "**********"
click at [459, 251] on button "Add" at bounding box center [463, 254] width 11 height 7
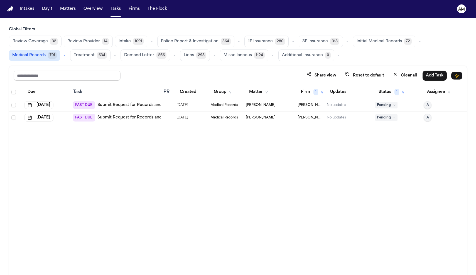
click at [145, 107] on link "Submit Request for Records and Bills from Emory [GEOGRAPHIC_DATA]" at bounding box center [168, 105] width 143 height 6
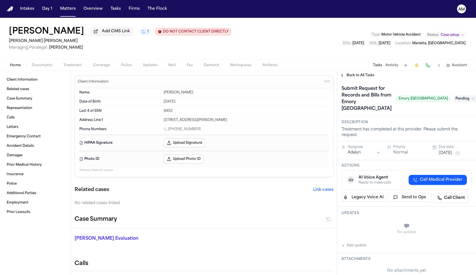
click at [74, 64] on span "Treatment" at bounding box center [72, 65] width 18 height 4
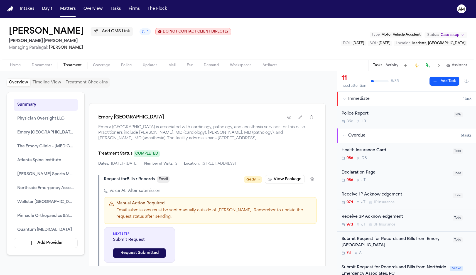
scroll to position [831, 0]
click at [288, 119] on icon "button" at bounding box center [289, 117] width 4 height 4
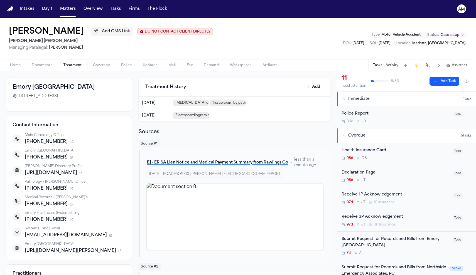
scroll to position [24, 0]
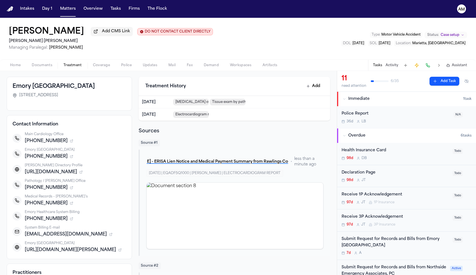
click at [70, 205] on icon "button" at bounding box center [71, 203] width 3 height 3
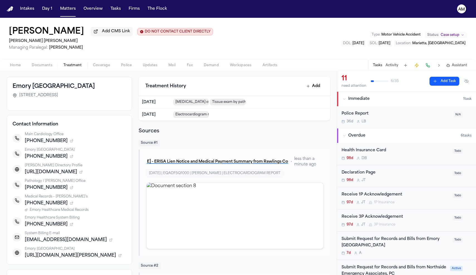
click at [61, 212] on span "Emory Healthcare Medical Records" at bounding box center [59, 210] width 59 height 4
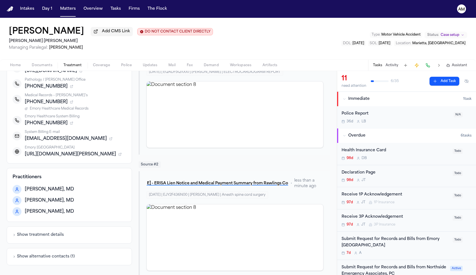
scroll to position [129, 0]
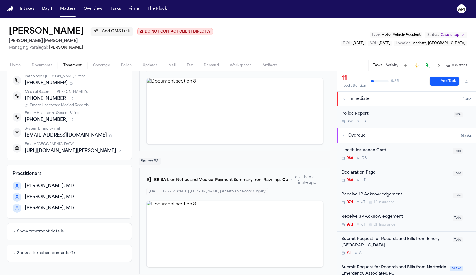
click at [53, 251] on div "Show alternative contacts ( 1 )" at bounding box center [69, 253] width 125 height 17
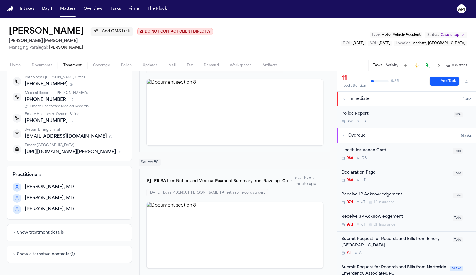
click at [55, 257] on button "Show alternative contacts ( 1 )" at bounding box center [44, 255] width 62 height 6
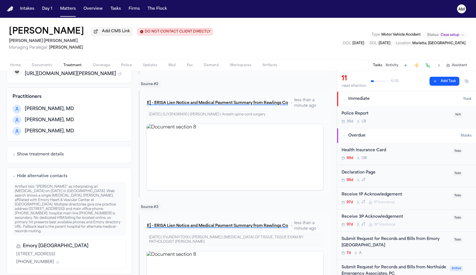
scroll to position [207, 0]
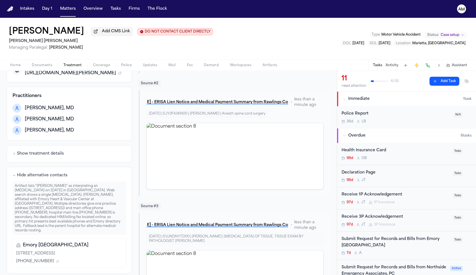
click at [61, 178] on button "Hide alternative contacts" at bounding box center [40, 176] width 55 height 6
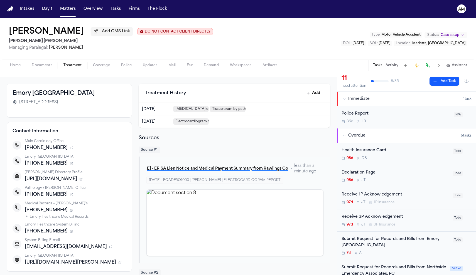
scroll to position [17, 0]
click at [70, 212] on icon "button" at bounding box center [71, 210] width 3 height 3
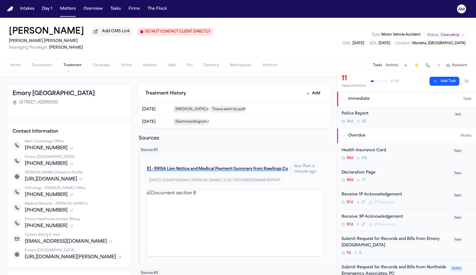
click at [70, 212] on icon "button" at bounding box center [71, 210] width 3 height 3
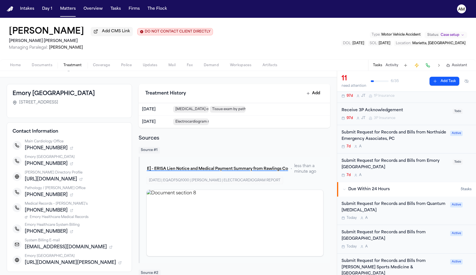
scroll to position [93, 0]
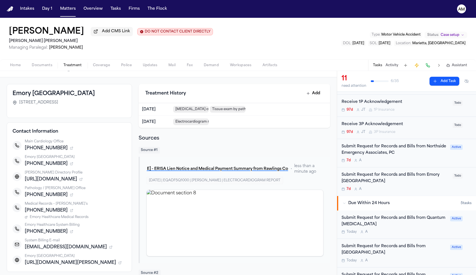
click at [437, 175] on div "Submit Request for Records and Bills from Emory [GEOGRAPHIC_DATA]" at bounding box center [395, 178] width 108 height 13
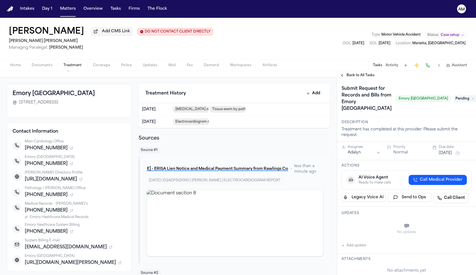
click at [365, 246] on button "Add update" at bounding box center [353, 245] width 24 height 7
click at [353, 241] on button "Private" at bounding box center [352, 240] width 4 height 4
click at [351, 228] on textarea "Add your update" at bounding box center [409, 226] width 119 height 11
click at [350, 225] on textarea "**********" at bounding box center [409, 226] width 119 height 11
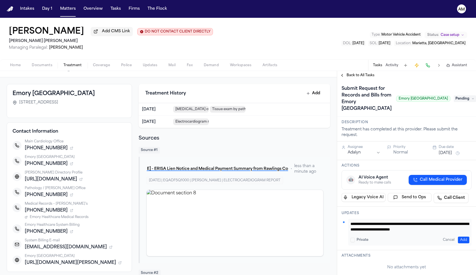
type textarea "**********"
click at [462, 240] on button "Add" at bounding box center [463, 240] width 11 height 7
